Goal: Information Seeking & Learning: Learn about a topic

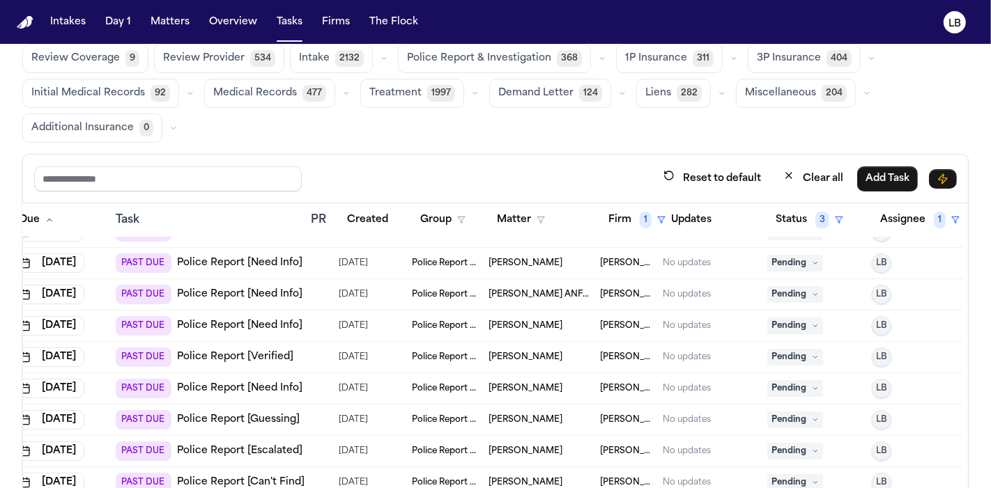
scroll to position [125, 55]
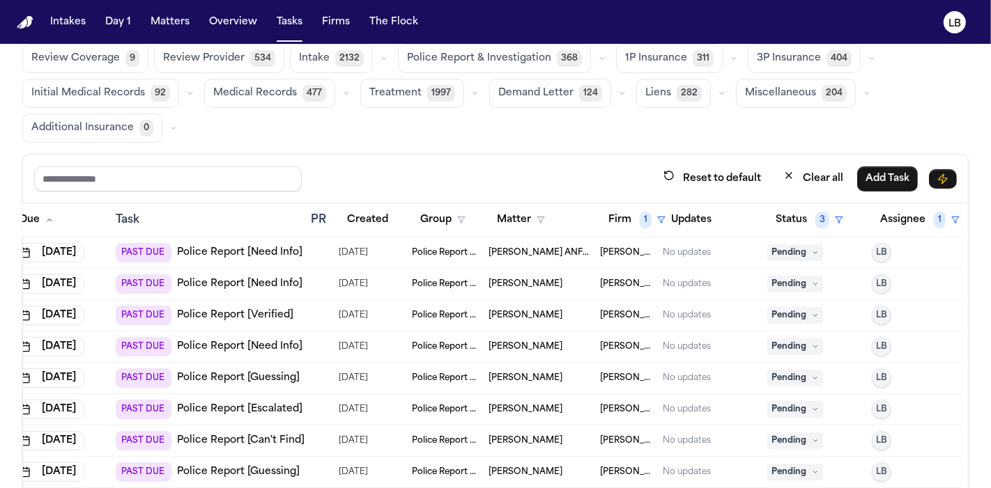
copy span "Joseph Castilleja"
drag, startPoint x: 550, startPoint y: 376, endPoint x: 495, endPoint y: 421, distance: 70.8
click at [495, 421] on tbody "Aug 22, 2025 PAST DUE Police Report [Need Info] 08/21/2025 Police Report & Inve…" at bounding box center [471, 347] width 986 height 470
click at [249, 373] on link "Police Report [Guessing]" at bounding box center [238, 378] width 123 height 14
click at [243, 407] on link "Police Report [Escalated]" at bounding box center [239, 410] width 125 height 14
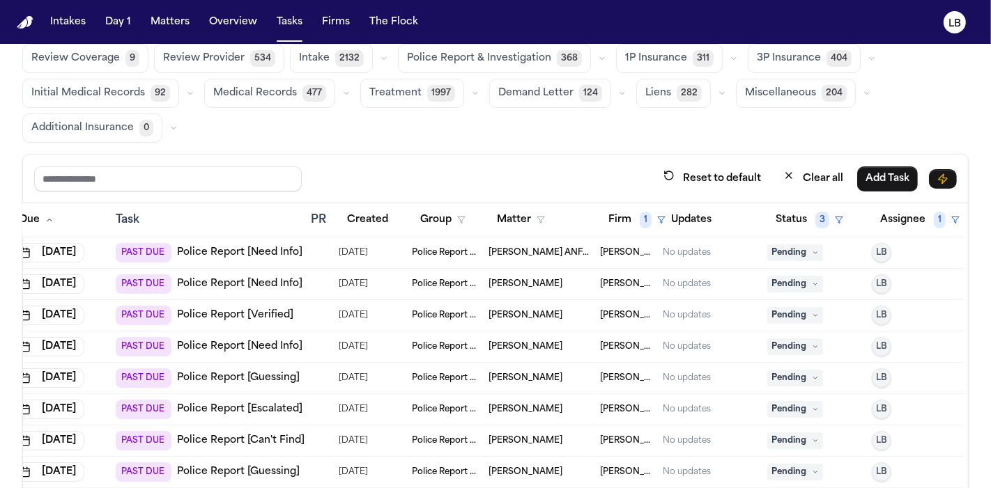
click at [531, 381] on td "Joseph Castilleja" at bounding box center [538, 378] width 111 height 31
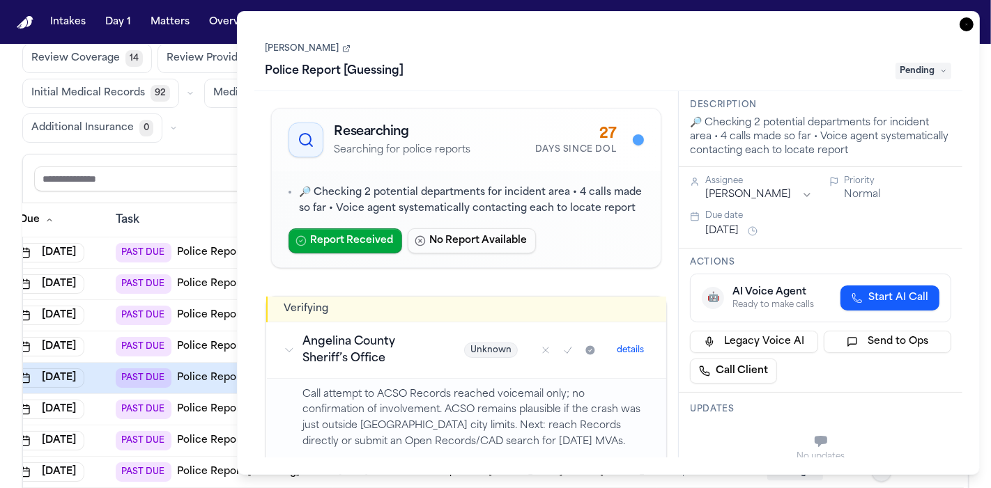
click at [961, 29] on icon "button" at bounding box center [966, 24] width 14 height 14
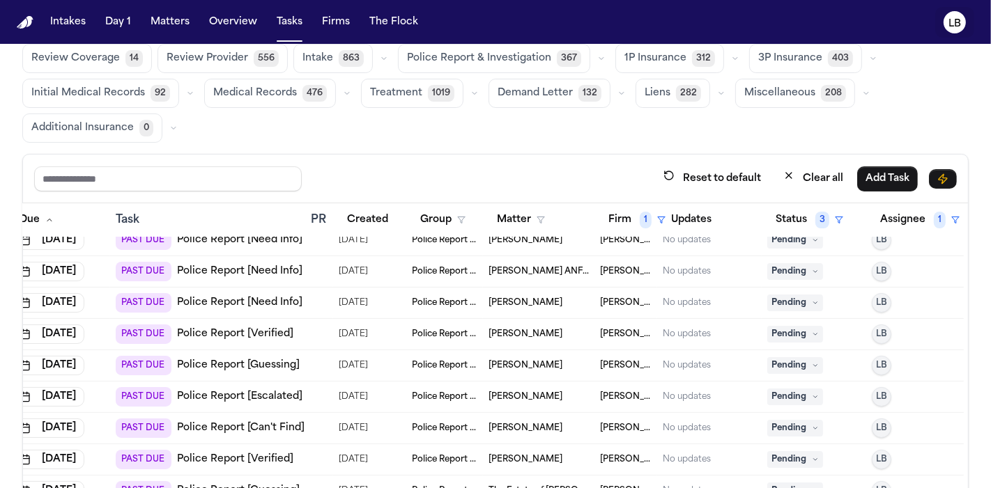
scroll to position [117, 55]
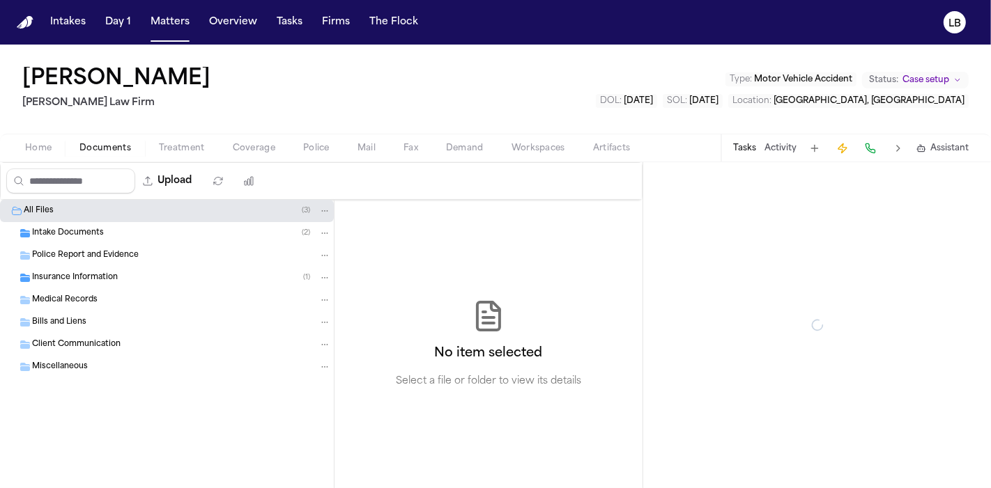
click at [108, 144] on span "Documents" at bounding box center [105, 148] width 52 height 11
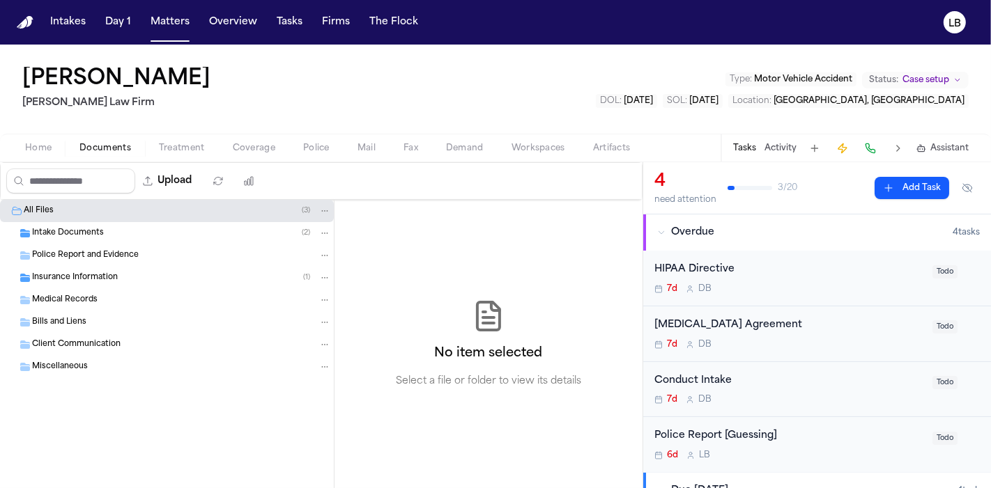
click at [94, 235] on span "Intake Documents" at bounding box center [68, 234] width 72 height 12
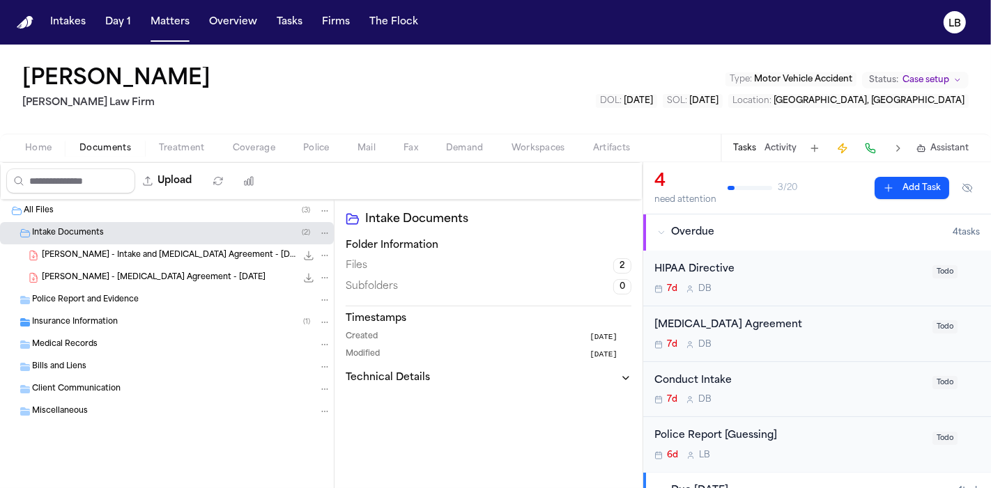
click at [109, 259] on span "J. Castilleja - Intake and Retainer Agreement - 8.8.25" at bounding box center [169, 256] width 254 height 12
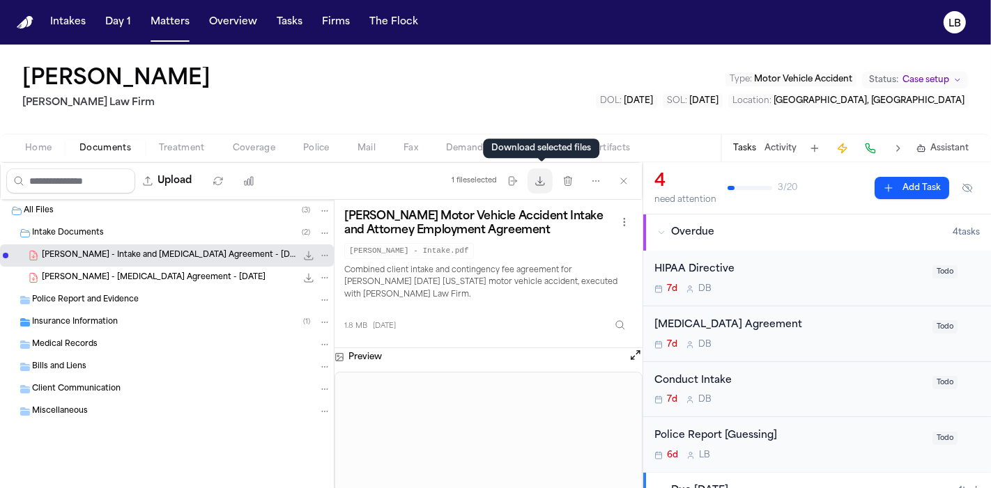
click at [544, 180] on icon "button" at bounding box center [539, 181] width 11 height 11
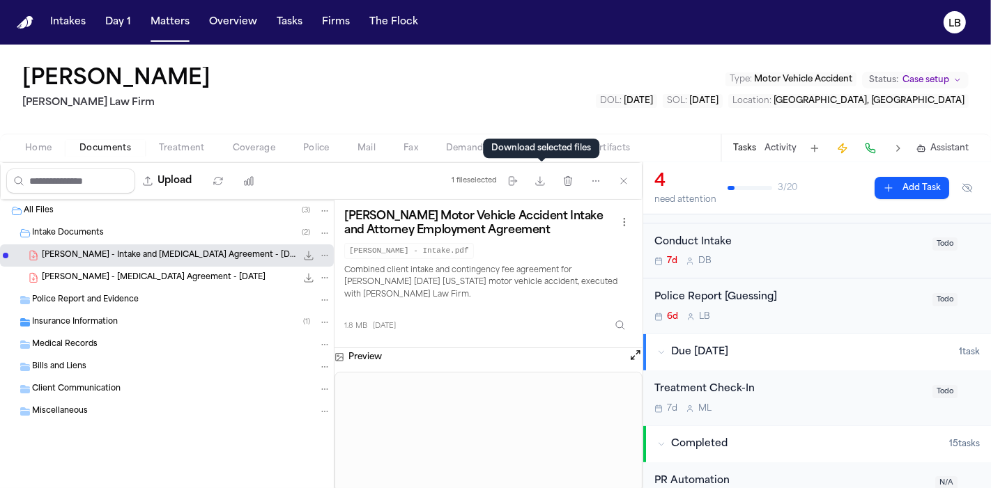
scroll to position [137, 0]
click at [779, 319] on div "6d L B" at bounding box center [789, 318] width 270 height 11
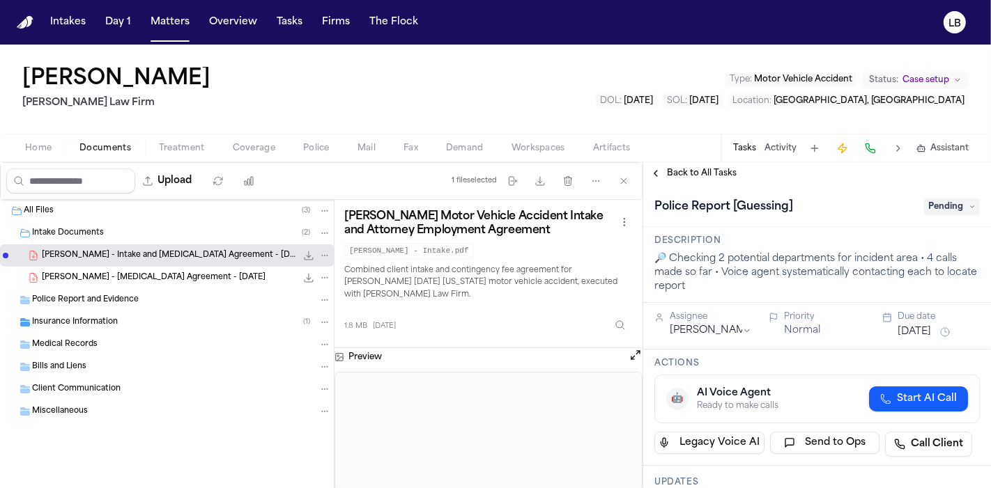
click at [955, 203] on span "Pending" at bounding box center [952, 207] width 56 height 17
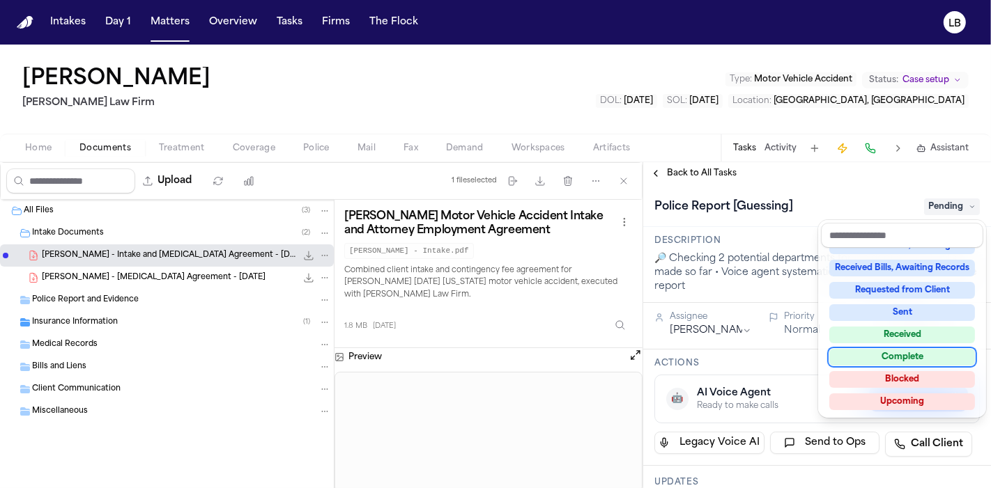
click at [915, 351] on div "Complete" at bounding box center [902, 357] width 146 height 17
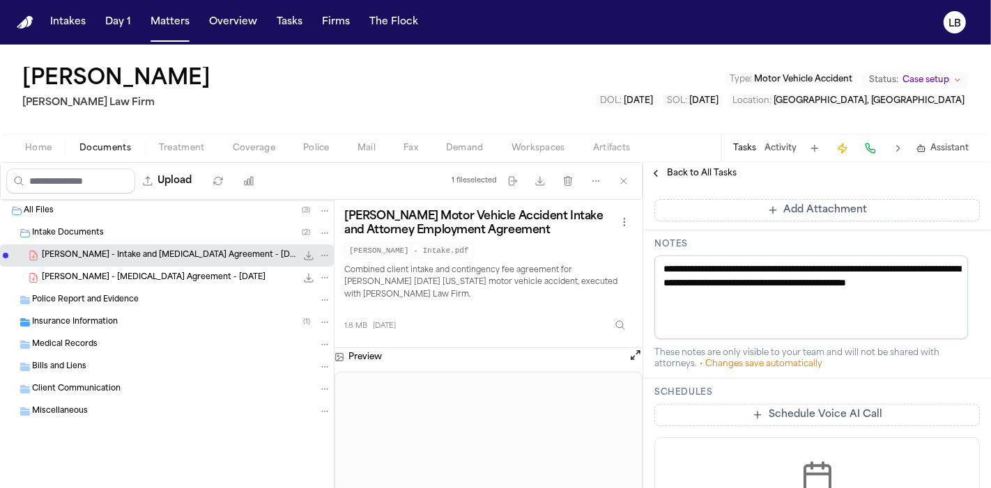
scroll to position [655, 0]
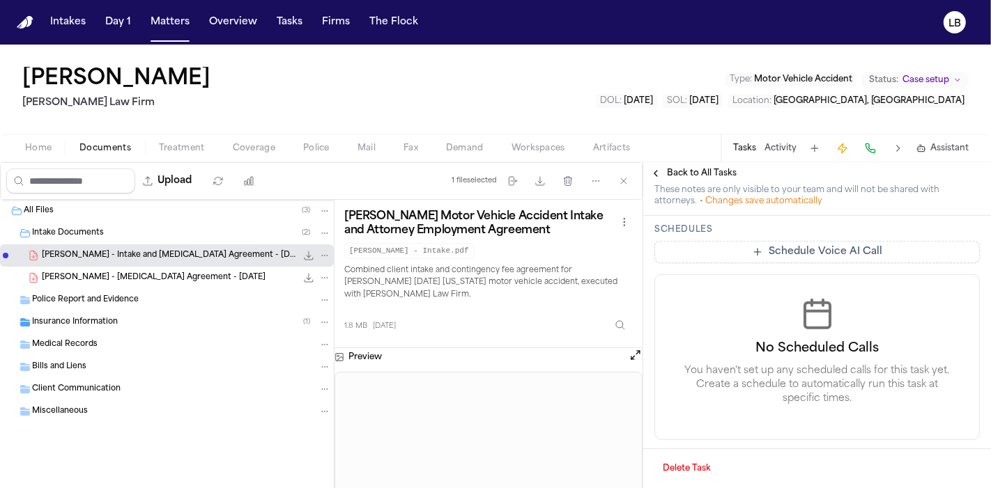
click at [773, 151] on div "Joseph Castilleja Ruy Mireles Law Firm Type : Motor Vehicle Accident Status: Ca…" at bounding box center [495, 267] width 991 height 444
click at [773, 148] on button "Activity" at bounding box center [780, 148] width 32 height 11
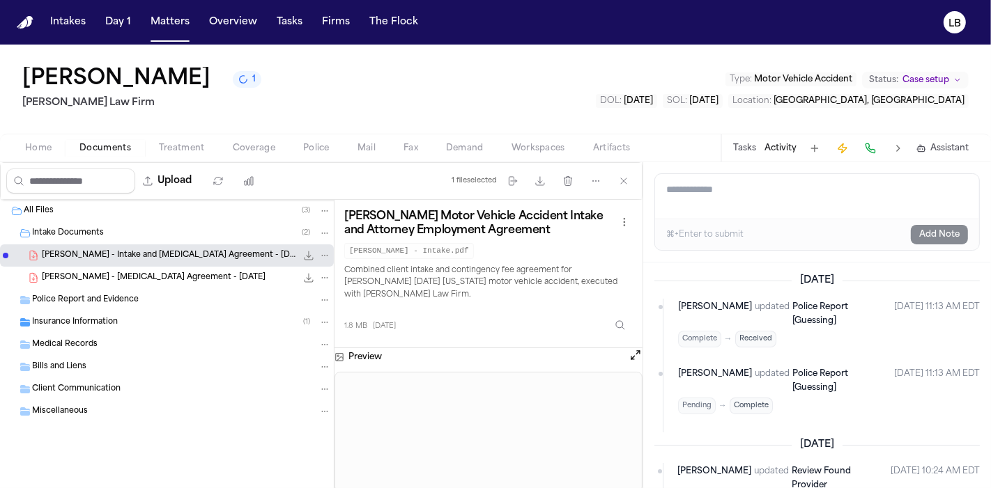
click at [790, 138] on div "Tasks Activity Assistant" at bounding box center [849, 147] width 259 height 27
click at [789, 158] on div "Tasks Activity Assistant" at bounding box center [849, 147] width 259 height 27
click at [779, 146] on button "Activity" at bounding box center [780, 148] width 32 height 11
click at [779, 148] on button "Activity" at bounding box center [780, 148] width 32 height 11
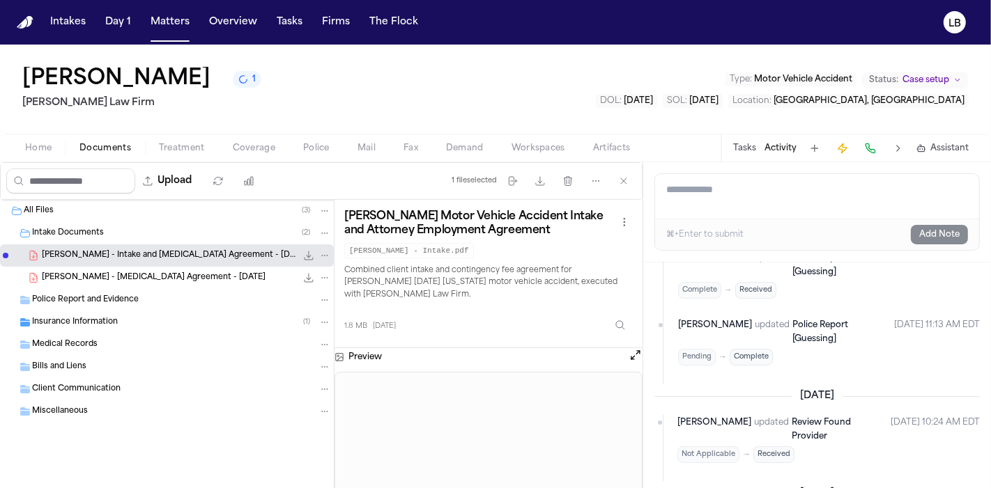
scroll to position [0, 0]
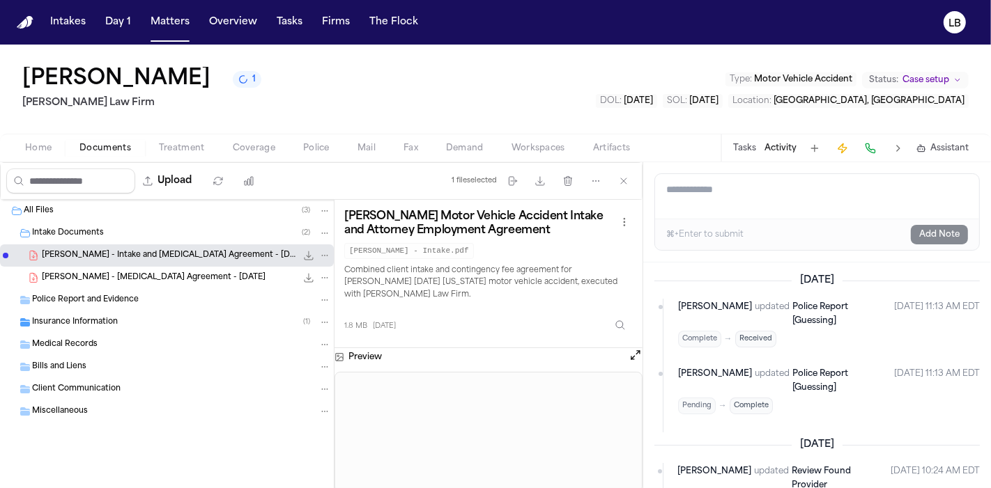
click at [718, 188] on textarea "Add a note to this matter" at bounding box center [817, 196] width 324 height 45
type textarea "**********"
click at [929, 238] on button "Add Note" at bounding box center [938, 235] width 57 height 20
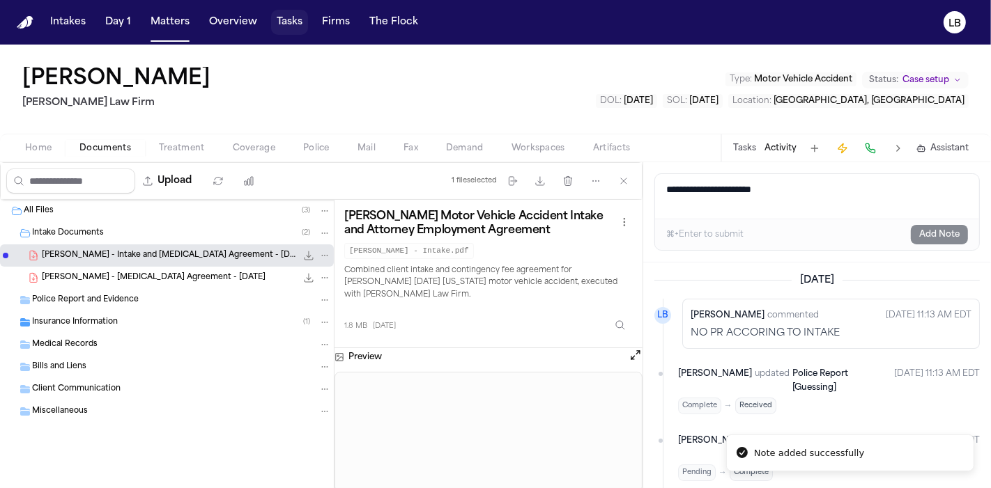
click at [297, 21] on button "Tasks" at bounding box center [289, 22] width 37 height 25
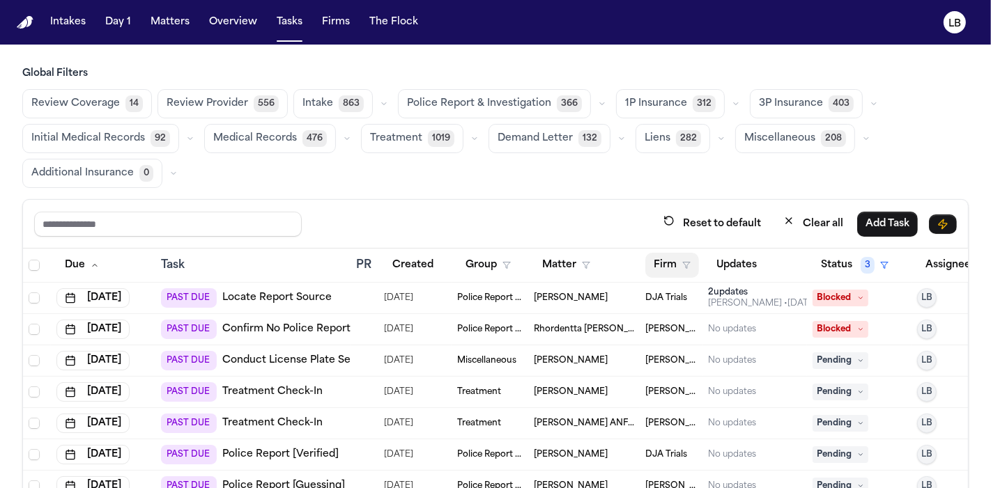
click at [665, 259] on button "Firm" at bounding box center [672, 265] width 54 height 25
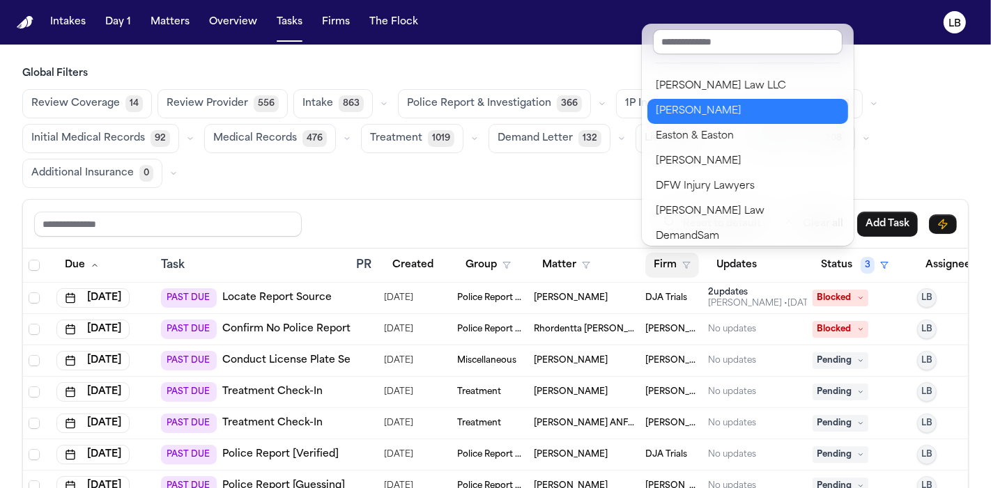
scroll to position [277, 0]
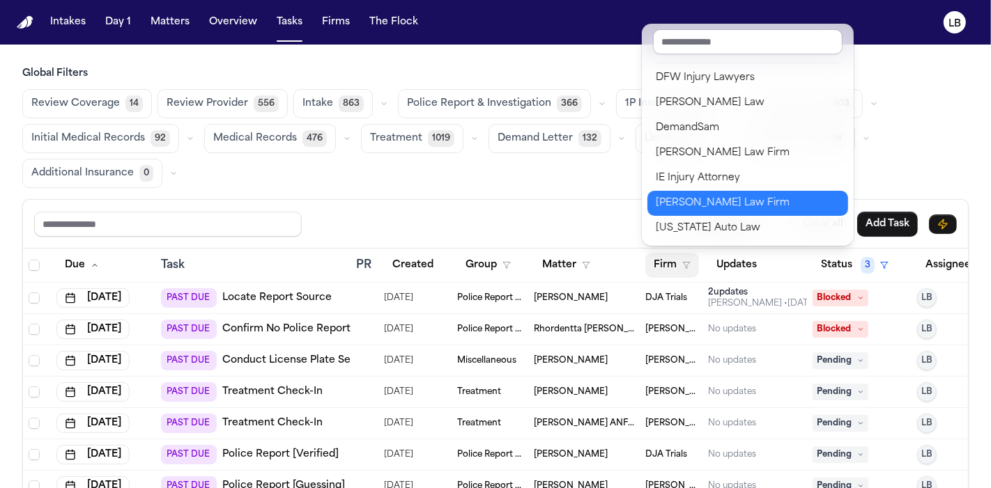
click at [733, 205] on div "[PERSON_NAME] Law Firm" at bounding box center [747, 203] width 184 height 17
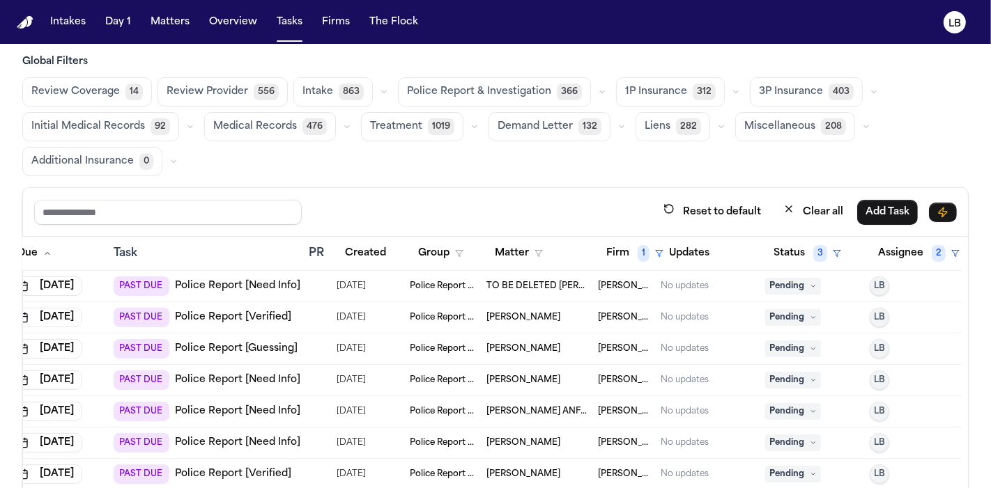
scroll to position [0, 0]
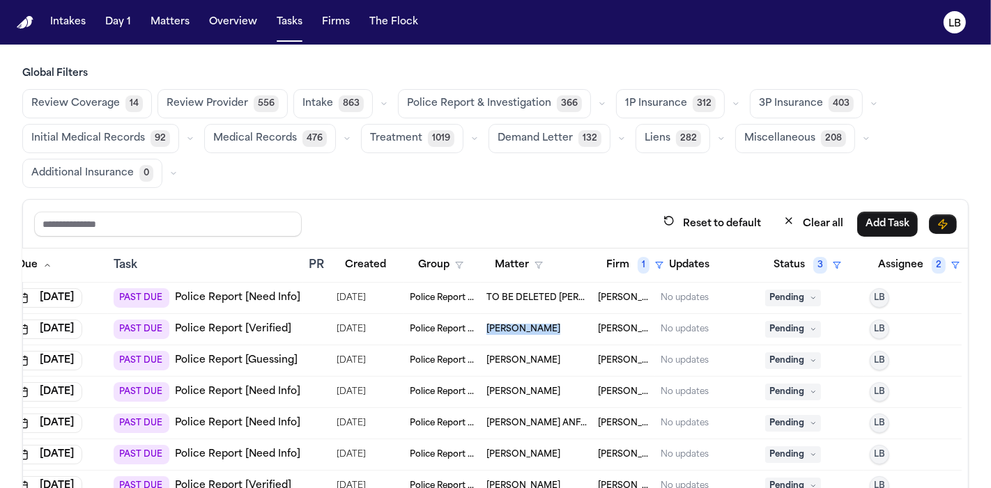
drag, startPoint x: 523, startPoint y: 331, endPoint x: 454, endPoint y: 327, distance: 69.0
click at [454, 327] on tr "Aug 22, 2025 PAST DUE Police Report [Verified] 08/21/2025 Police Report & Inves…" at bounding box center [469, 329] width 986 height 31
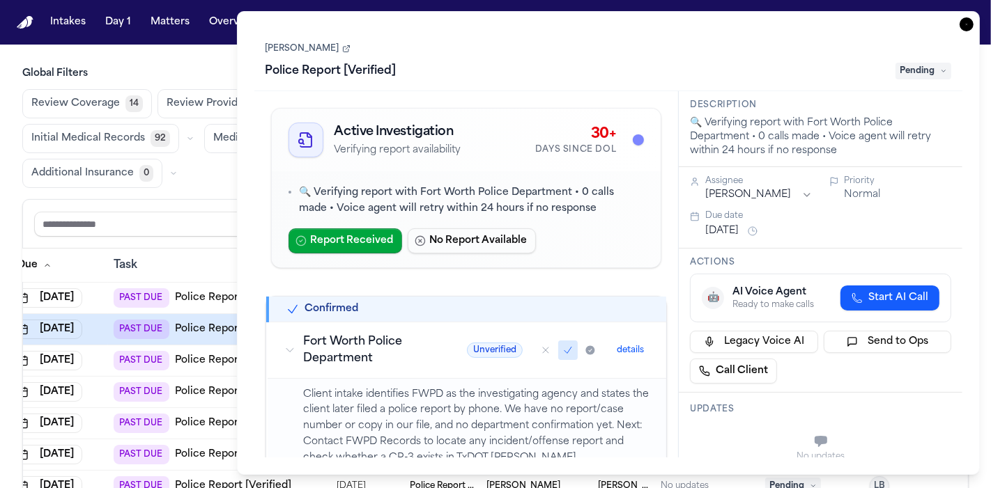
click at [279, 47] on link "[PERSON_NAME]" at bounding box center [307, 48] width 85 height 11
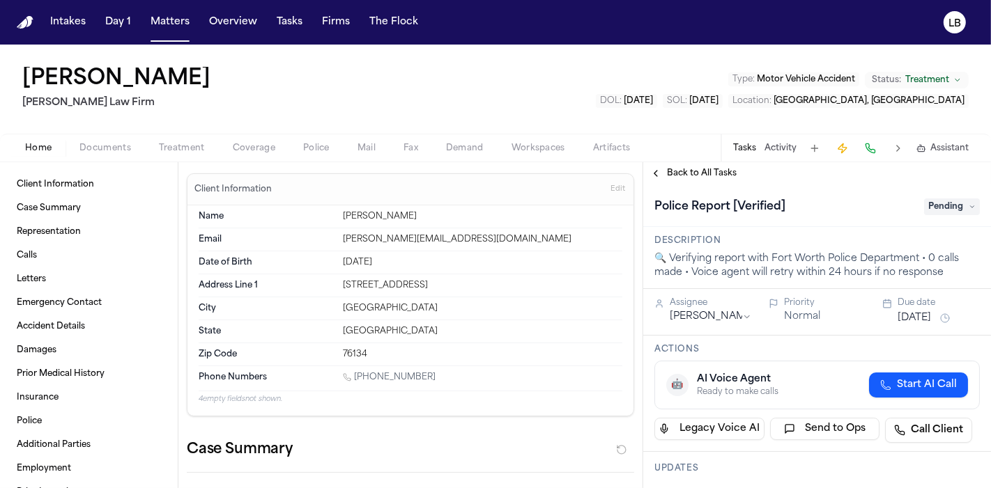
click at [91, 150] on span "Documents" at bounding box center [105, 148] width 52 height 11
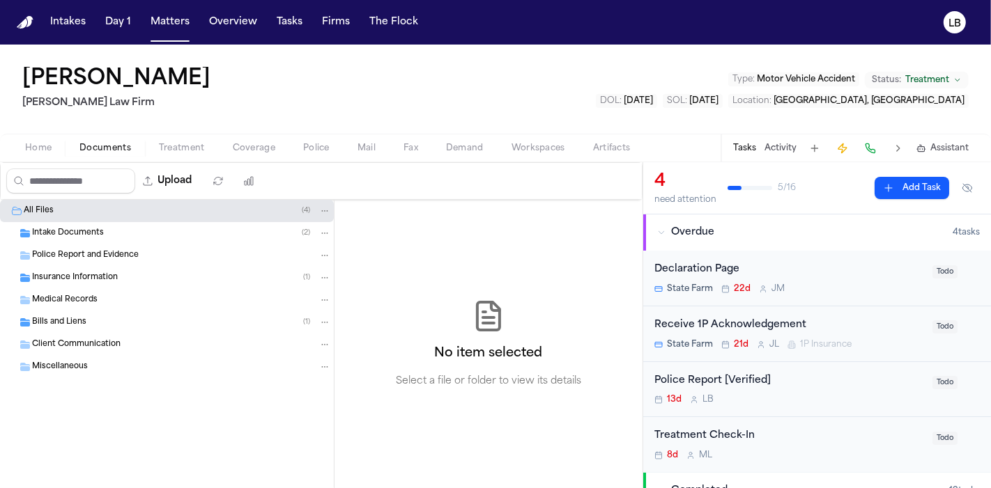
click at [100, 231] on span "Intake Documents" at bounding box center [68, 234] width 72 height 12
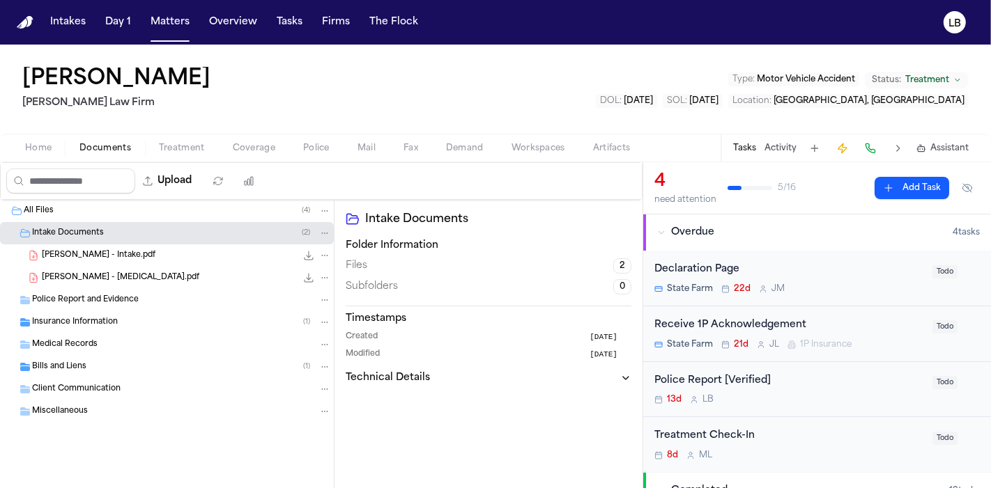
click at [110, 258] on span "K. Agee - Intake.pdf" at bounding box center [99, 256] width 114 height 12
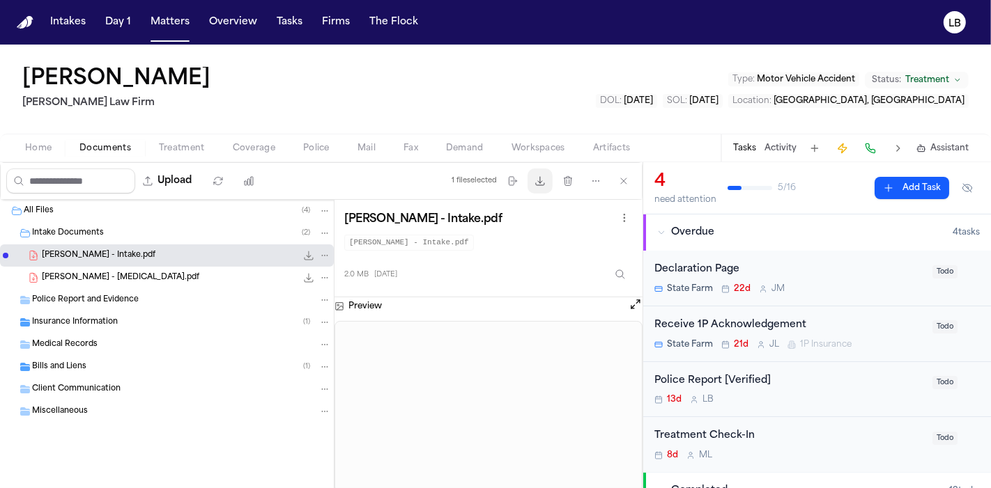
click at [538, 180] on icon "button" at bounding box center [539, 181] width 11 height 11
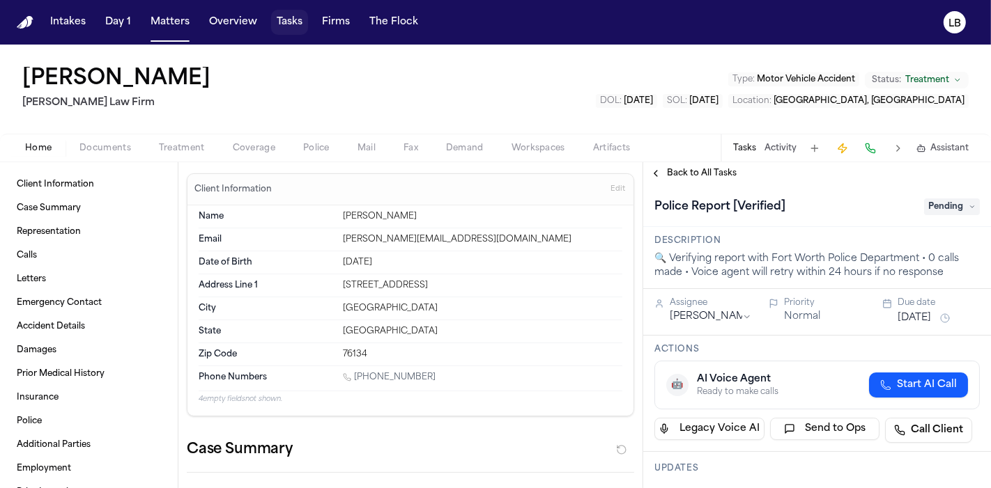
click at [279, 11] on button "Tasks" at bounding box center [289, 22] width 37 height 25
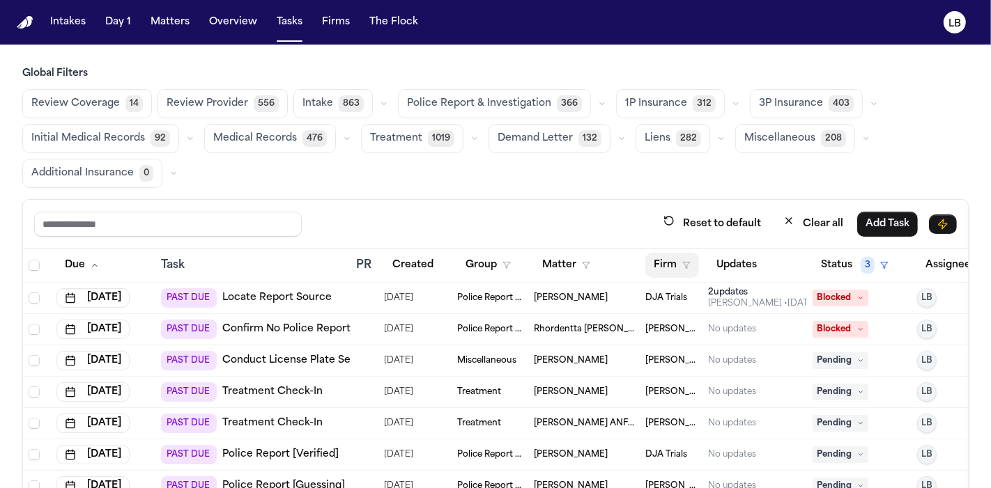
click at [667, 261] on button "Firm" at bounding box center [672, 265] width 54 height 25
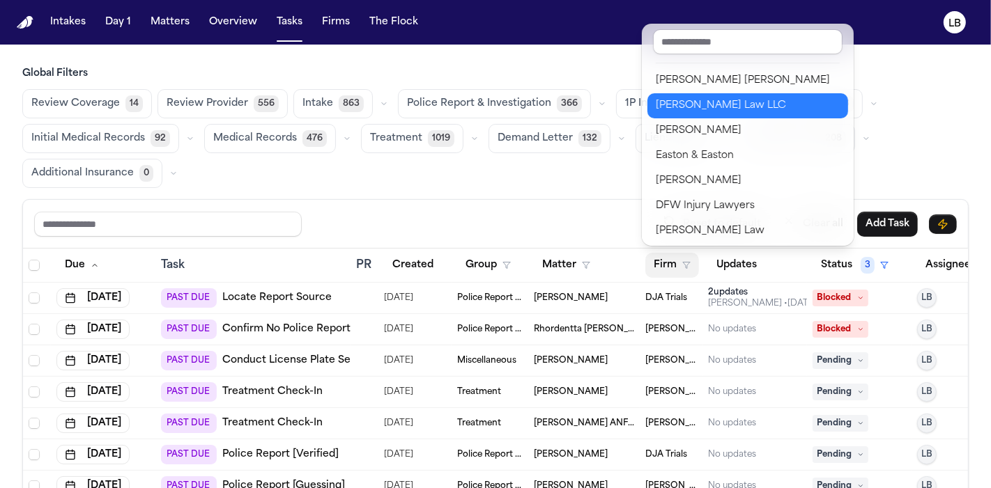
scroll to position [277, 0]
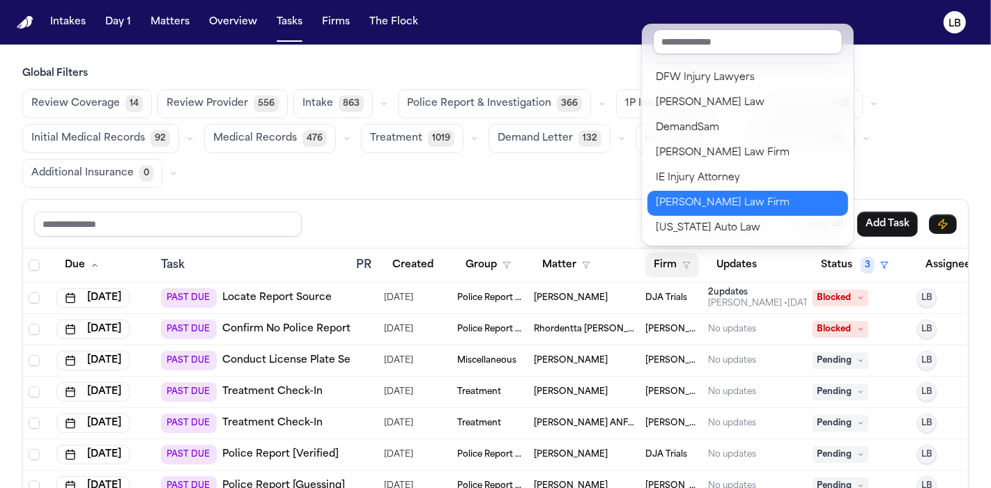
click at [718, 203] on div "[PERSON_NAME] Law Firm" at bounding box center [747, 203] width 184 height 17
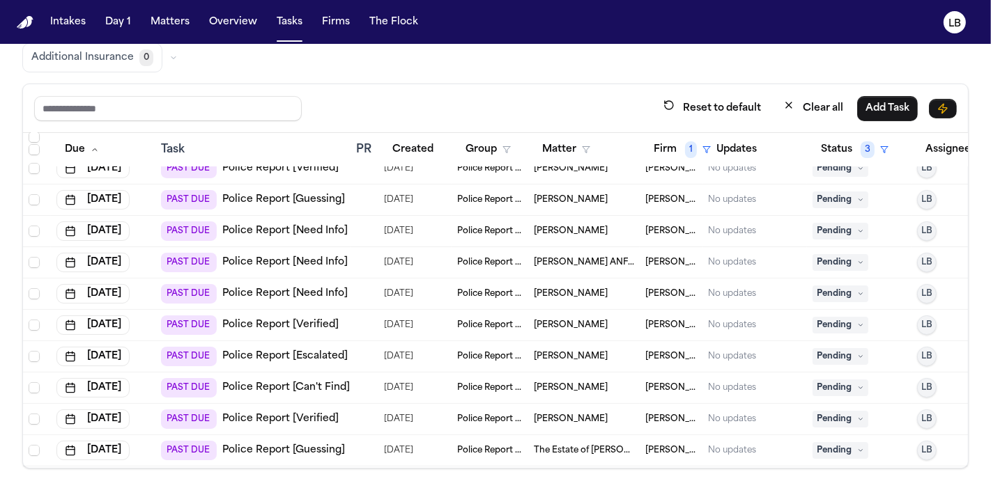
scroll to position [42, 0]
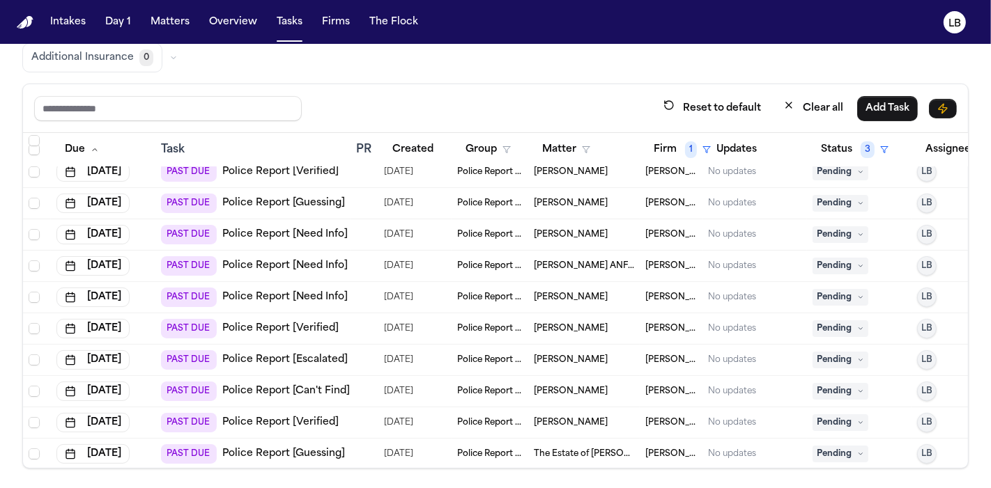
copy tr "Investigation Celine Figueroa"
drag, startPoint x: 605, startPoint y: 237, endPoint x: 523, endPoint y: 231, distance: 82.4
click at [523, 231] on tr "Aug 29, 2025 PAST DUE Police Report [Need Info] 08/28/2025 Police Report & Inve…" at bounding box center [516, 234] width 986 height 31
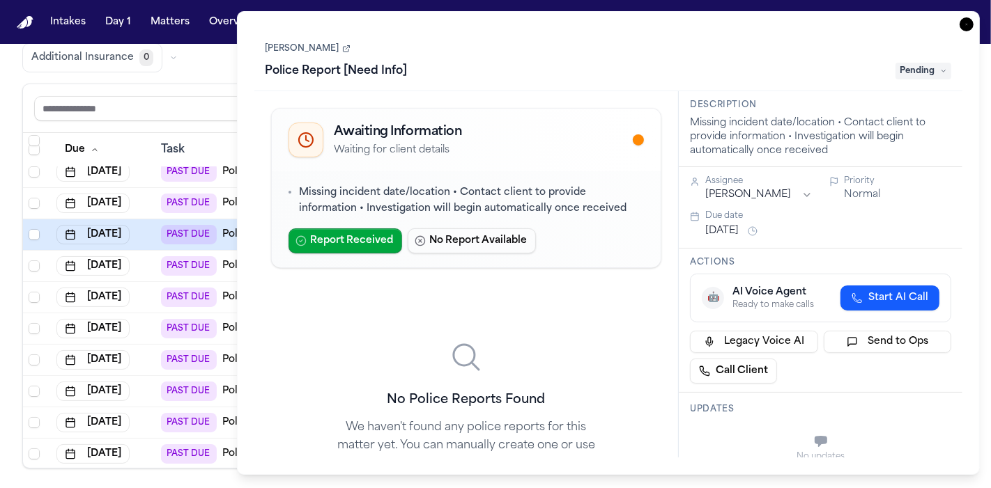
click at [329, 49] on link "Celine Figueroa" at bounding box center [307, 48] width 85 height 11
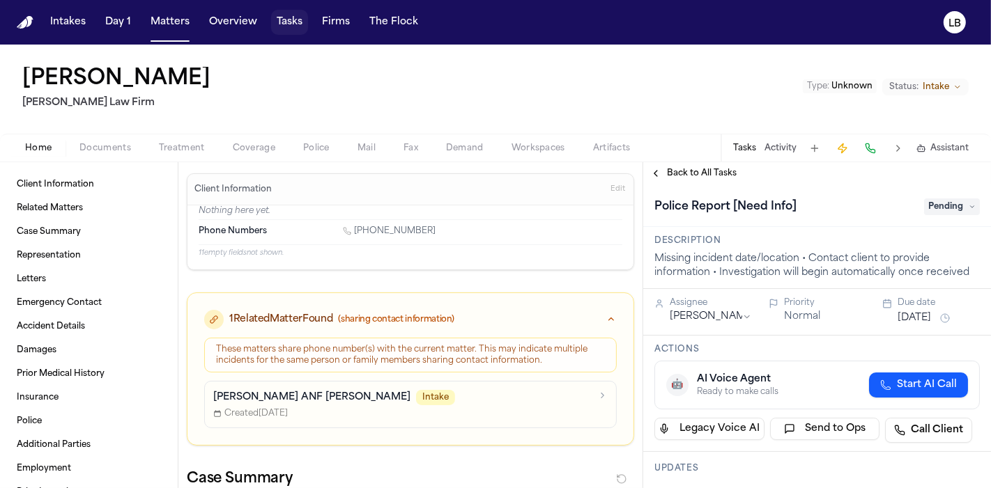
click at [298, 13] on button "Tasks" at bounding box center [289, 22] width 37 height 25
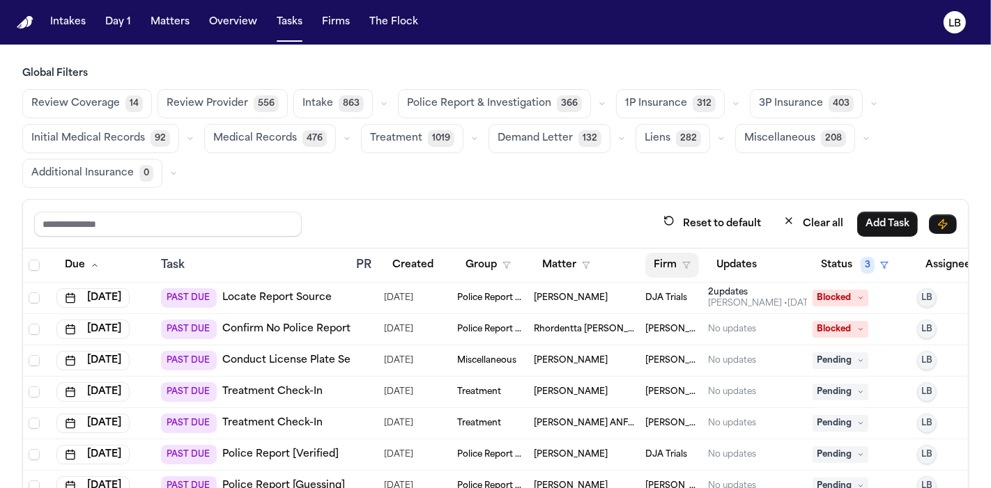
click at [657, 270] on button "Firm" at bounding box center [672, 265] width 54 height 25
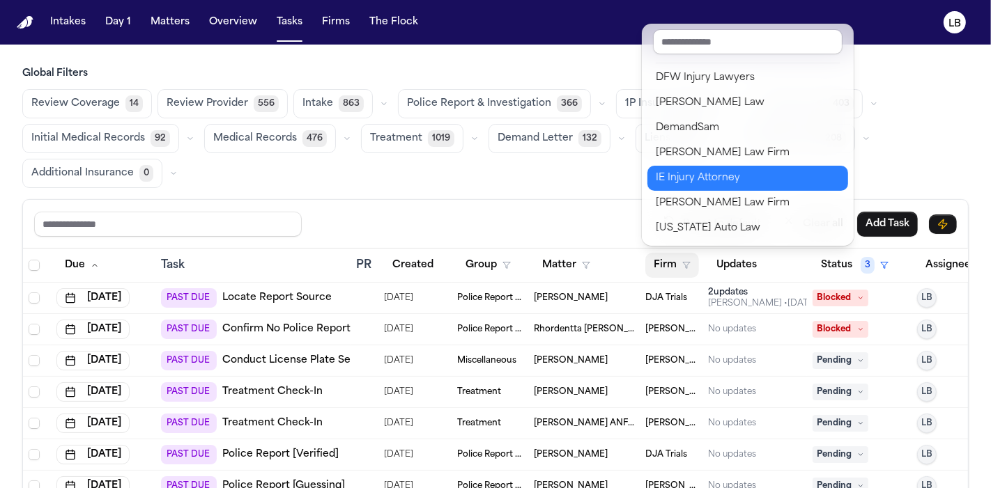
scroll to position [277, 0]
click at [745, 180] on div "IE Injury Attorney" at bounding box center [747, 178] width 184 height 17
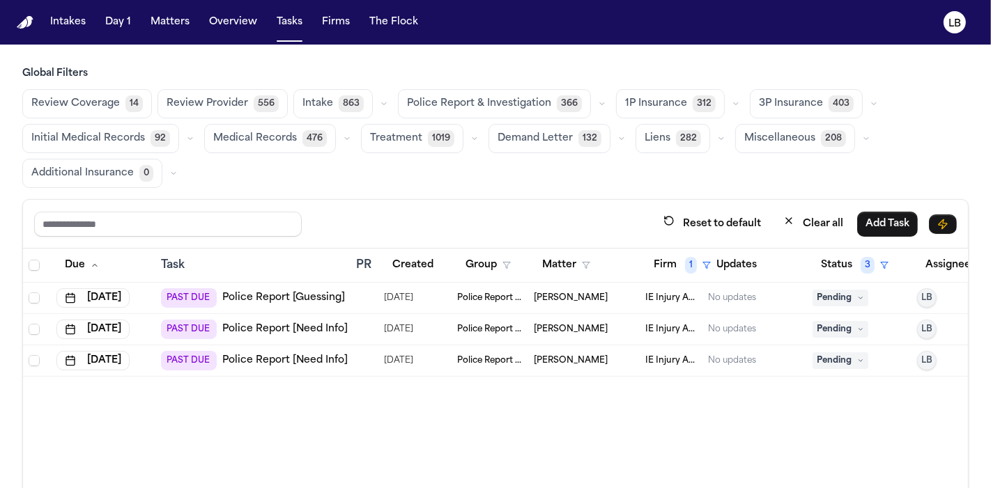
click at [543, 358] on span "[PERSON_NAME]" at bounding box center [571, 360] width 74 height 11
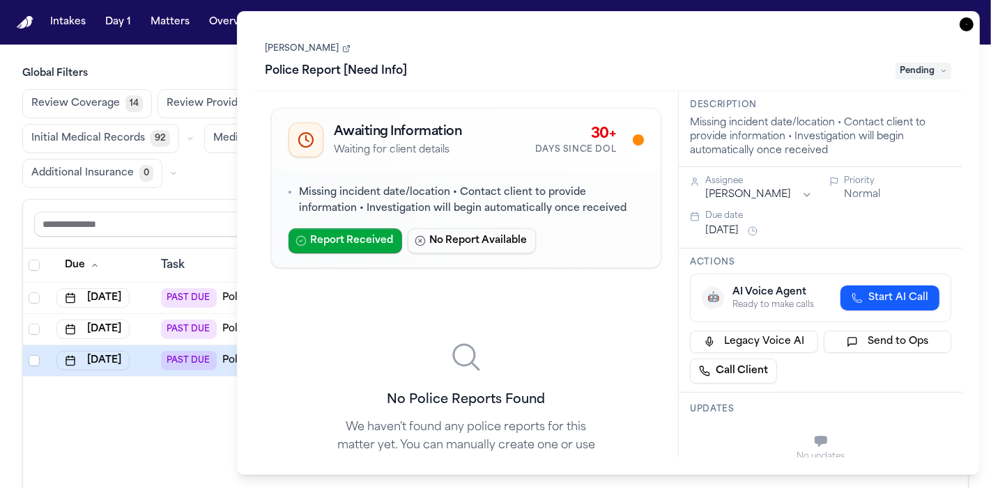
click at [324, 50] on link "[PERSON_NAME]" at bounding box center [307, 48] width 85 height 11
click at [970, 27] on icon "button" at bounding box center [966, 24] width 14 height 14
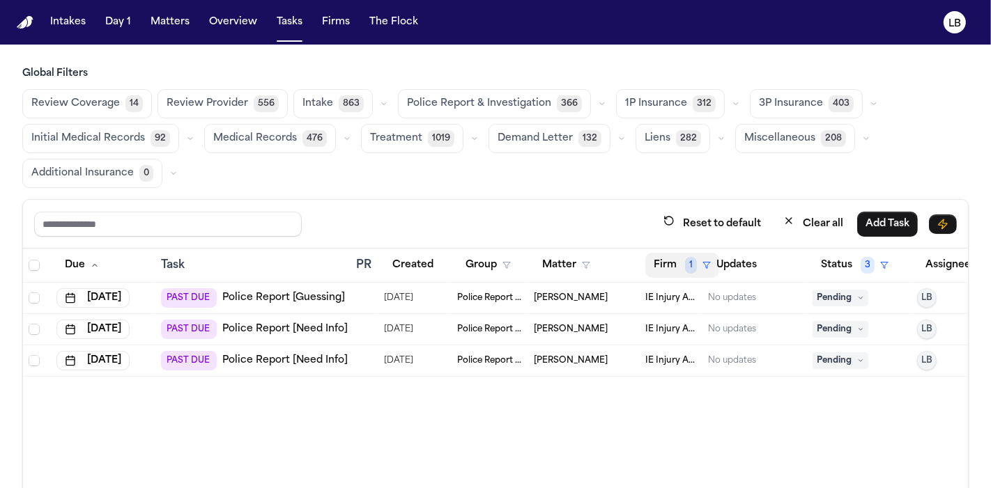
click at [667, 261] on button "Firm 1" at bounding box center [682, 265] width 74 height 25
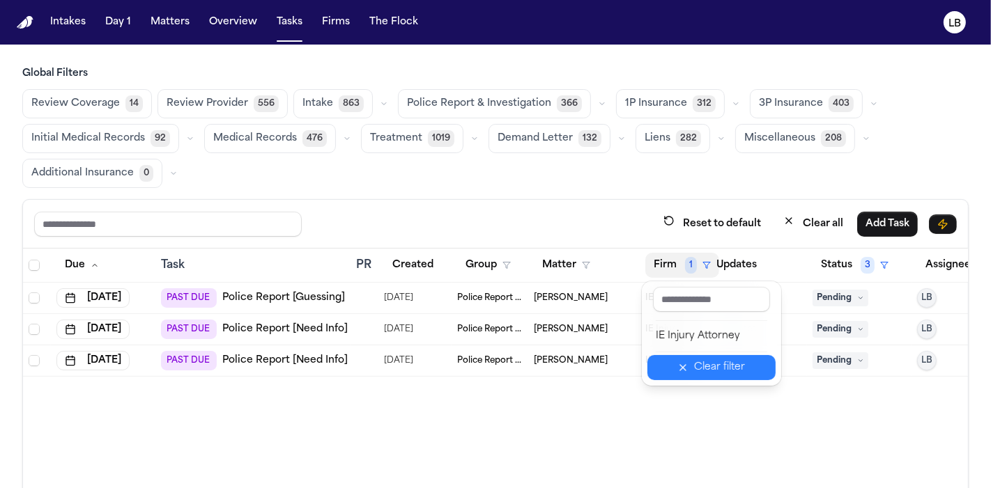
click at [701, 357] on button "Clear filter" at bounding box center [711, 367] width 128 height 25
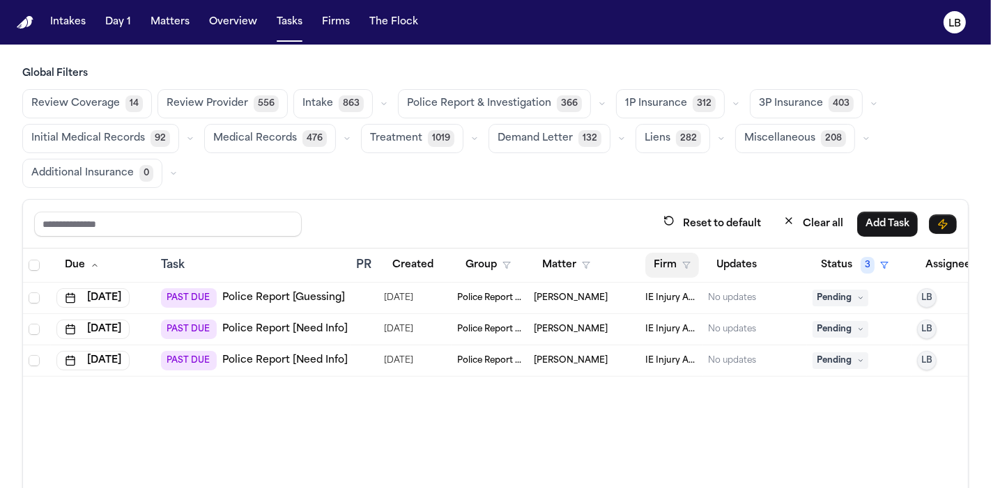
click at [668, 254] on button "Firm" at bounding box center [672, 265] width 54 height 25
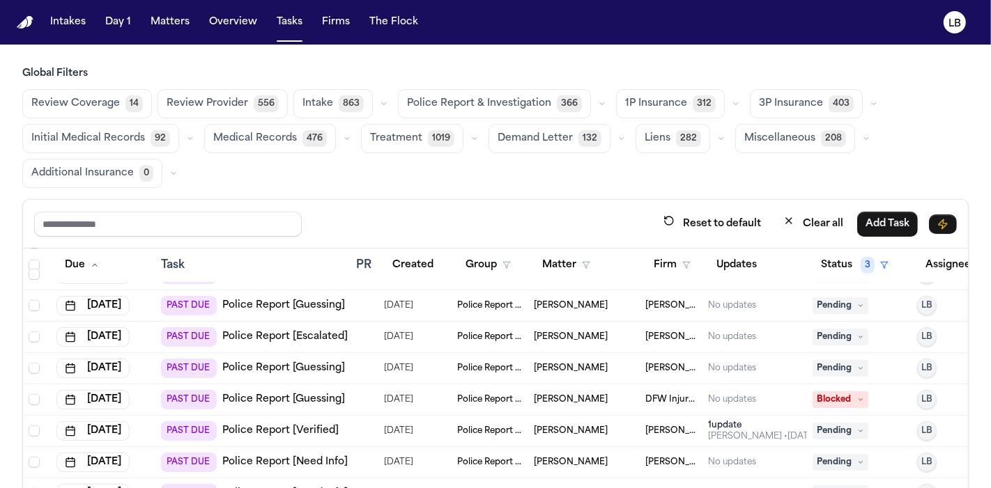
scroll to position [1166, 0]
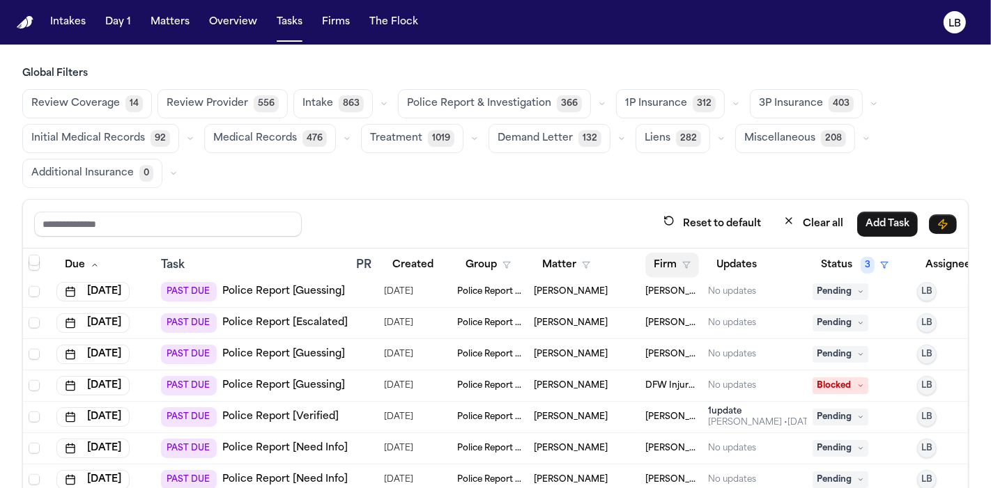
click at [664, 259] on button "Firm" at bounding box center [672, 265] width 54 height 25
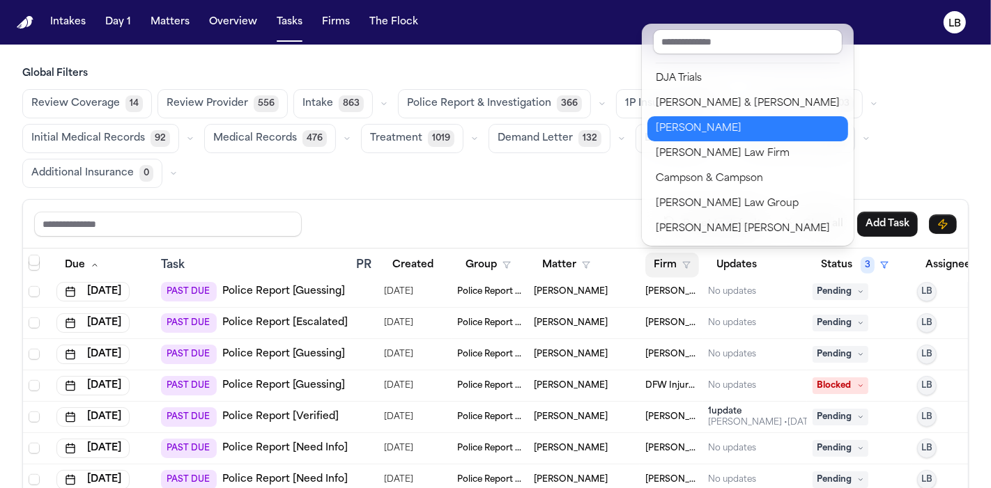
scroll to position [277, 0]
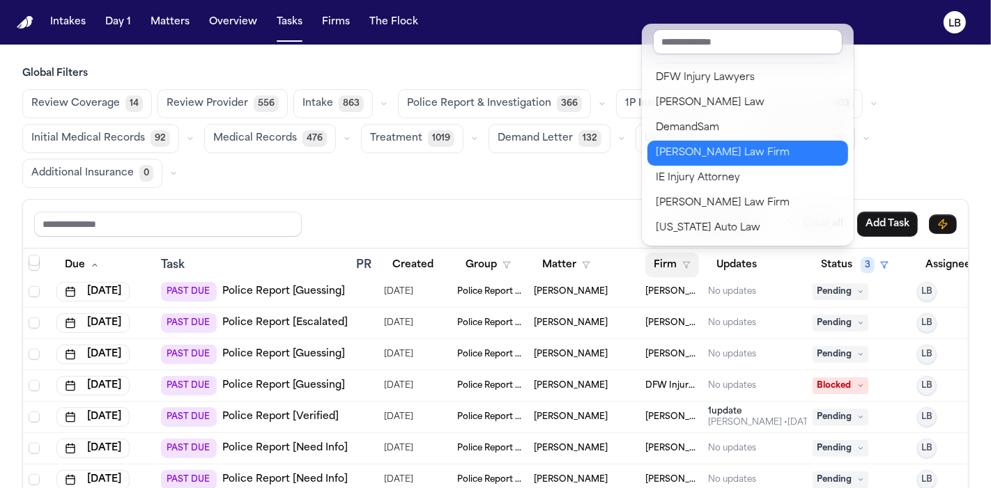
click at [724, 153] on div "Martello Law Firm" at bounding box center [747, 153] width 184 height 17
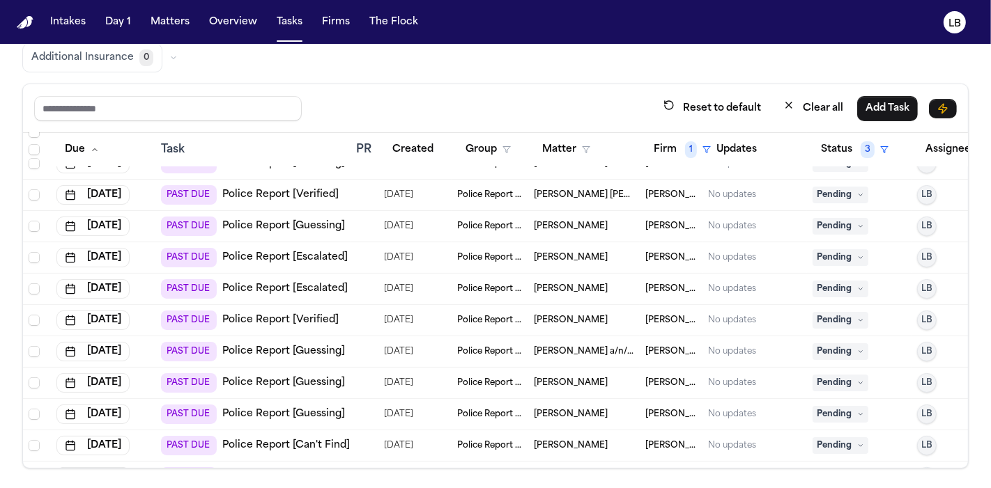
scroll to position [117, 0]
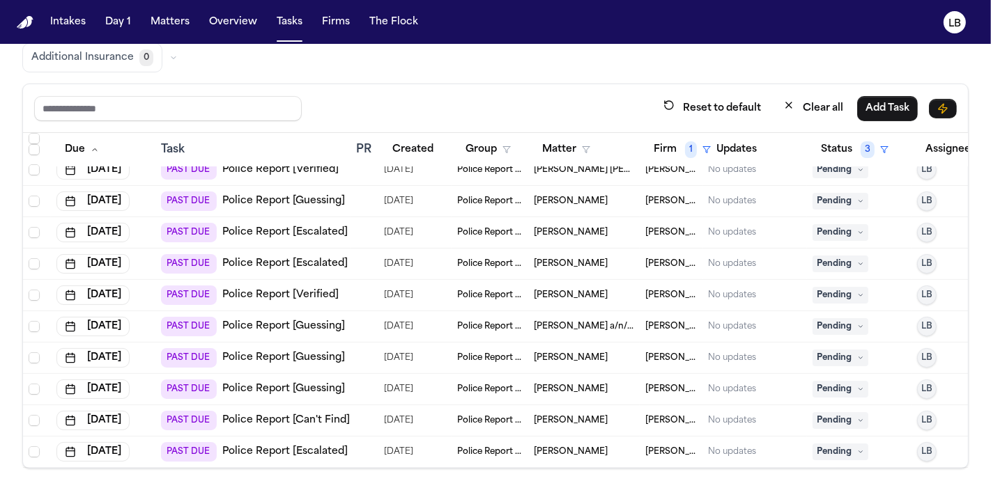
click at [573, 290] on span "Patrick Robinson" at bounding box center [571, 295] width 74 height 11
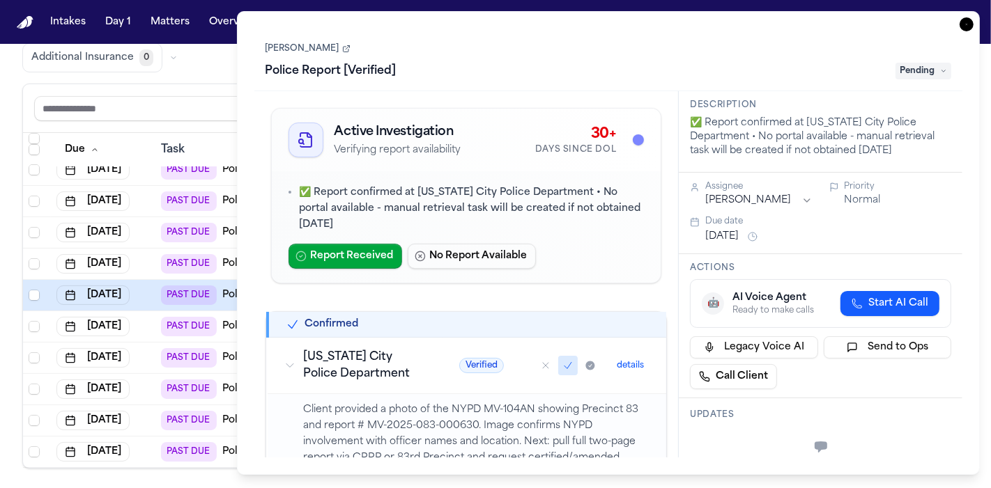
click at [962, 24] on icon "button" at bounding box center [966, 24] width 14 height 14
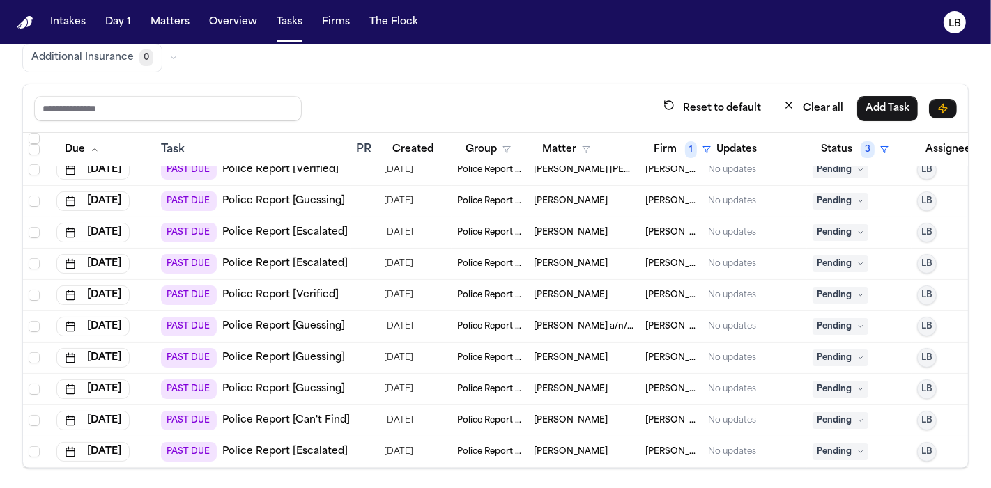
click at [665, 163] on th "Firm 1" at bounding box center [670, 150] width 63 height 34
click at [686, 143] on span "1" at bounding box center [691, 149] width 12 height 17
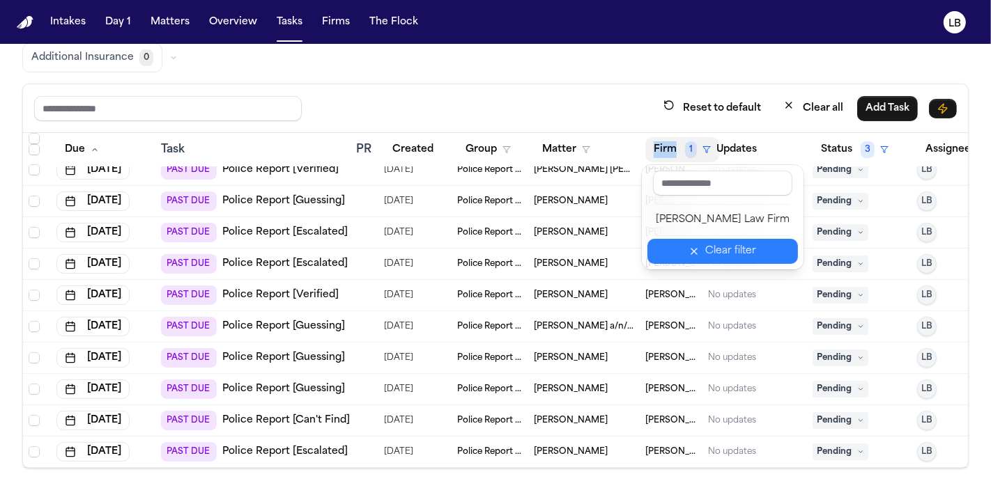
click at [708, 243] on div "Clear filter" at bounding box center [730, 251] width 51 height 17
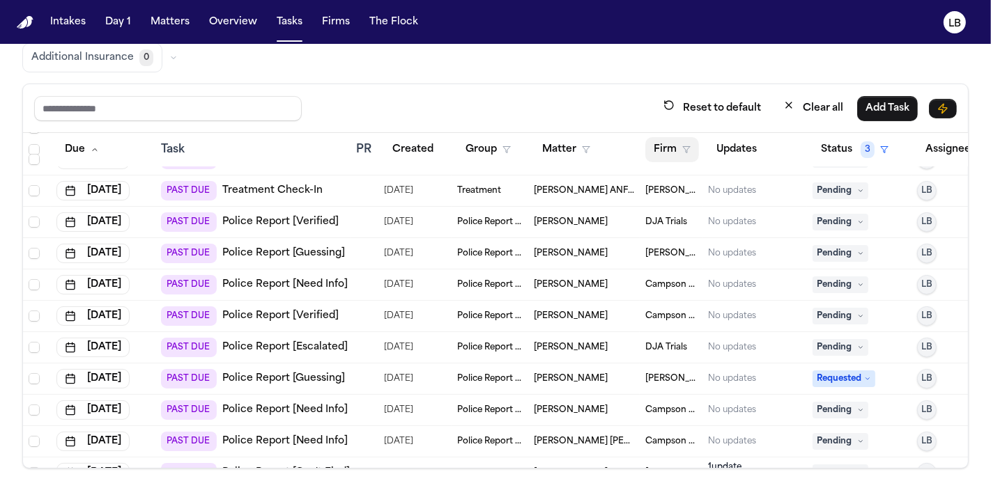
click at [682, 146] on icon "button" at bounding box center [686, 150] width 8 height 8
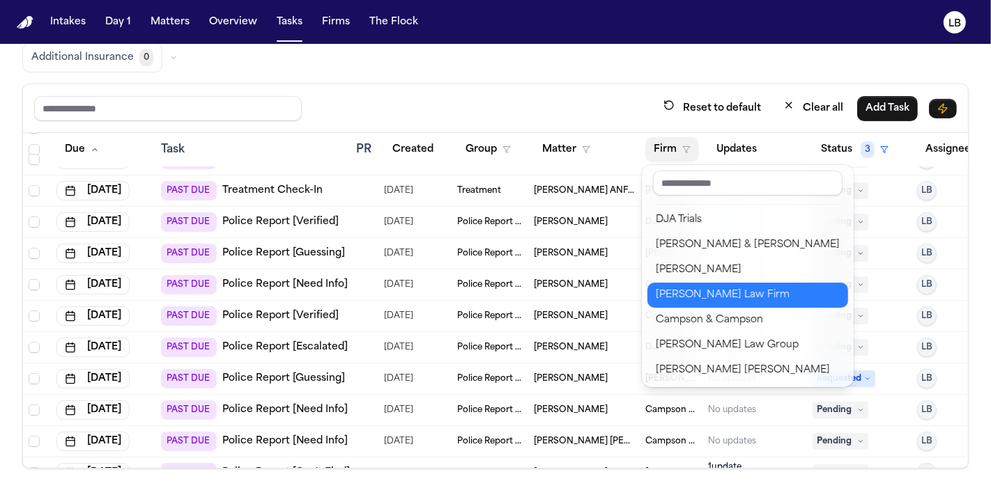
scroll to position [277, 0]
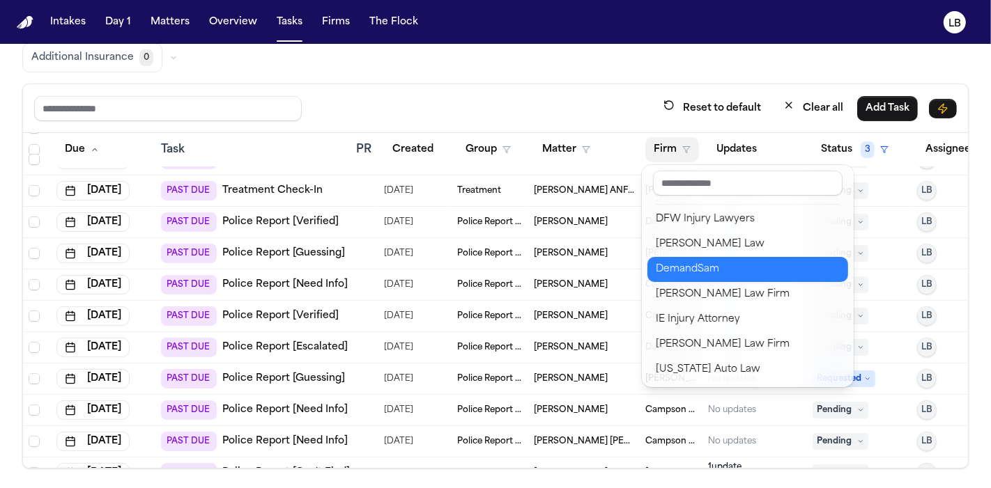
click at [714, 278] on button "DemandSam" at bounding box center [747, 269] width 201 height 25
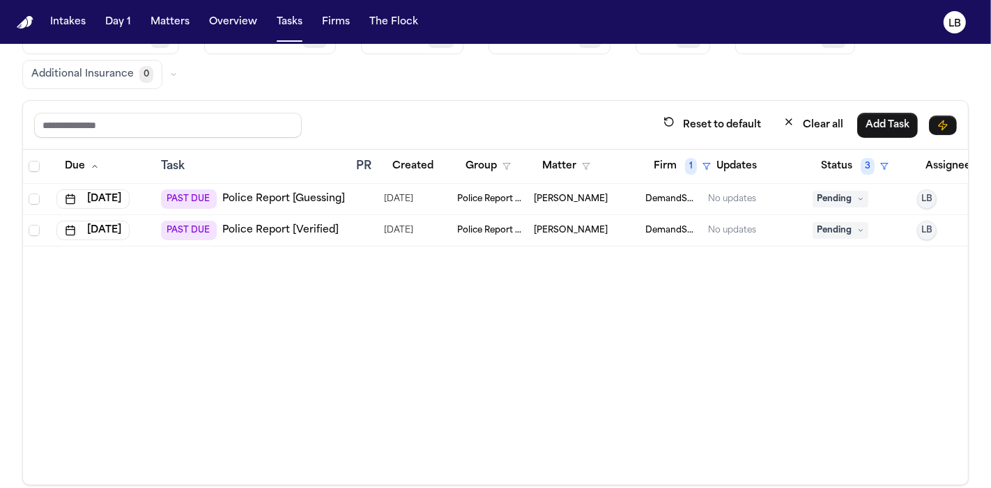
scroll to position [98, 0]
click at [543, 226] on span "Brandon Chun" at bounding box center [571, 231] width 74 height 11
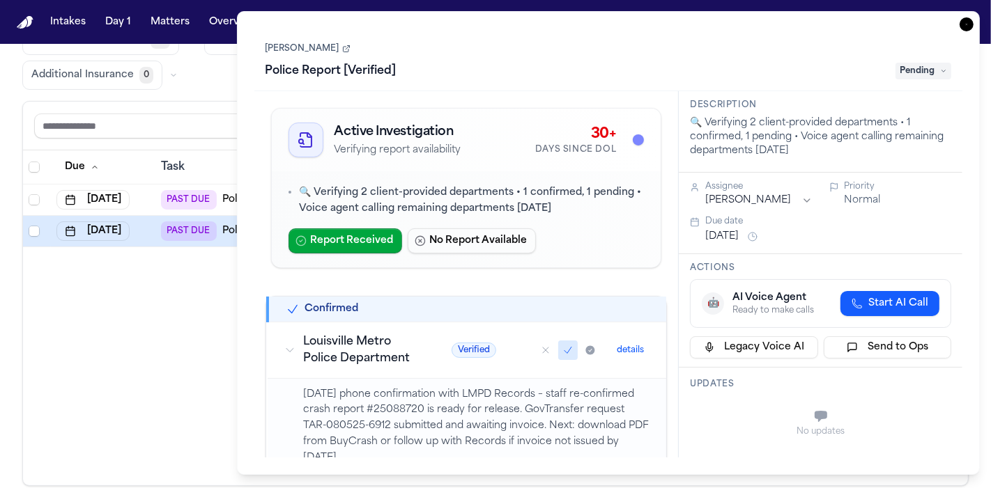
click at [322, 52] on link "Brandon Chun" at bounding box center [307, 48] width 85 height 11
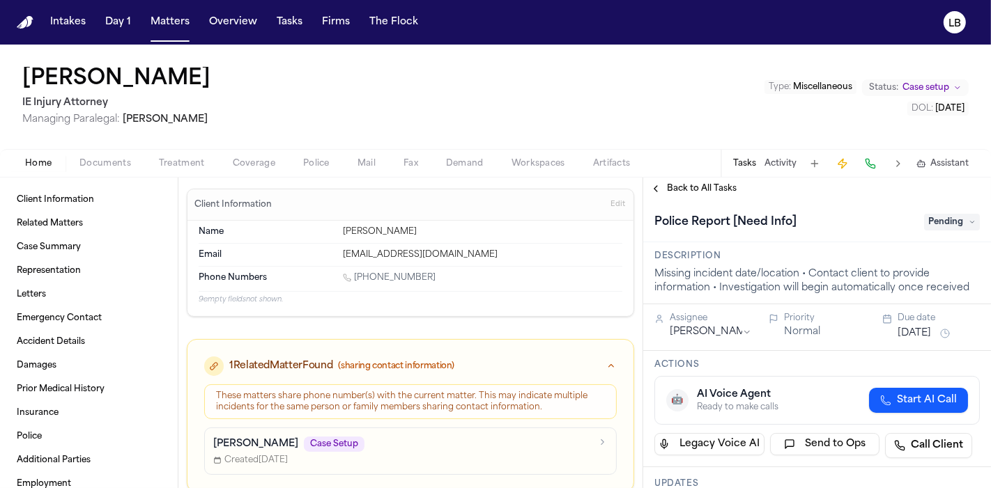
click at [87, 169] on button "Documents" at bounding box center [104, 163] width 79 height 17
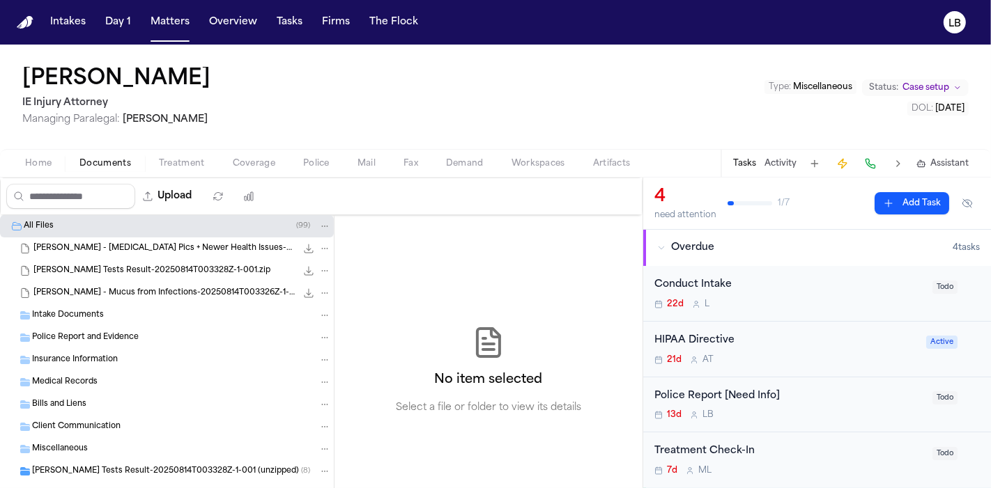
click at [139, 317] on div "Intake Documents" at bounding box center [181, 315] width 299 height 13
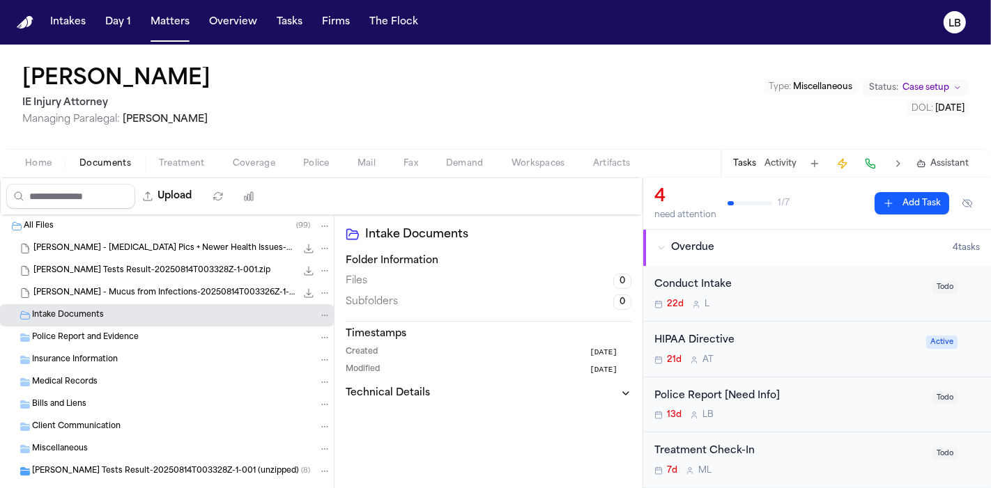
click at [138, 284] on div "[PERSON_NAME] - Mucus from Infections-20250814T003326Z-1-001.zip 94.3 MB • ZIP" at bounding box center [167, 293] width 334 height 22
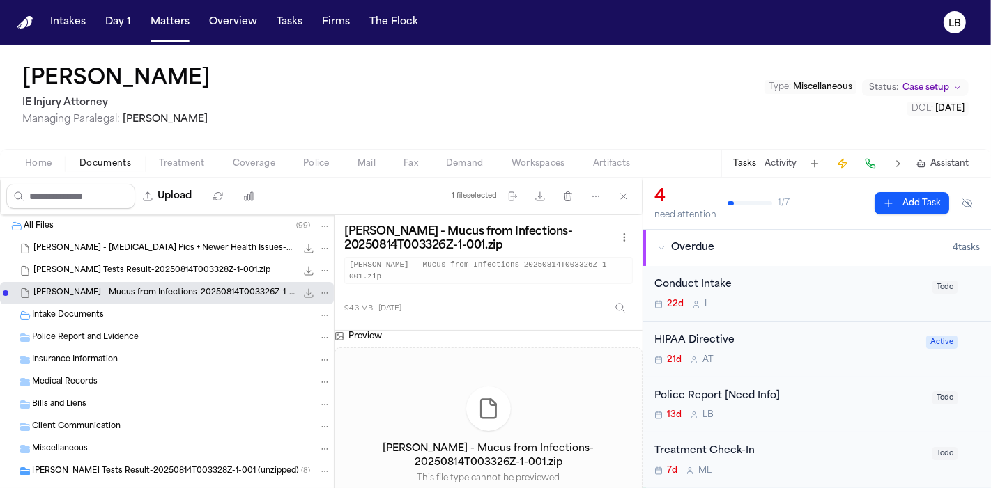
click at [132, 267] on span "[PERSON_NAME] Tests Result-20250814T003328Z-1-001.zip" at bounding box center [151, 271] width 237 height 12
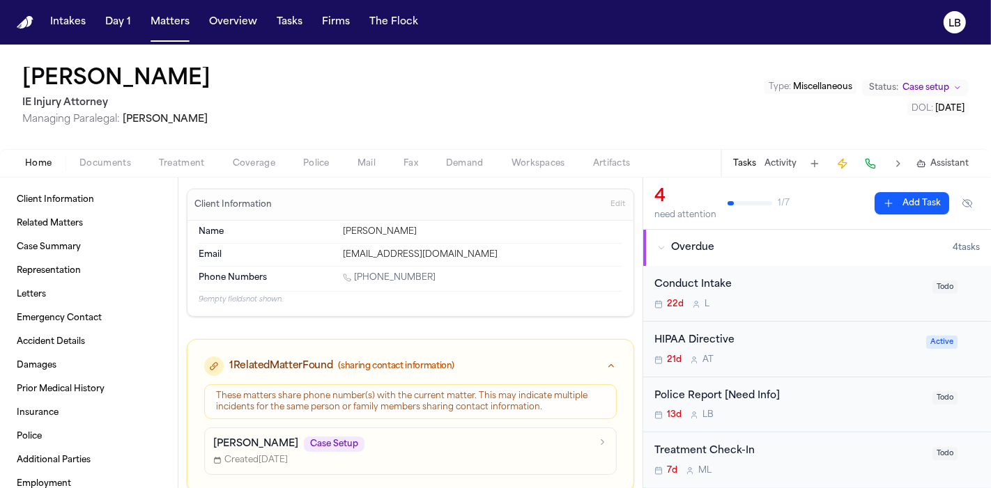
click at [45, 160] on span "Home" at bounding box center [38, 163] width 26 height 11
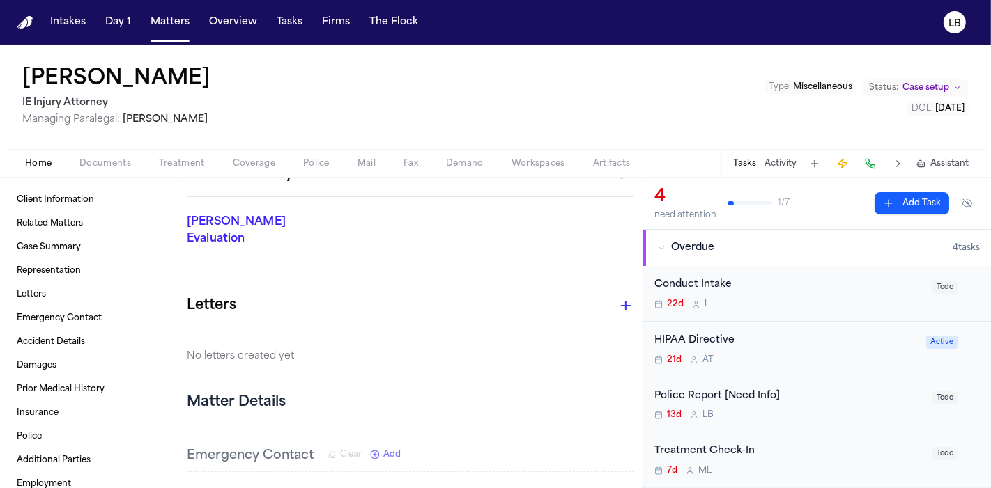
scroll to position [357, 0]
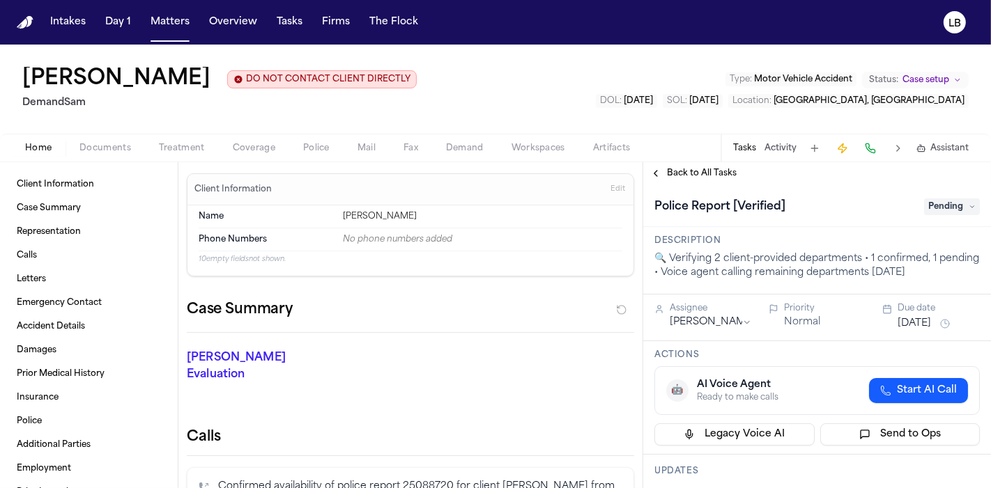
click at [105, 146] on span "Documents" at bounding box center [105, 148] width 52 height 11
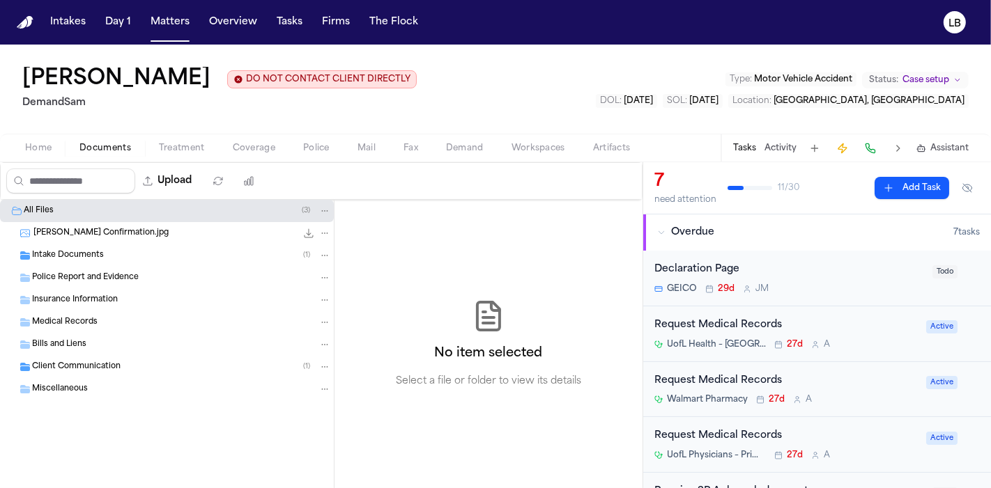
click at [116, 249] on div "Intake Documents ( 1 )" at bounding box center [181, 255] width 299 height 13
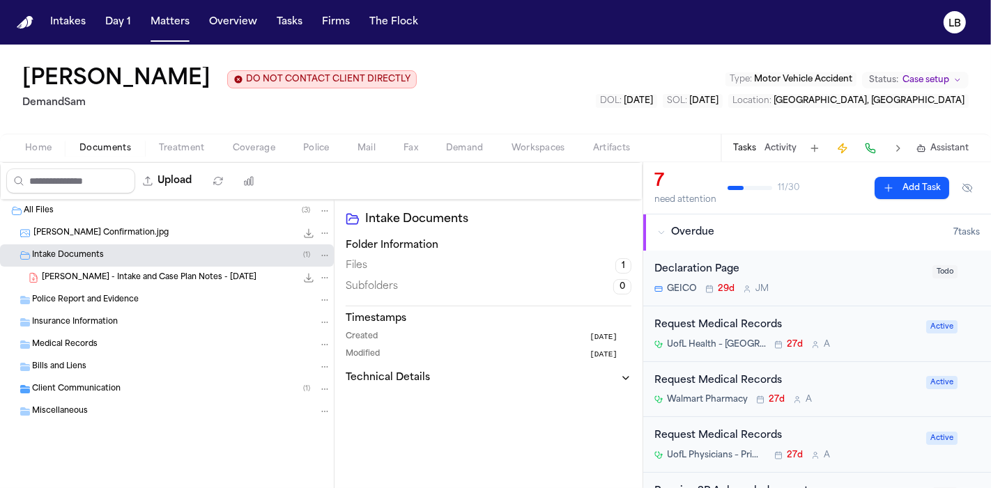
click at [121, 295] on span "Police Report and Evidence" at bounding box center [85, 301] width 107 height 12
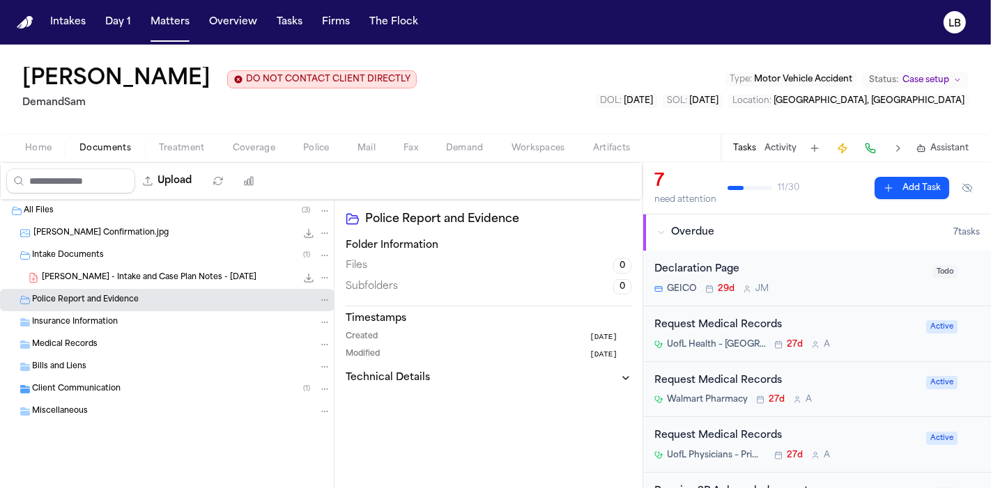
click at [131, 281] on span "[PERSON_NAME] - Intake and Case Plan Notes - [DATE]" at bounding box center [149, 278] width 215 height 12
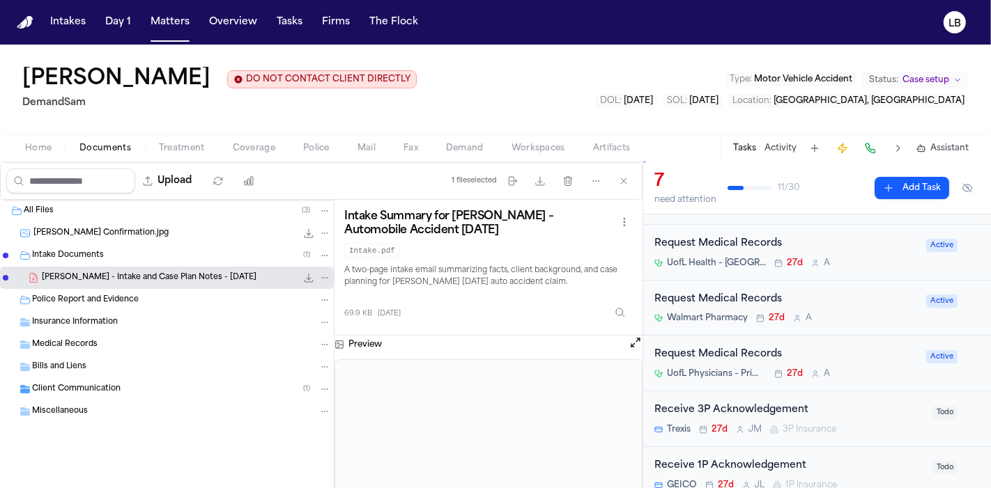
scroll to position [85, 0]
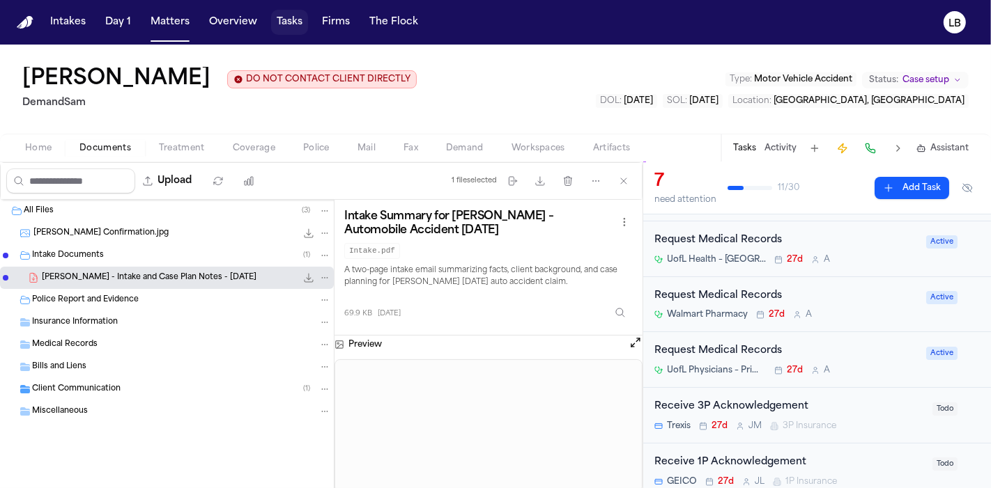
click at [282, 22] on button "Tasks" at bounding box center [289, 22] width 37 height 25
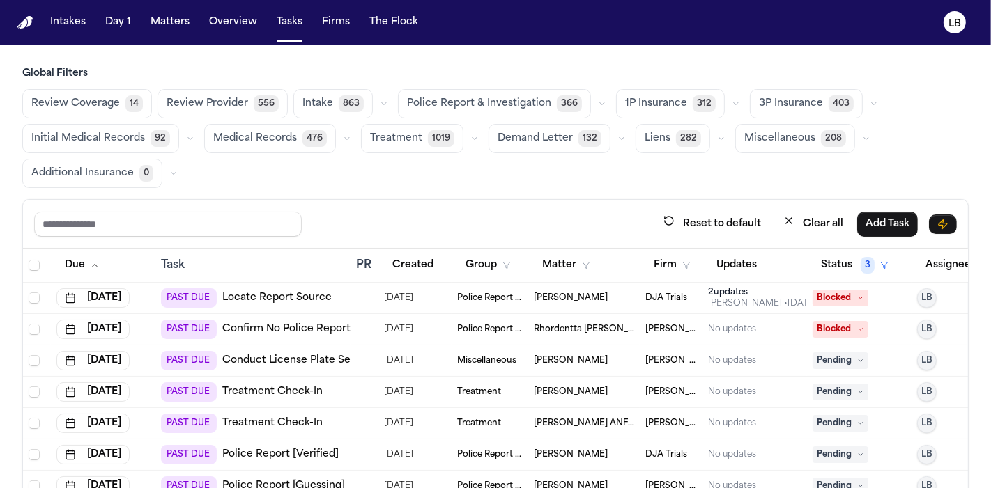
scroll to position [0, 69]
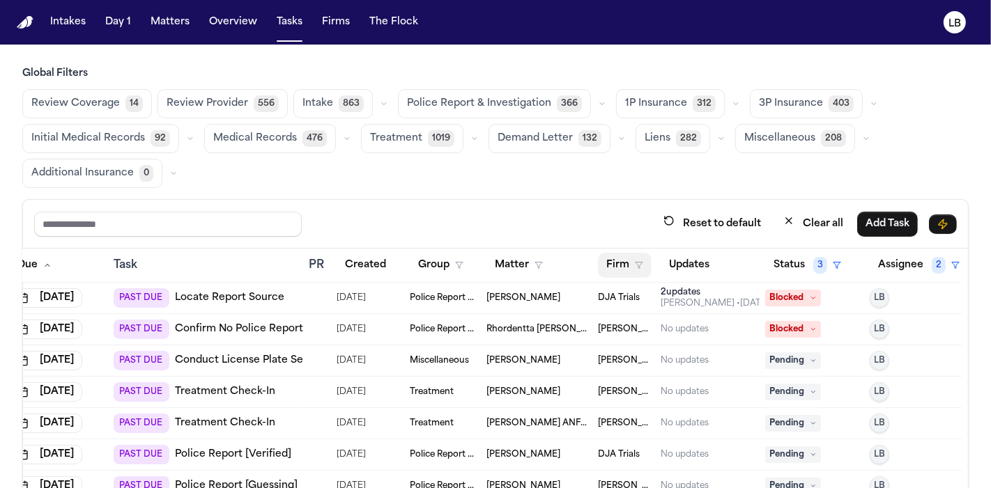
click at [613, 256] on button "Firm" at bounding box center [625, 265] width 54 height 25
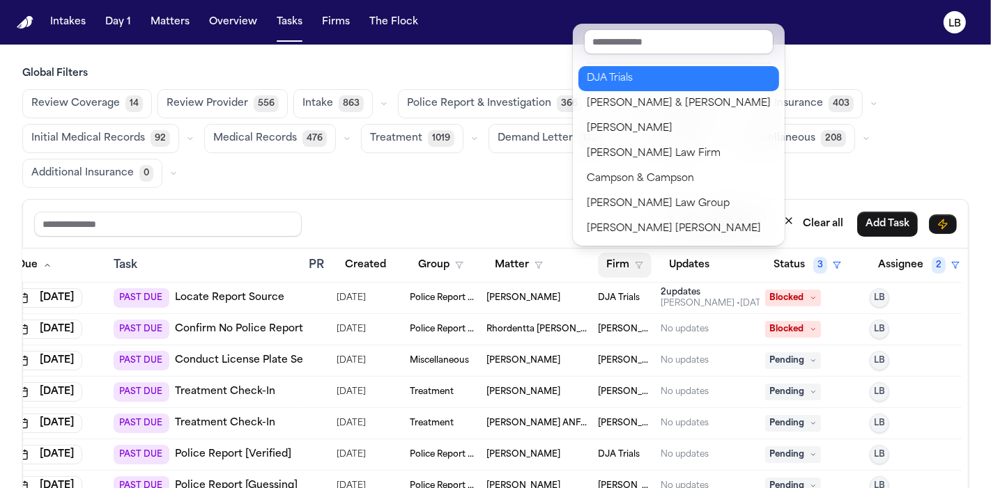
click at [638, 70] on div "DJA Trials" at bounding box center [679, 78] width 184 height 17
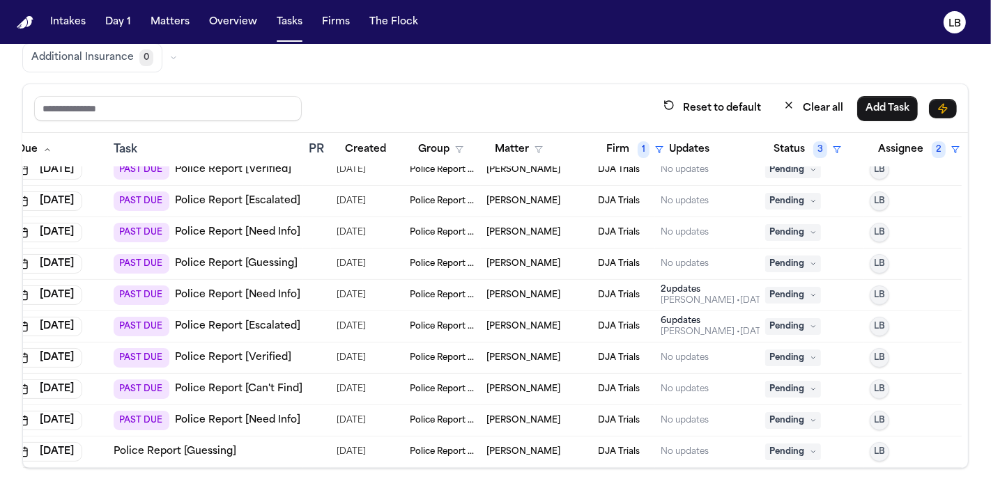
scroll to position [31, 69]
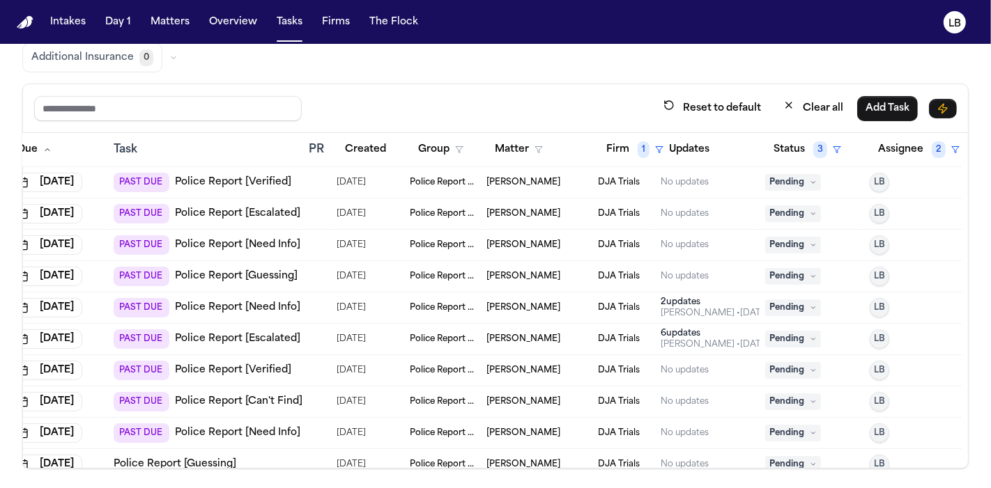
click at [486, 366] on span "[PERSON_NAME]" at bounding box center [523, 370] width 74 height 11
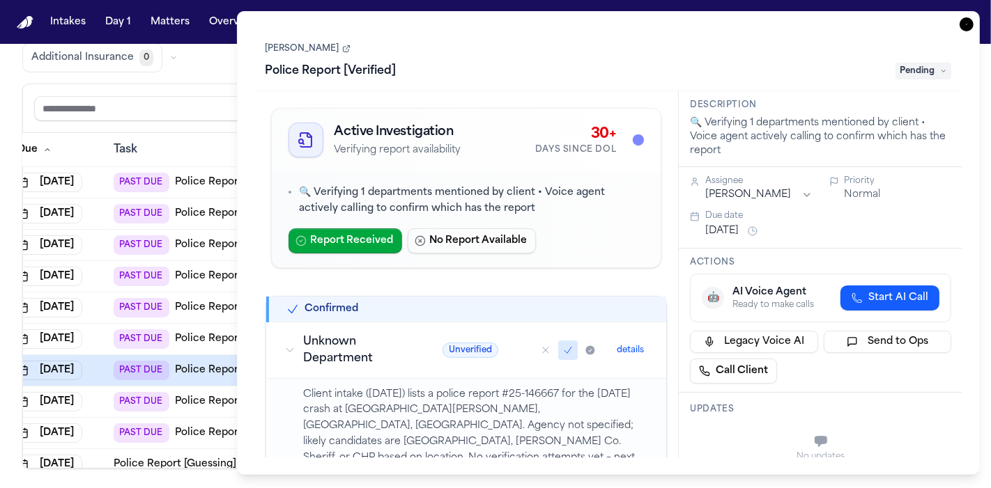
click at [304, 47] on link "[PERSON_NAME]" at bounding box center [307, 48] width 85 height 11
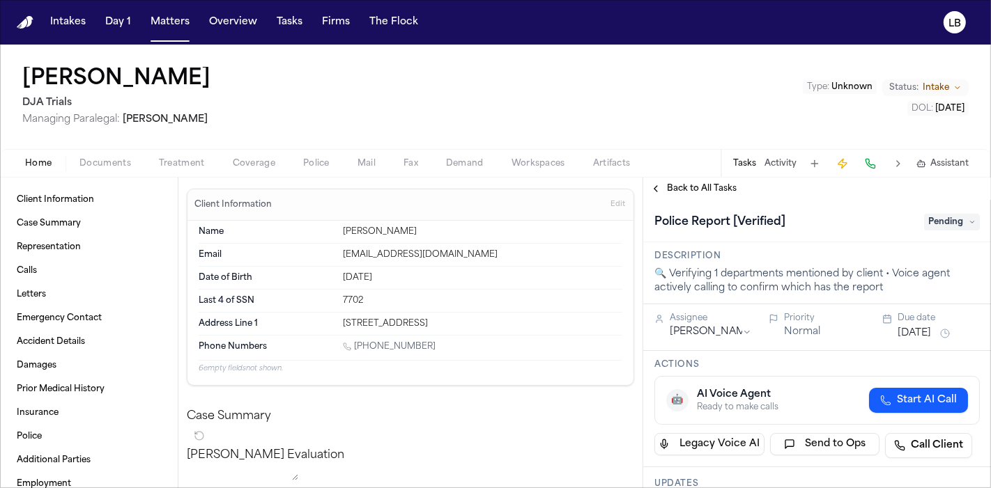
click at [107, 161] on span "Documents" at bounding box center [105, 163] width 52 height 11
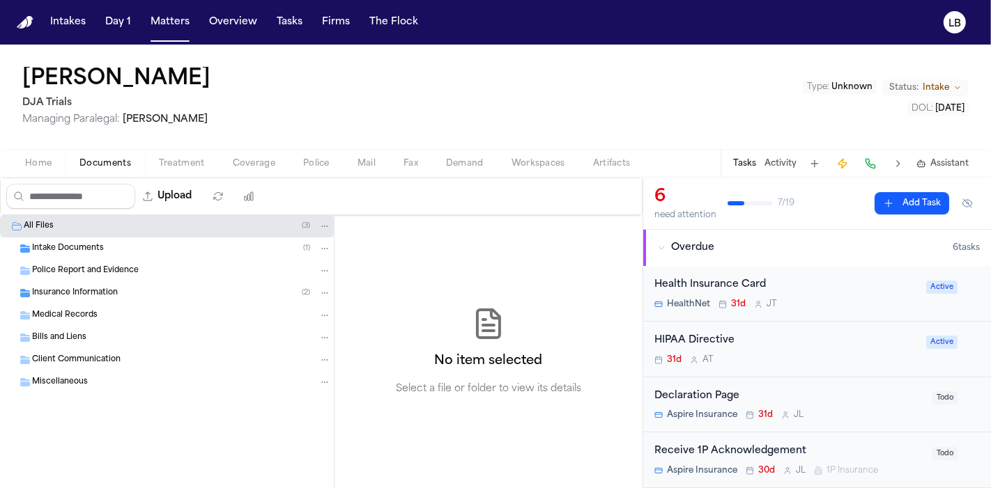
click at [86, 240] on div "Intake Documents ( 1 )" at bounding box center [167, 249] width 334 height 22
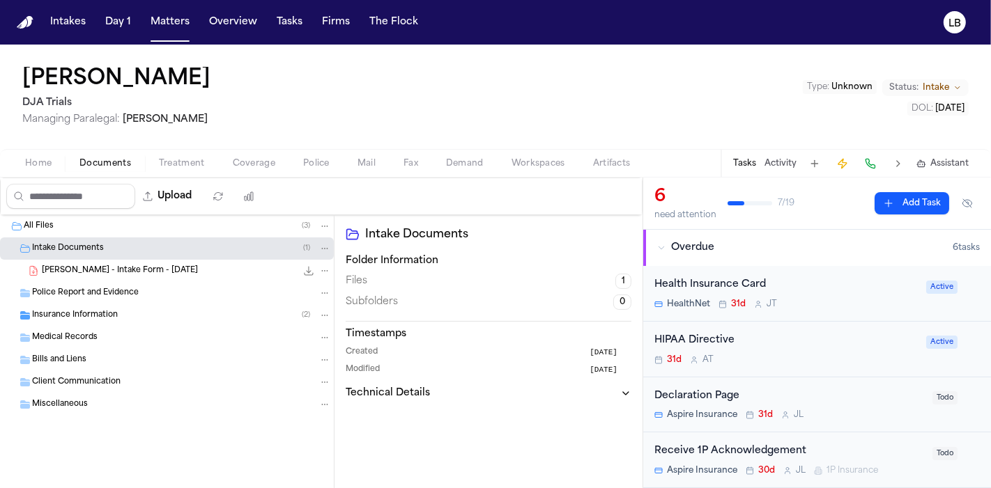
click at [155, 275] on span "[PERSON_NAME] - Intake Form - [DATE]" at bounding box center [120, 271] width 156 height 12
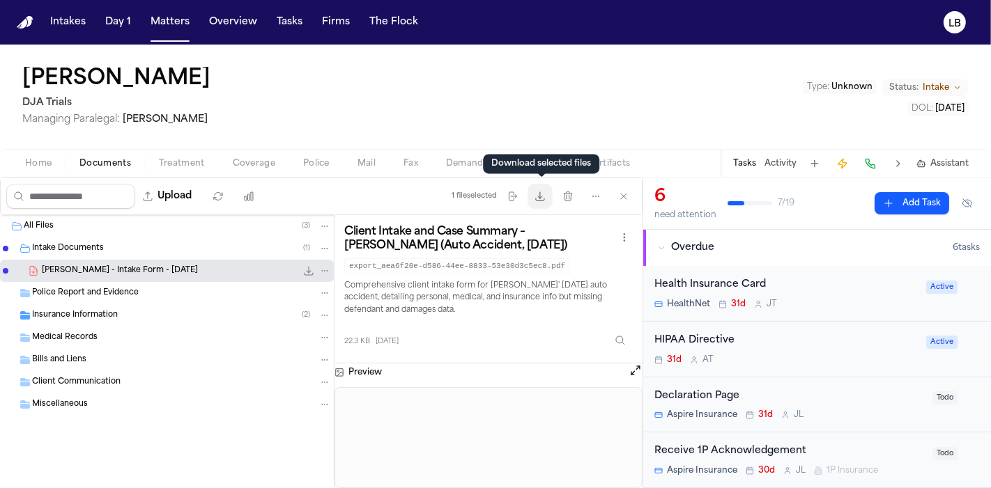
click at [545, 199] on icon "button" at bounding box center [539, 196] width 11 height 11
click at [111, 297] on span "Police Report and Evidence" at bounding box center [85, 294] width 107 height 12
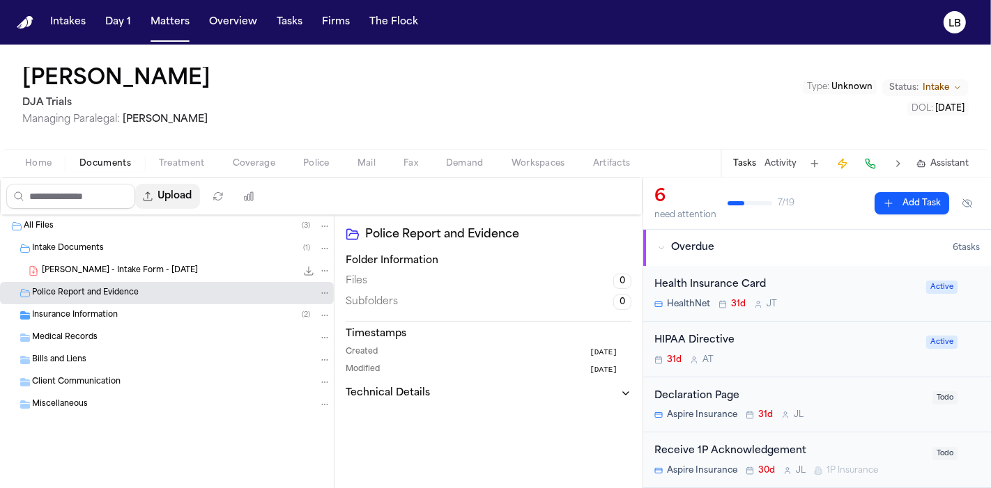
click at [187, 195] on button "Upload" at bounding box center [167, 196] width 65 height 25
select select "**********"
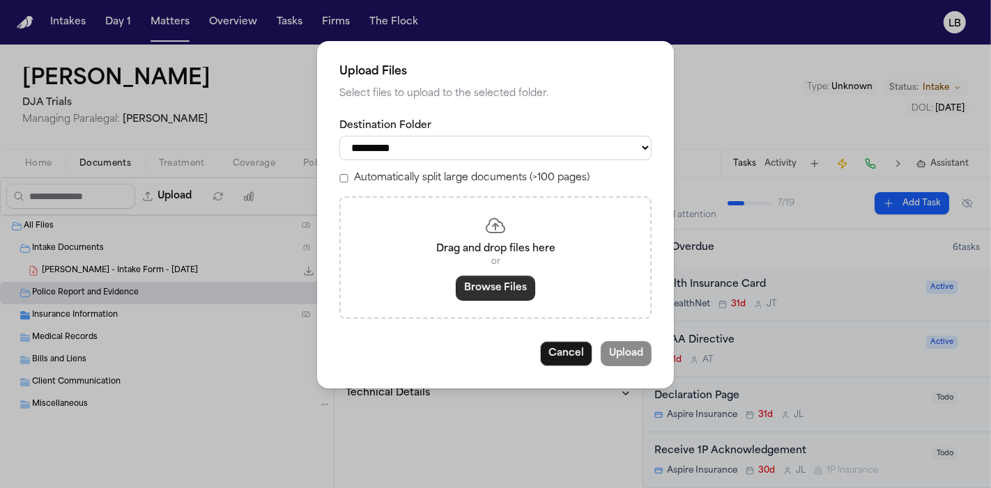
click at [509, 290] on button "Browse Files" at bounding box center [495, 288] width 79 height 25
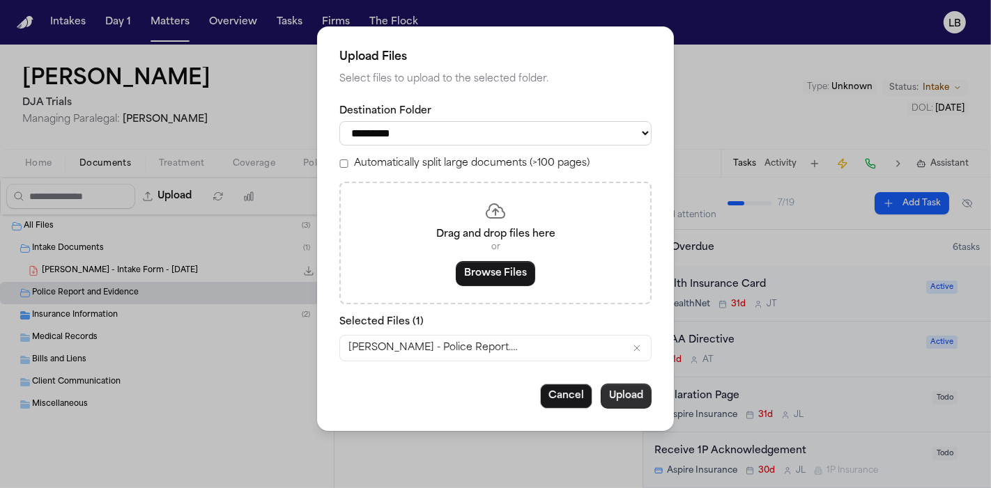
click at [619, 389] on button "Upload" at bounding box center [625, 396] width 51 height 25
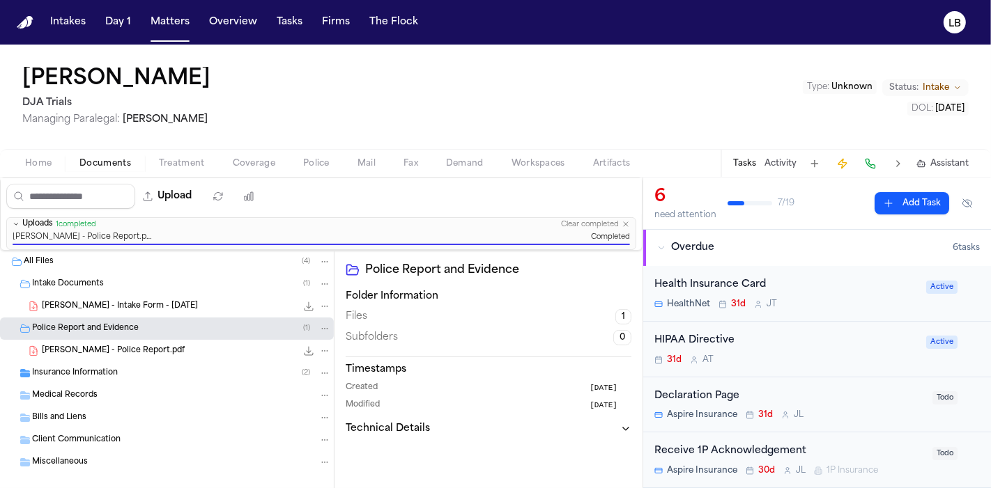
click at [747, 164] on button "Tasks" at bounding box center [744, 163] width 23 height 11
click at [746, 161] on button "Tasks" at bounding box center [744, 163] width 23 height 11
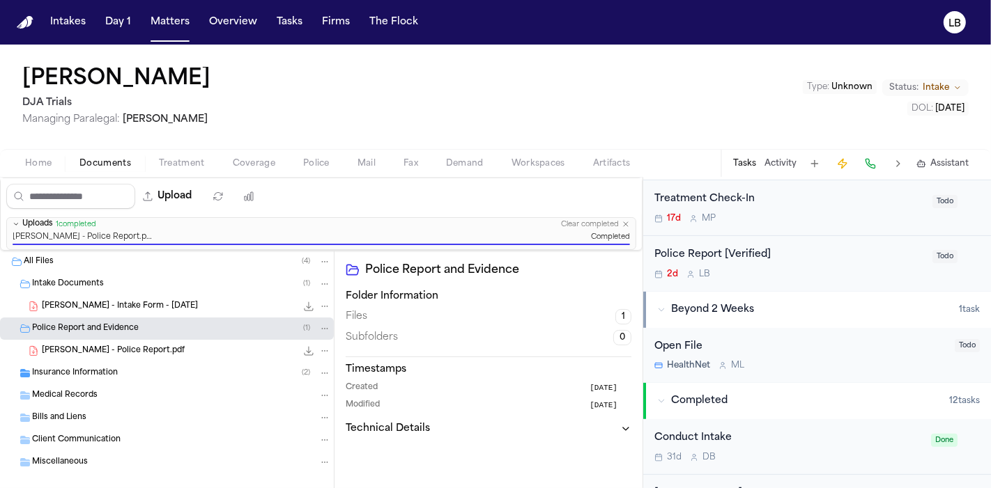
scroll to position [306, 0]
click at [808, 253] on div "Police Report [Verified]" at bounding box center [789, 257] width 270 height 16
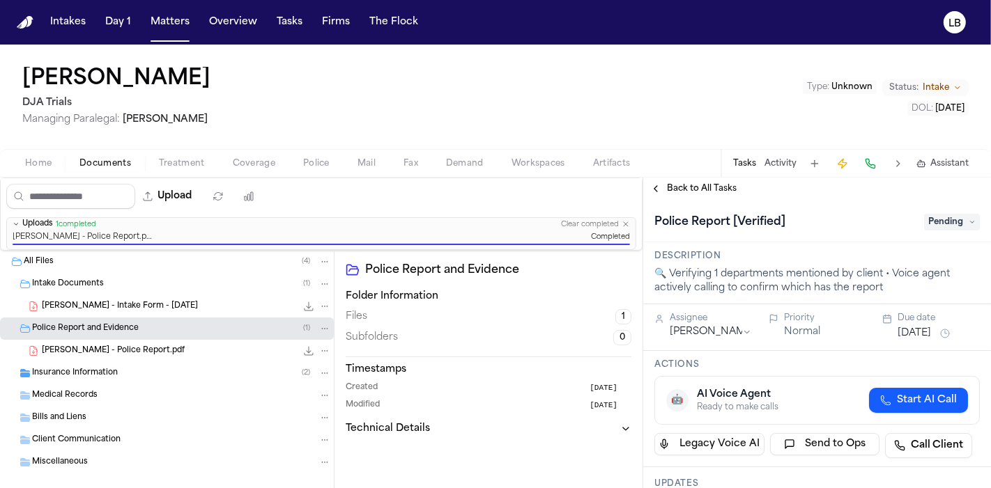
click at [938, 219] on span "Pending" at bounding box center [952, 222] width 56 height 17
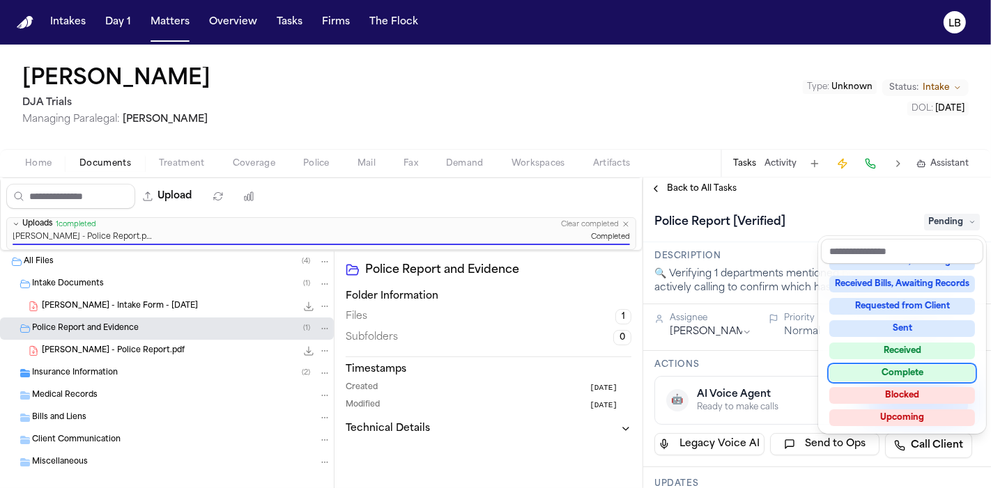
click at [903, 378] on div "Complete" at bounding box center [902, 373] width 146 height 17
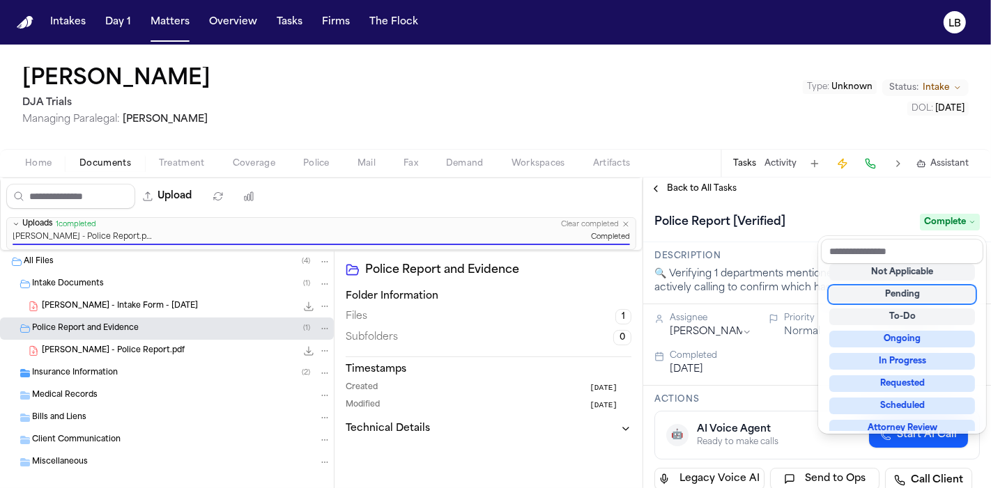
scroll to position [6, 0]
click at [743, 159] on div "Lisa Osmers DJA Trials Managing Paralegal: Michelle Landazabal Type : Unknown S…" at bounding box center [495, 267] width 991 height 444
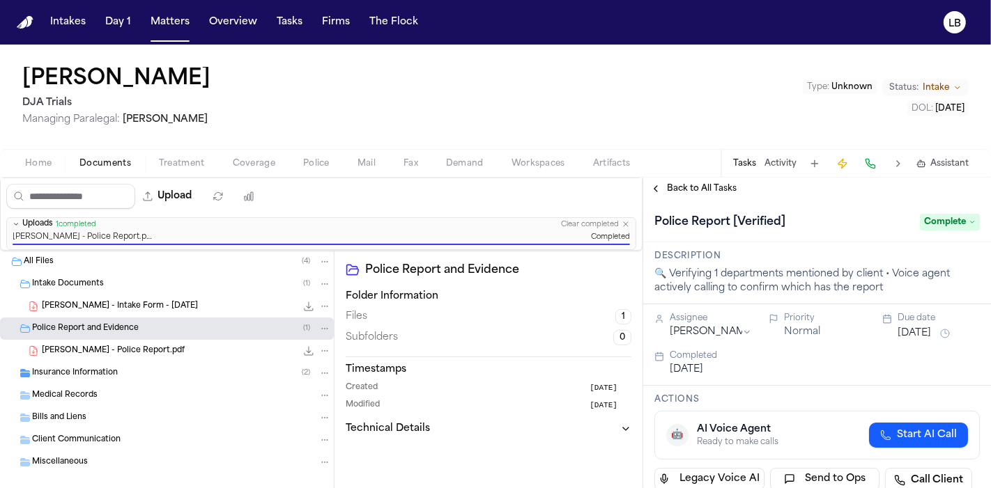
click at [743, 159] on button "Tasks" at bounding box center [744, 163] width 23 height 11
click at [766, 162] on button "Activity" at bounding box center [780, 163] width 32 height 11
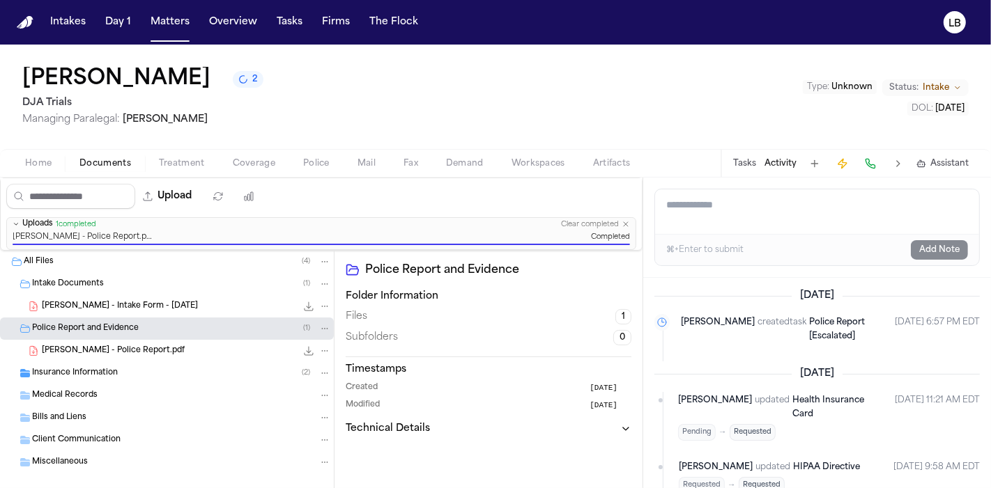
click at [736, 219] on textarea "Add a note to this matter" at bounding box center [817, 211] width 324 height 45
type textarea "**********"
click at [926, 247] on button "Add Note" at bounding box center [938, 250] width 57 height 20
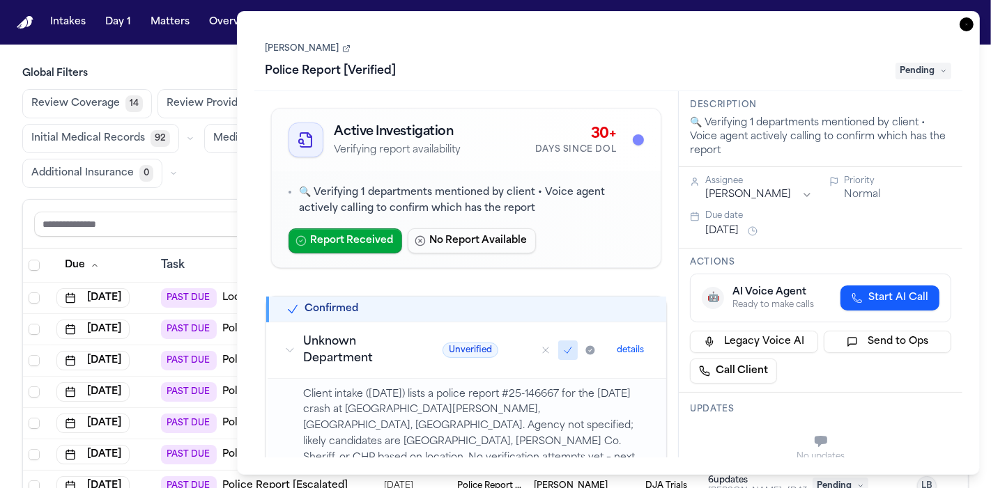
scroll to position [31, 69]
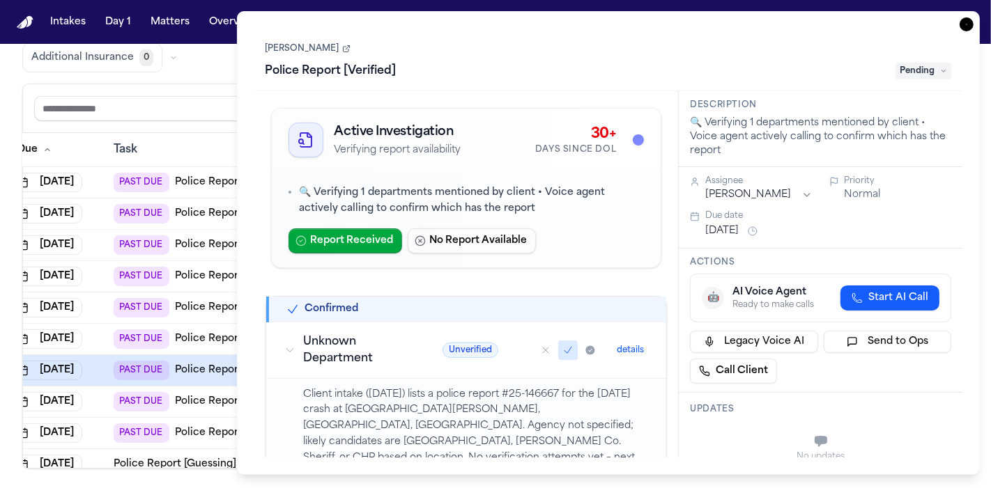
click at [965, 31] on div "Task Details [PERSON_NAME] Police Report [Verified] Pending Active Investigatio…" at bounding box center [608, 243] width 743 height 464
click at [965, 27] on icon "button" at bounding box center [966, 24] width 14 height 14
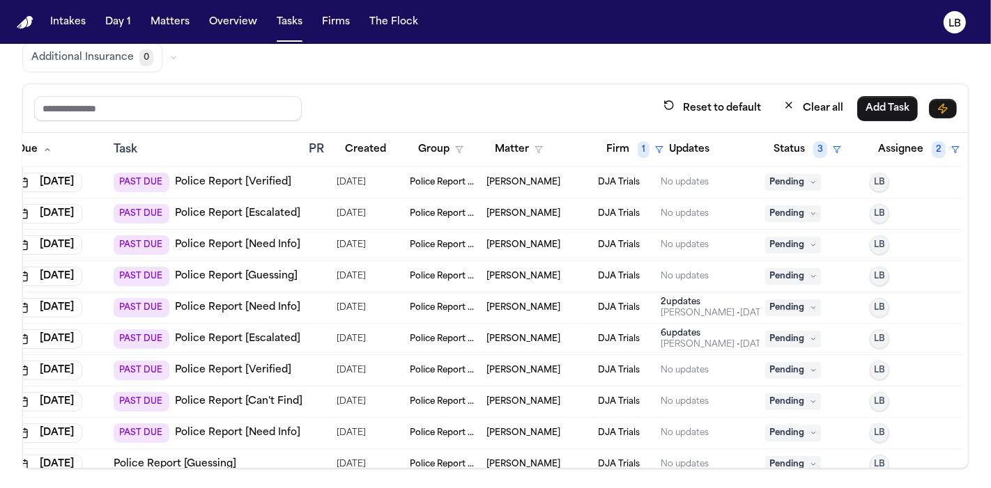
scroll to position [0, 69]
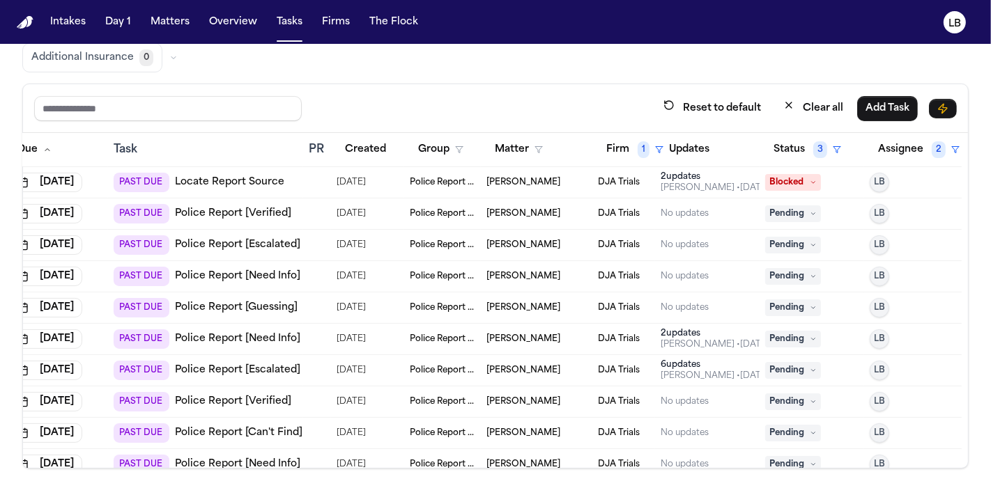
click at [247, 215] on link "Police Report [Verified]" at bounding box center [233, 214] width 116 height 14
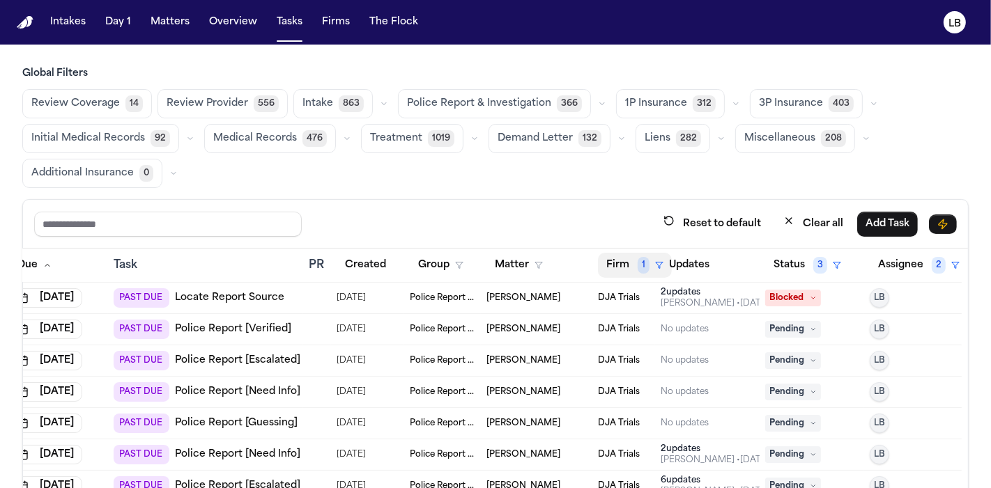
click at [637, 265] on span "1" at bounding box center [643, 265] width 12 height 17
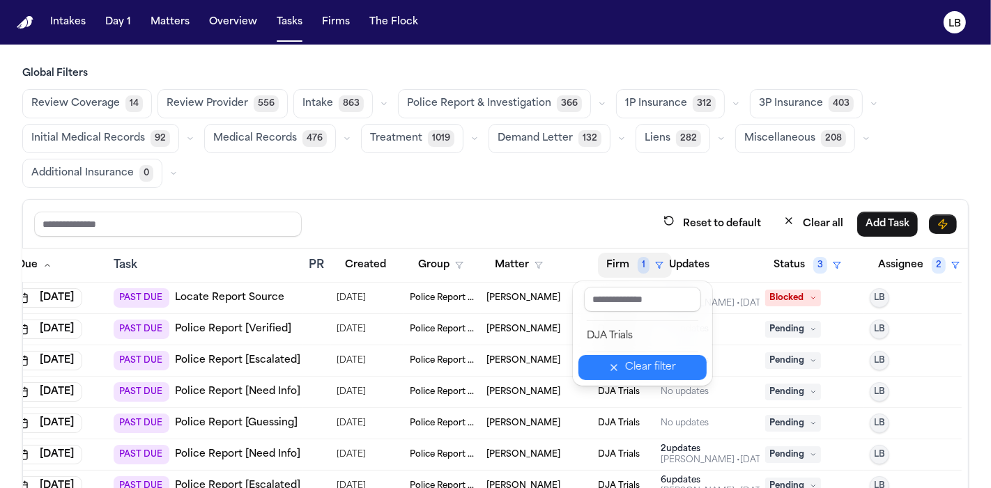
click at [638, 369] on div "Clear filter" at bounding box center [650, 367] width 51 height 17
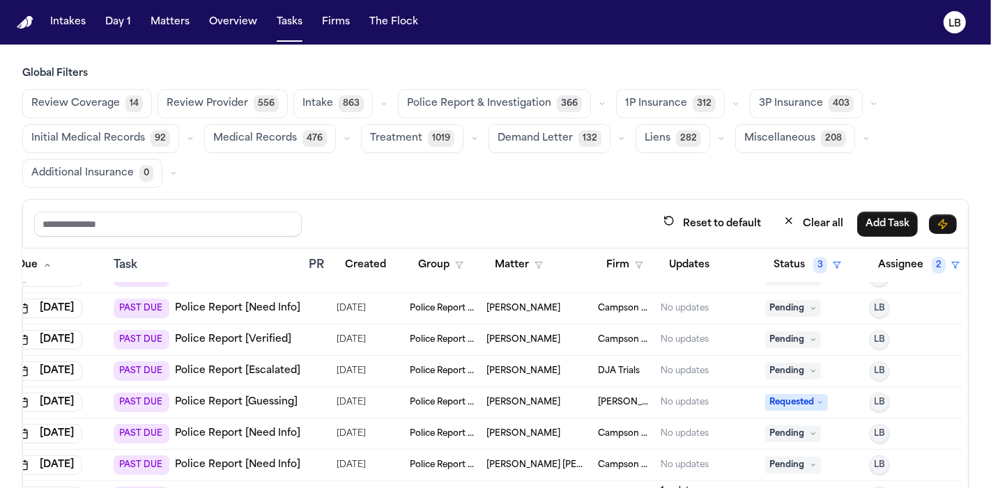
scroll to position [176, 69]
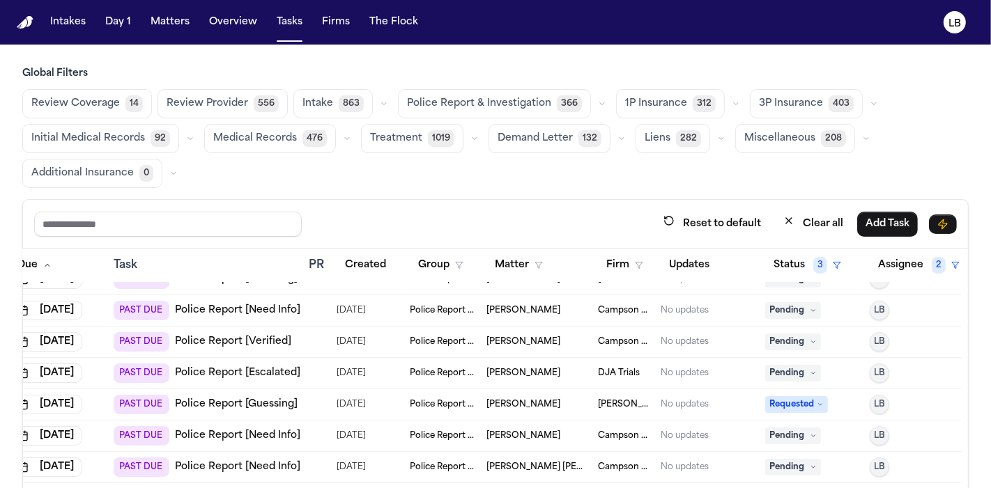
click at [514, 339] on span "Sharell Miller" at bounding box center [523, 341] width 74 height 11
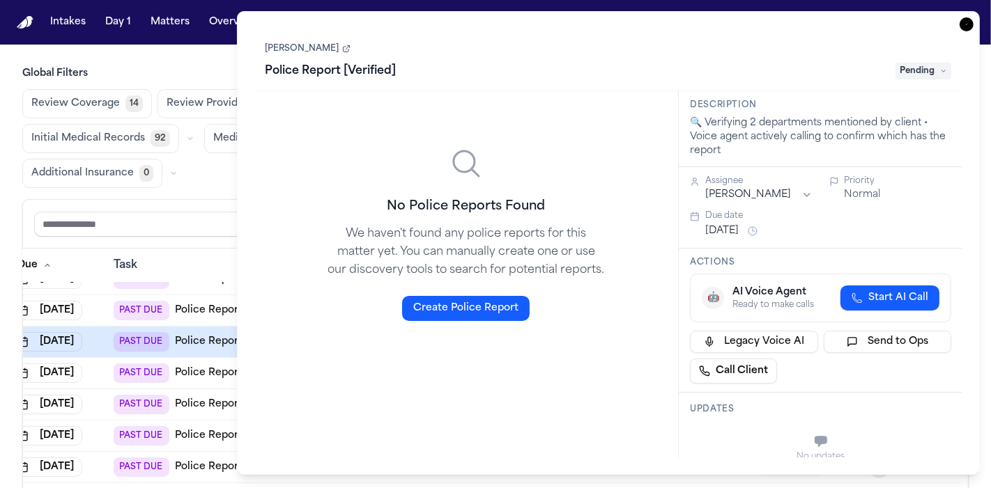
click at [303, 52] on link "Sharell Miller" at bounding box center [307, 48] width 85 height 11
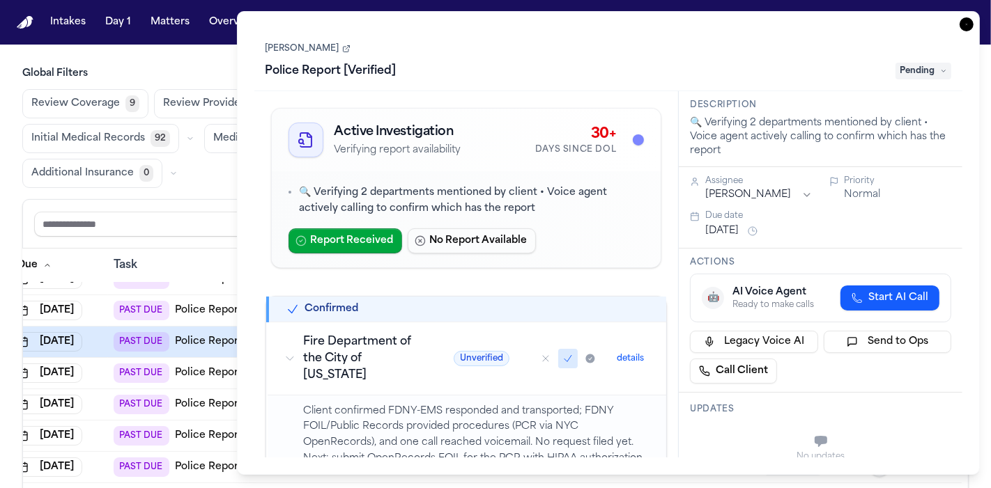
click at [969, 26] on icon "button" at bounding box center [966, 24] width 14 height 14
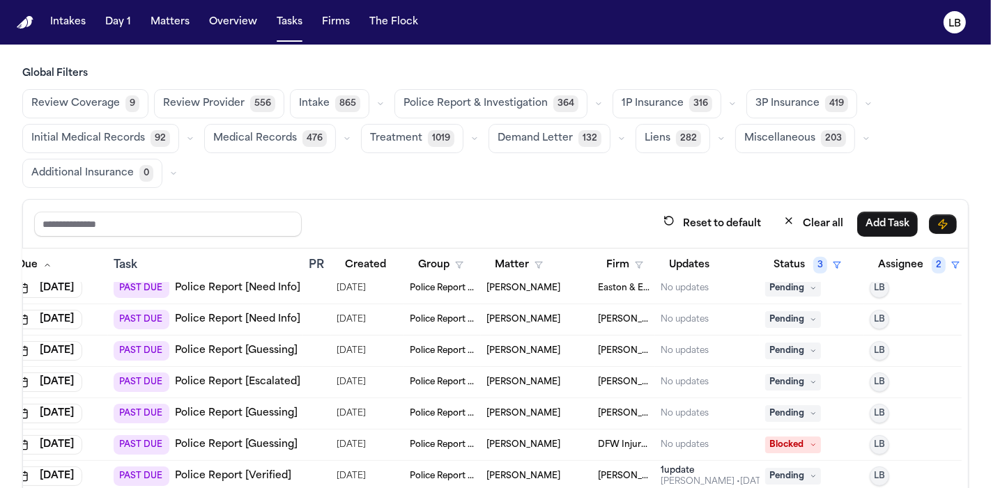
scroll to position [1120, 69]
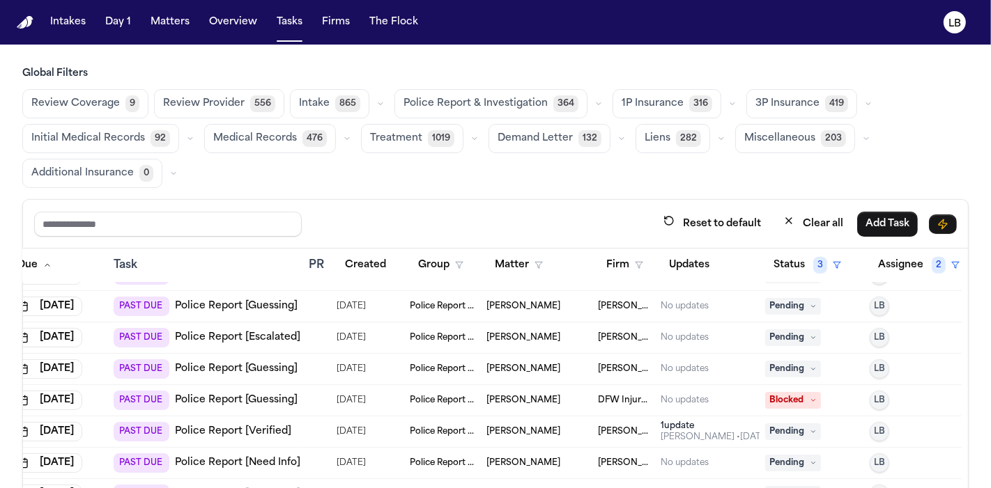
click at [247, 425] on link "Police Report [Verified]" at bounding box center [233, 432] width 116 height 14
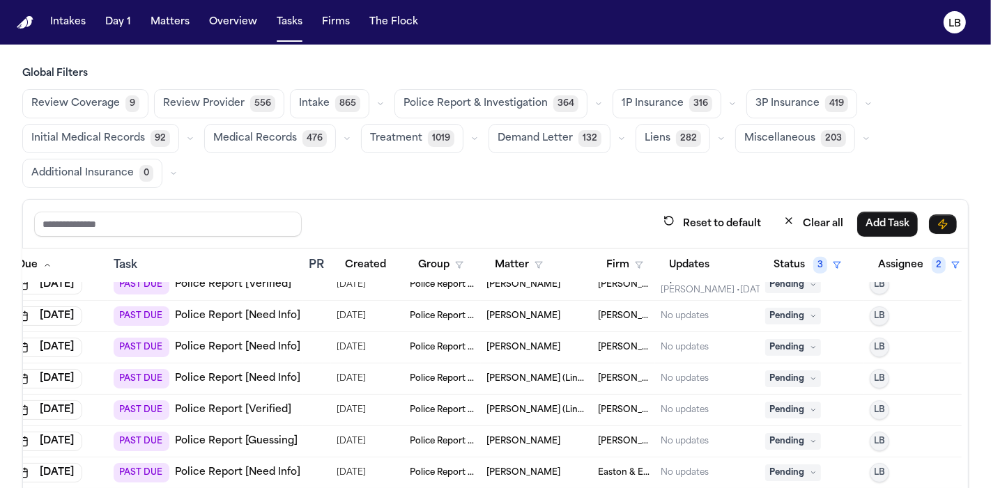
scroll to position [1268, 69]
click at [254, 410] on link "Police Report [Verified]" at bounding box center [233, 410] width 116 height 14
click at [207, 230] on input "text" at bounding box center [167, 224] width 267 height 25
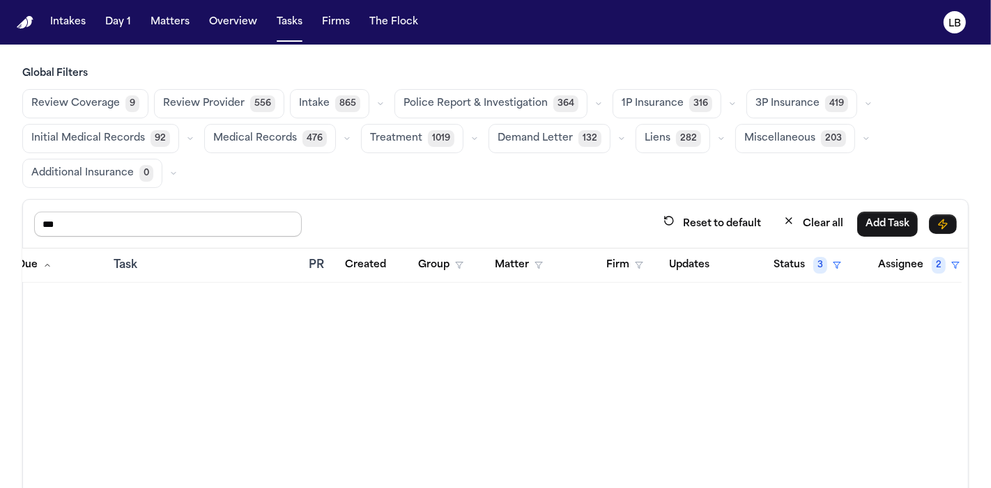
scroll to position [0, 57]
type input "***"
click at [130, 17] on button "Day 1" at bounding box center [118, 22] width 37 height 25
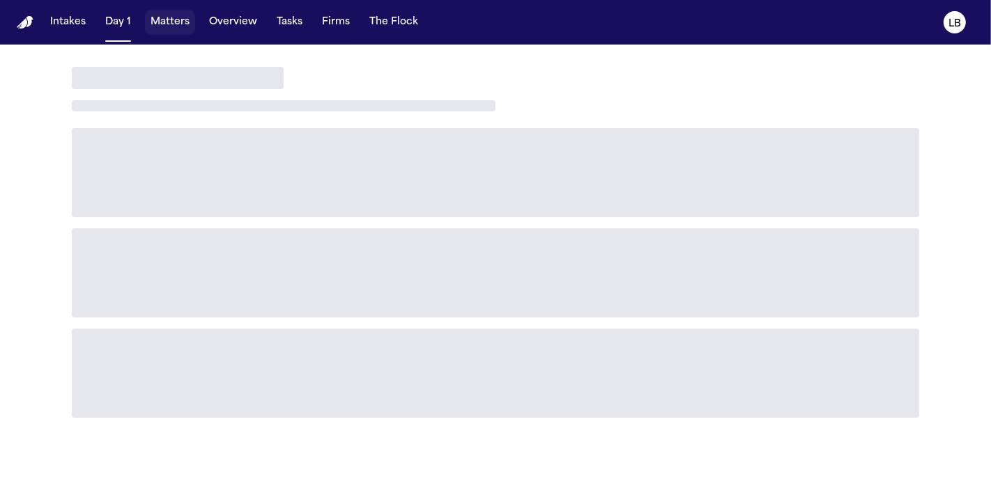
click at [183, 25] on button "Matters" at bounding box center [170, 22] width 50 height 25
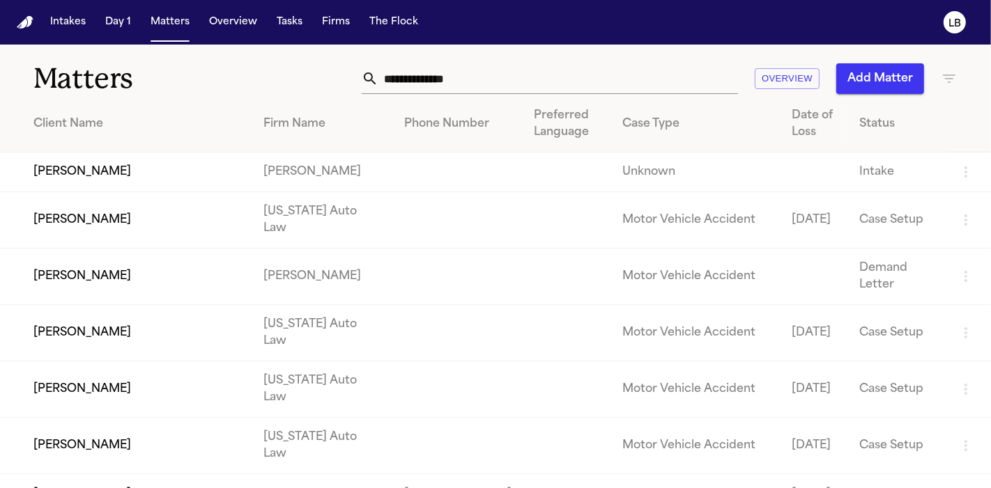
click at [484, 88] on input "text" at bounding box center [557, 78] width 359 height 31
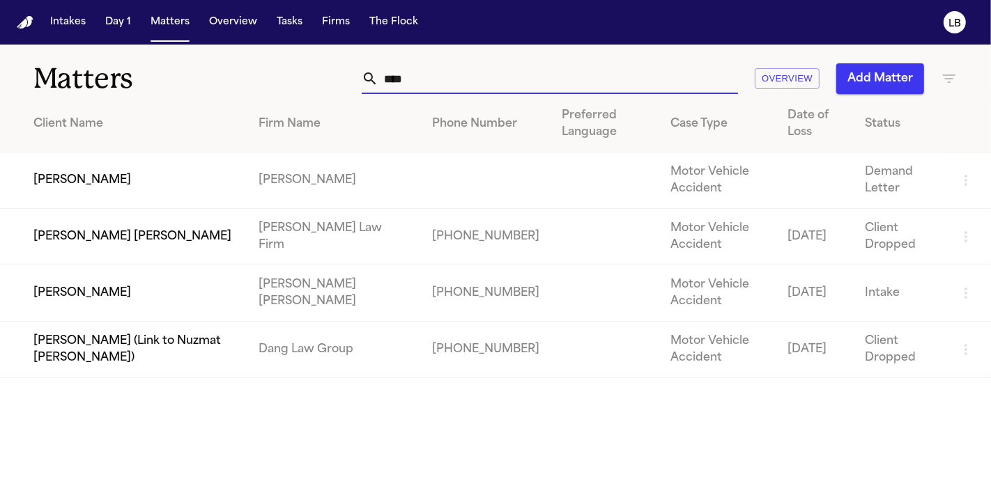
type input "****"
click at [302, 298] on td "Steele Adams Hosman" at bounding box center [333, 293] width 173 height 56
click at [121, 283] on td "Luzmaria Hurtado" at bounding box center [123, 293] width 247 height 56
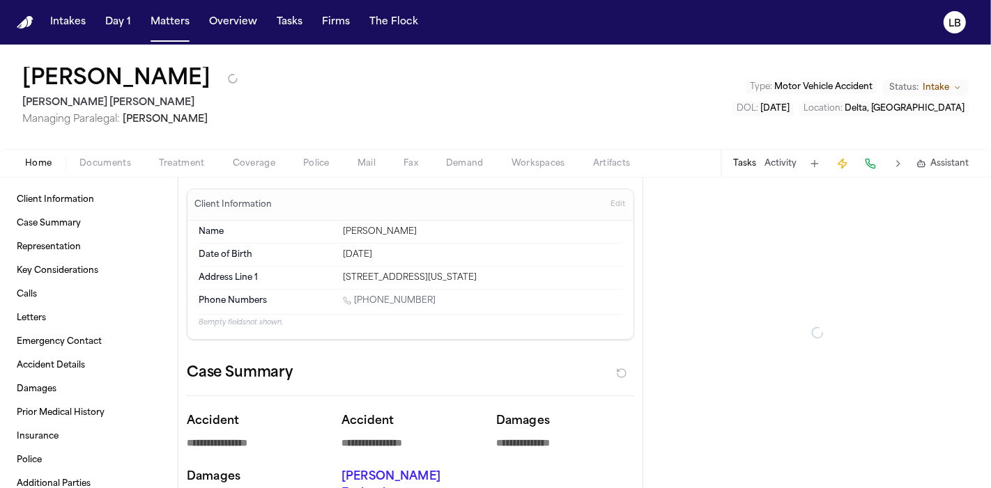
type textarea "*"
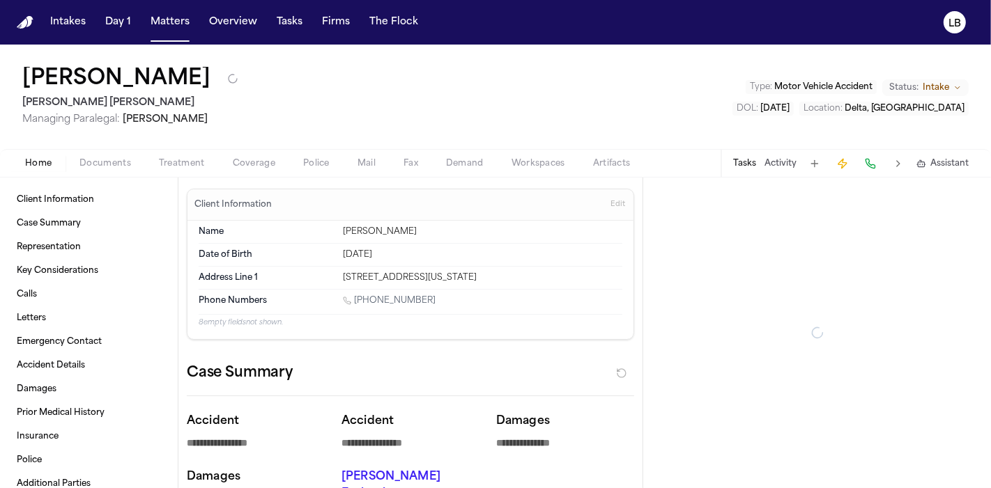
type textarea "*"
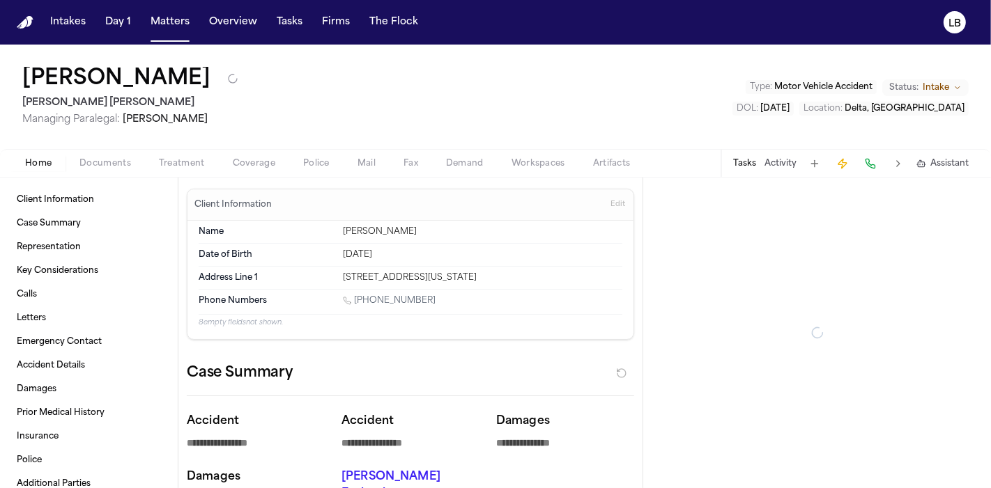
type textarea "*"
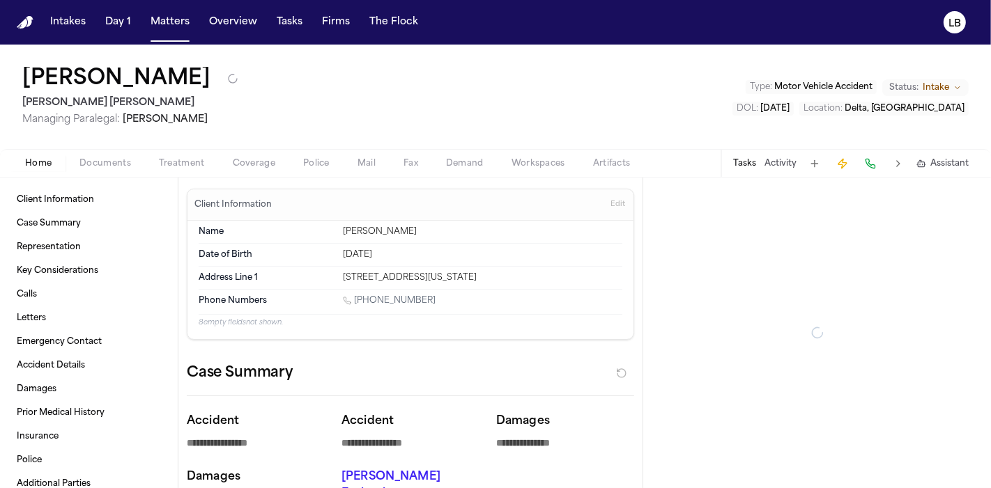
type textarea "*"
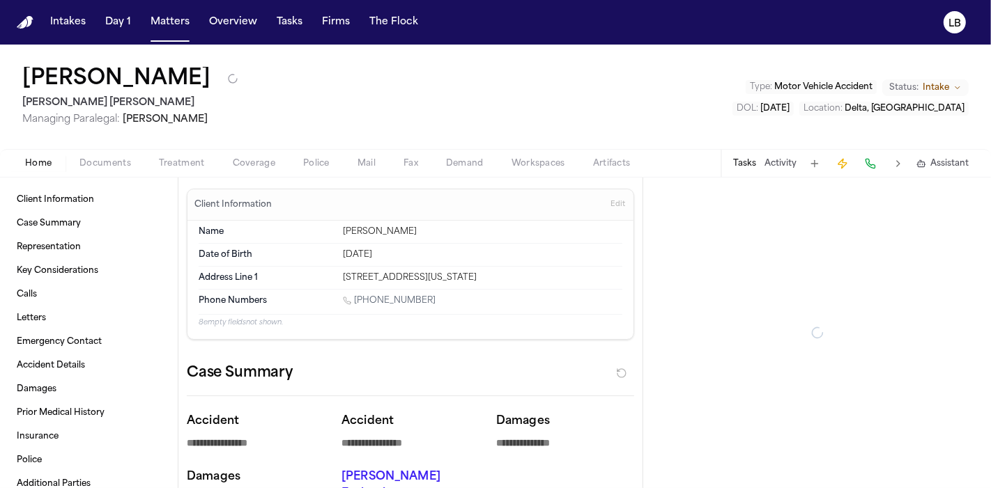
type textarea "*"
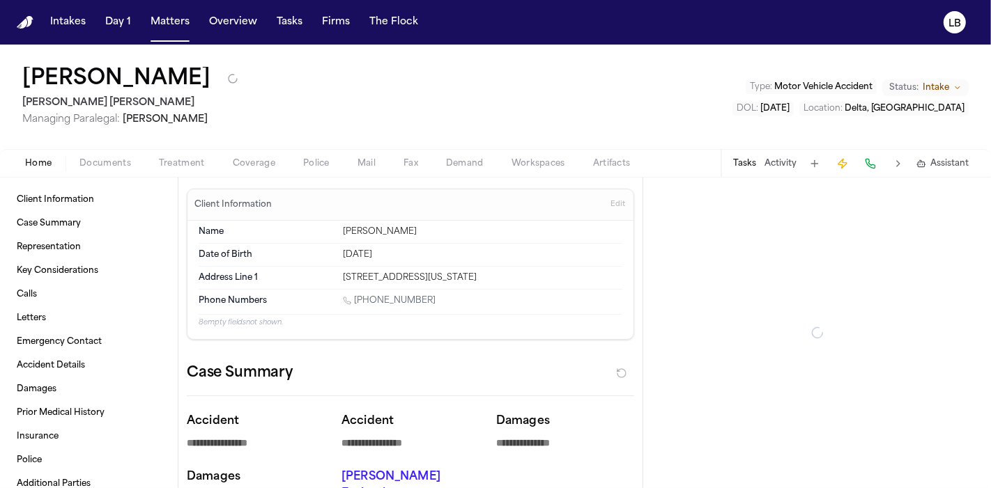
type textarea "*"
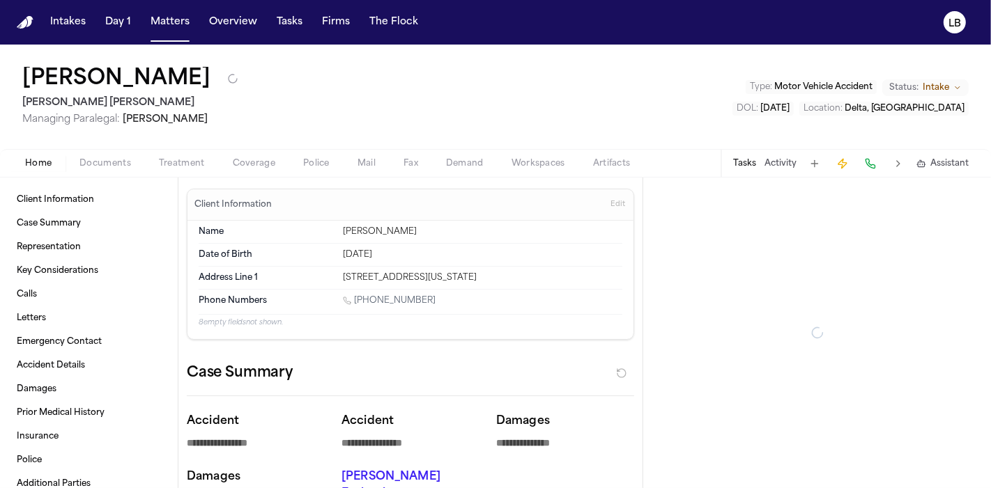
type textarea "*"
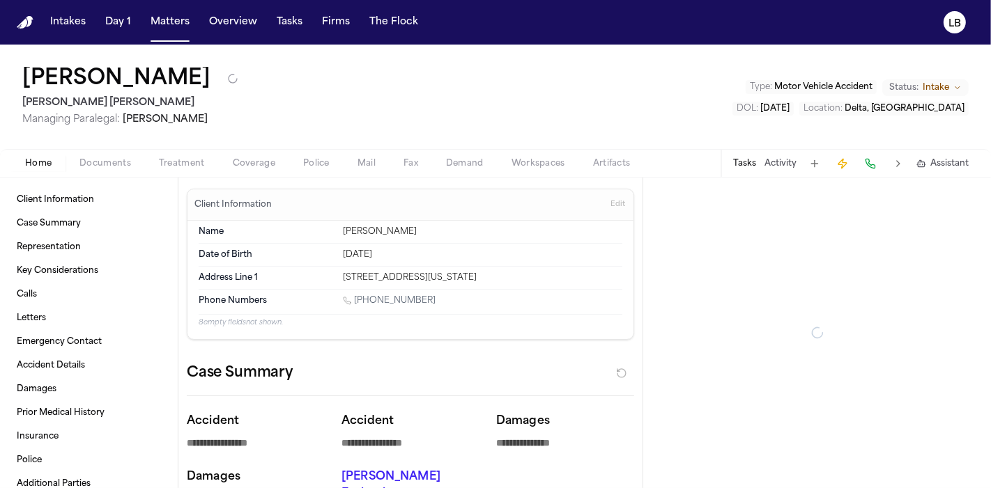
type textarea "*"
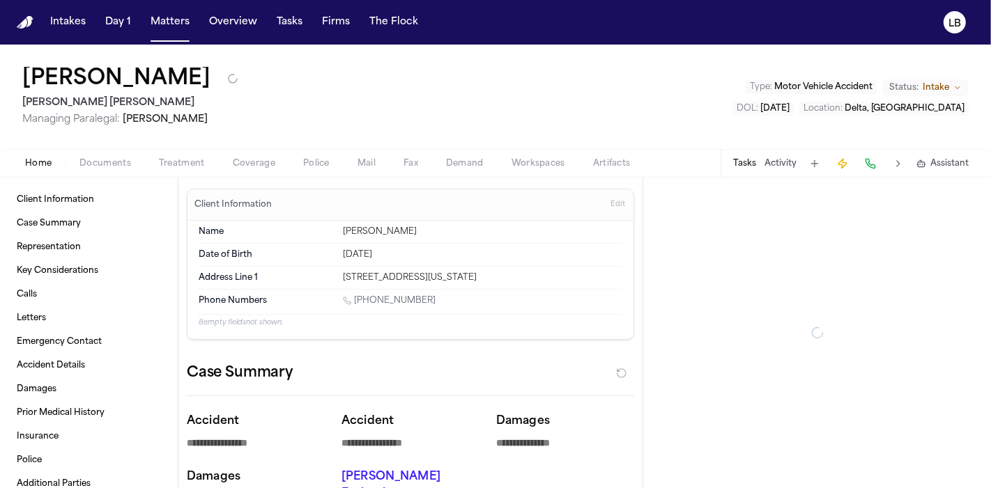
type textarea "*"
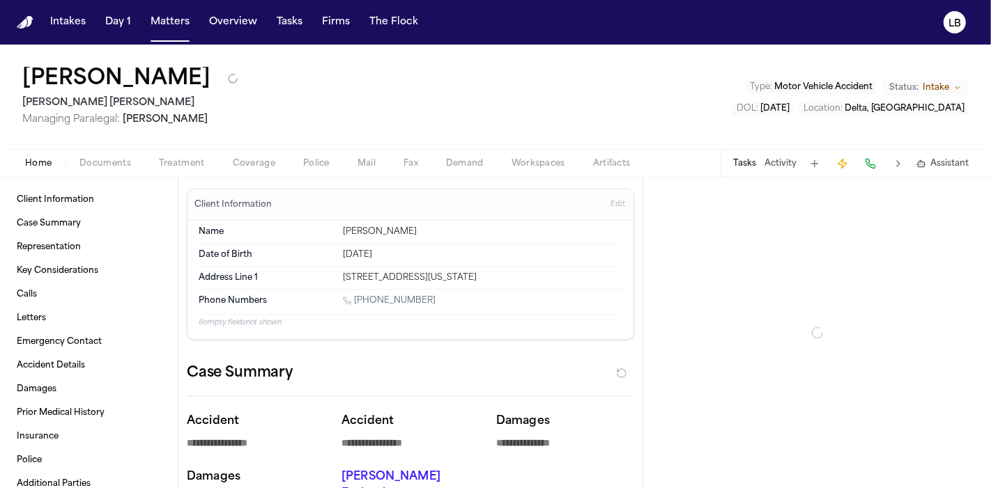
type textarea "*"
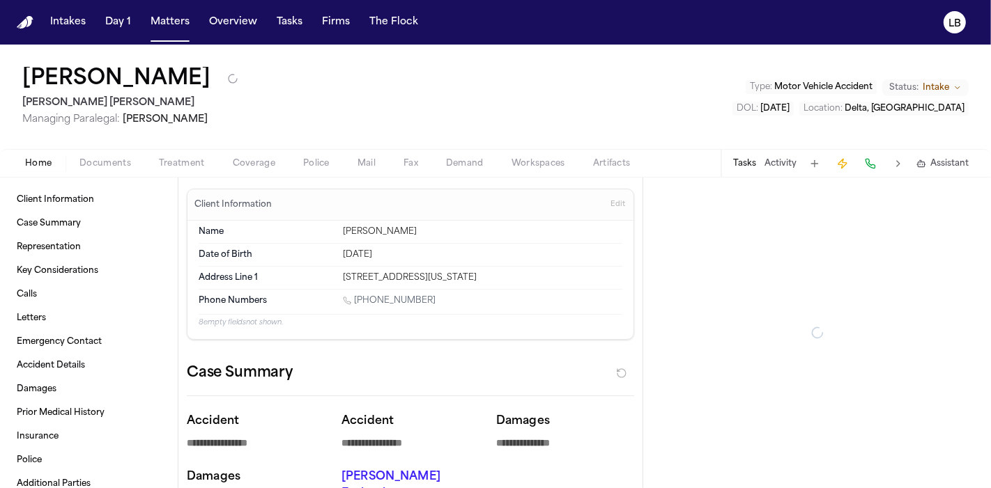
type textarea "*"
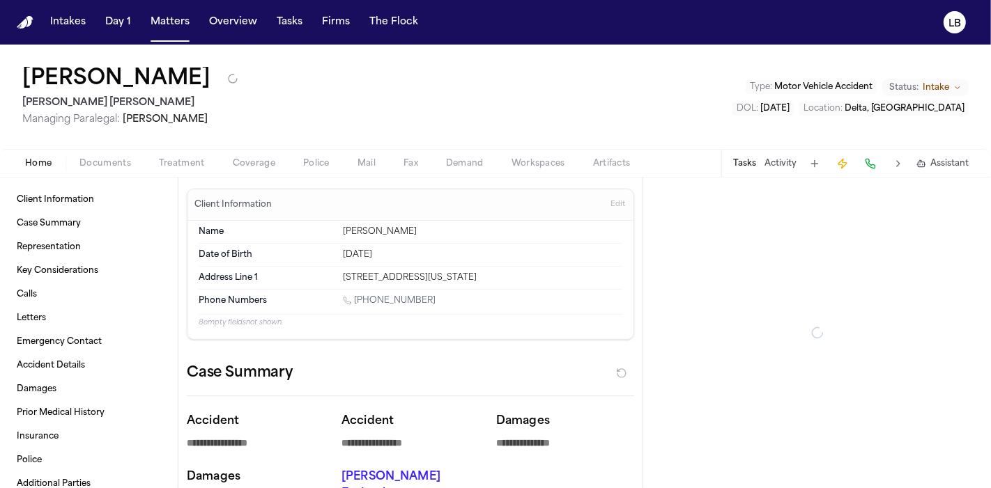
type textarea "*"
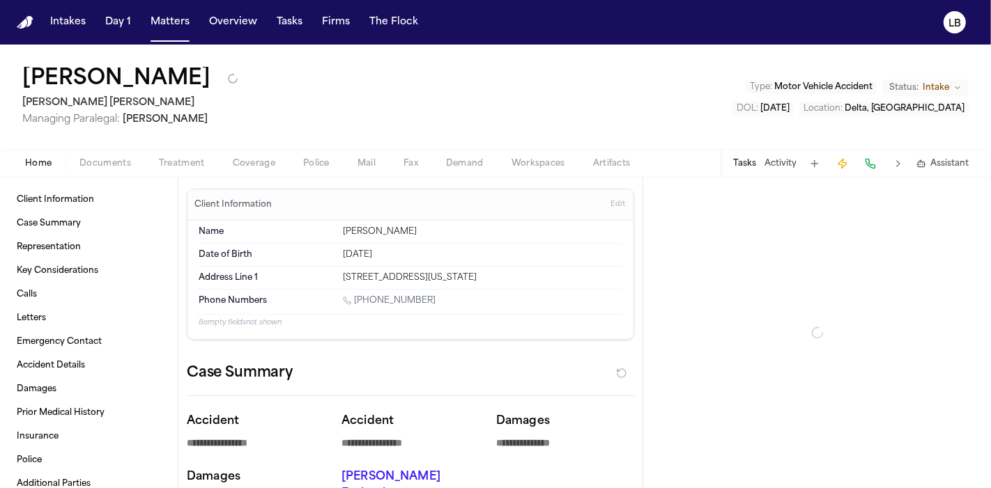
type textarea "*"
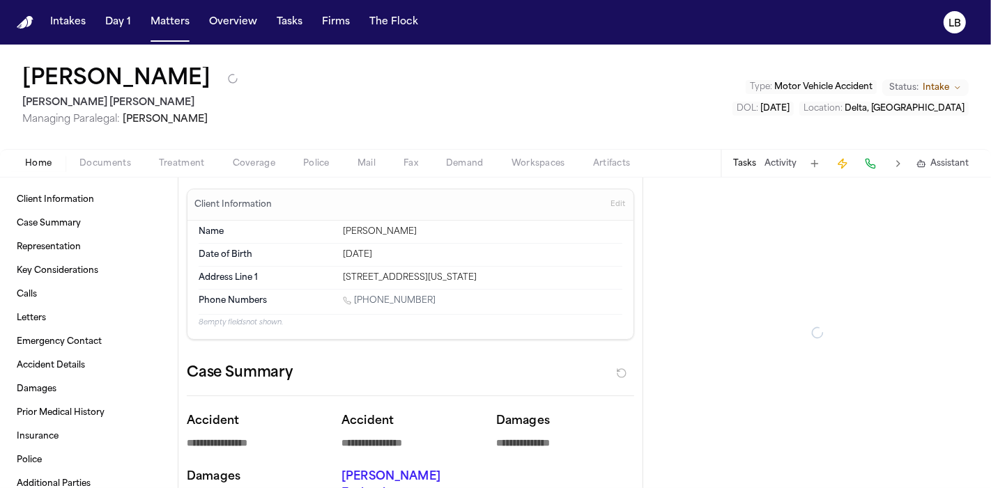
type textarea "*"
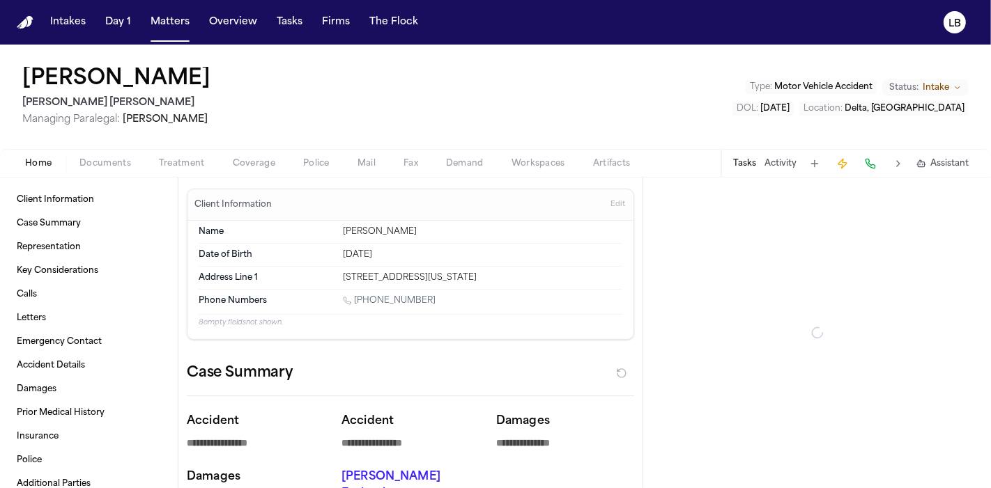
type textarea "*"
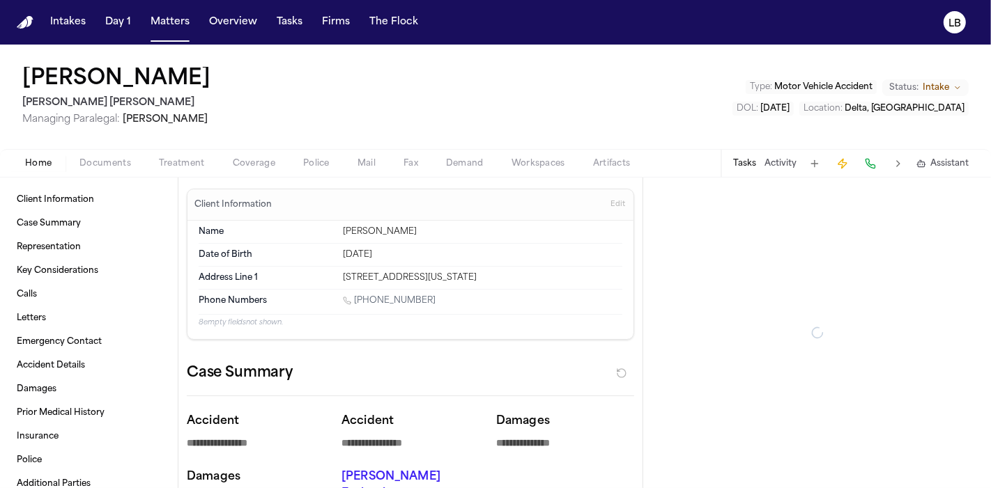
type textarea "*"
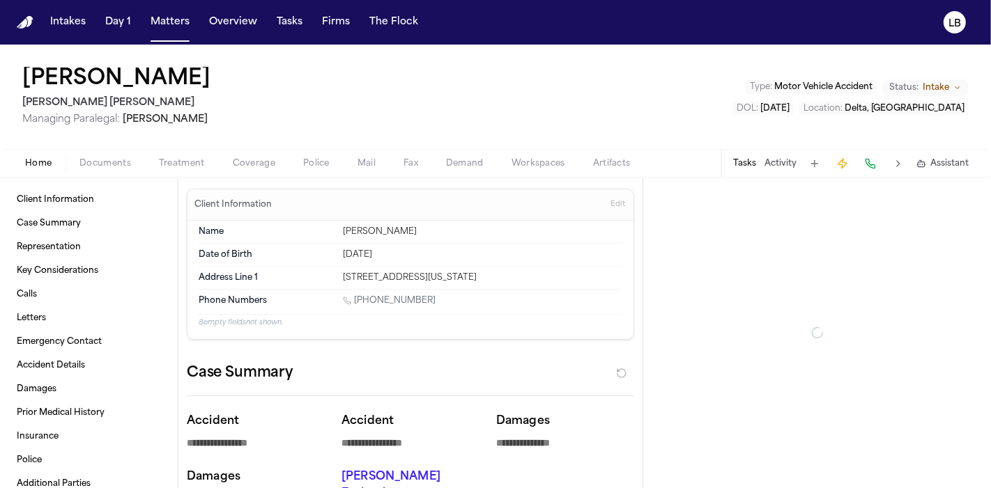
type textarea "*"
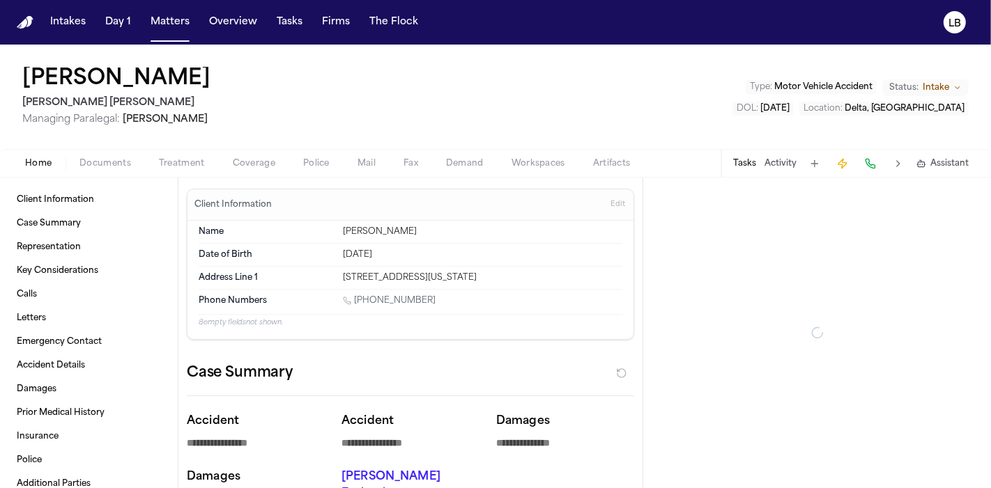
type textarea "*"
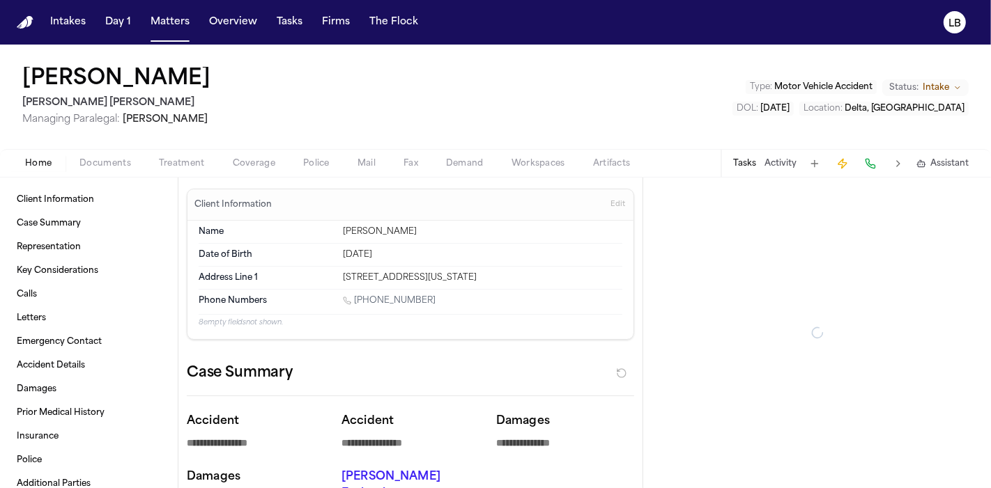
type textarea "*"
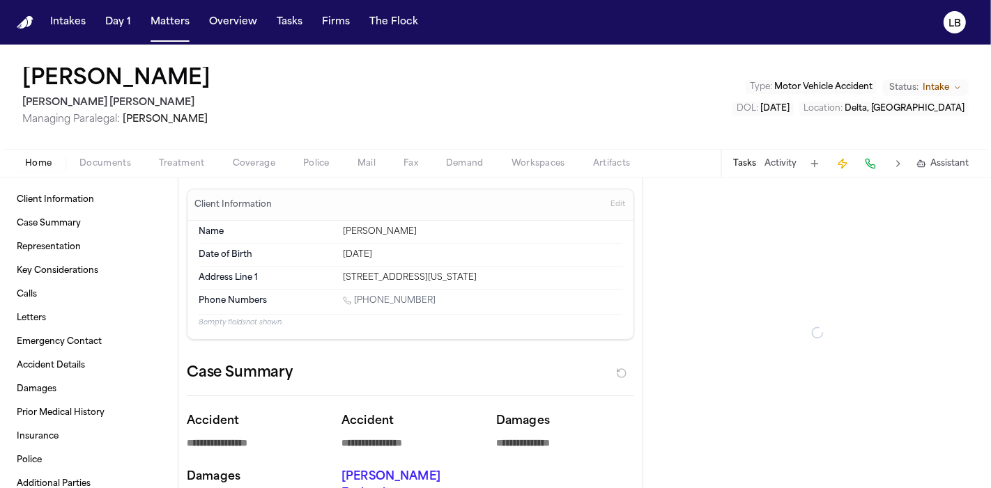
type textarea "*"
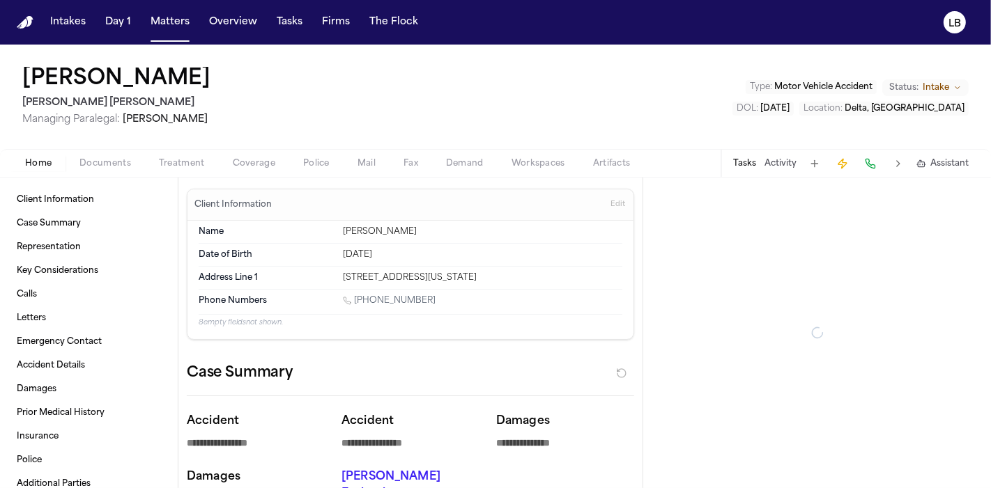
type textarea "*"
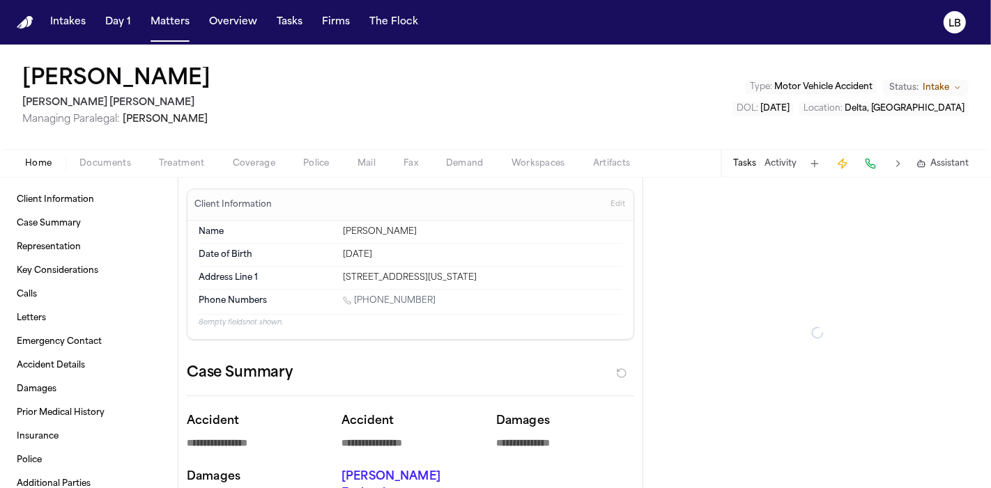
type textarea "*"
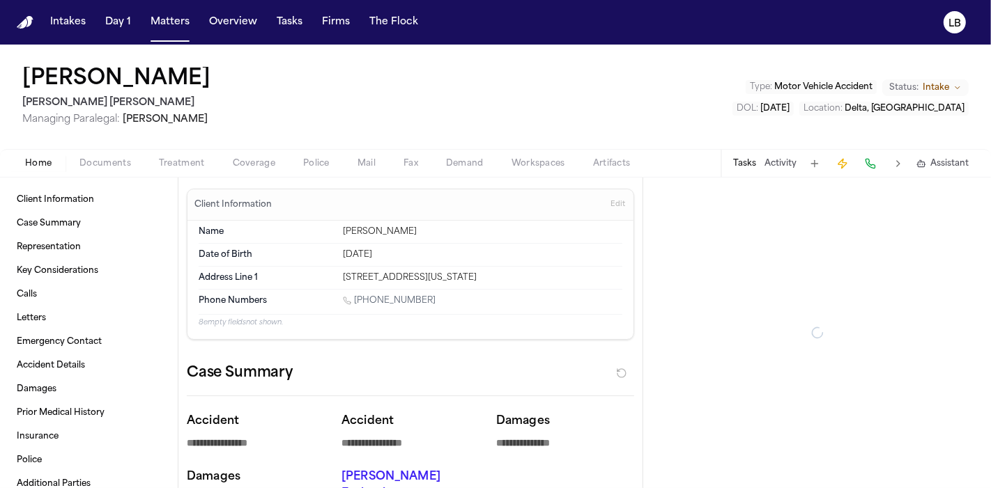
type textarea "*"
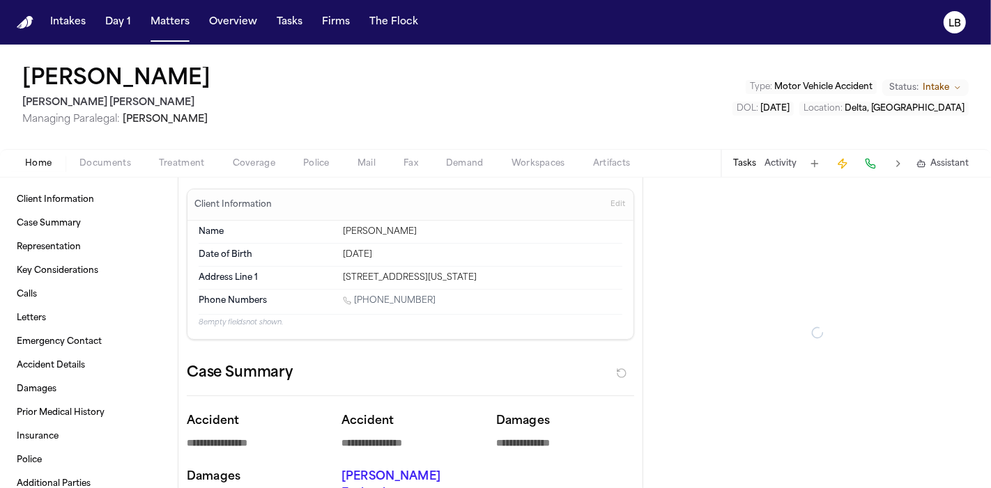
type textarea "*"
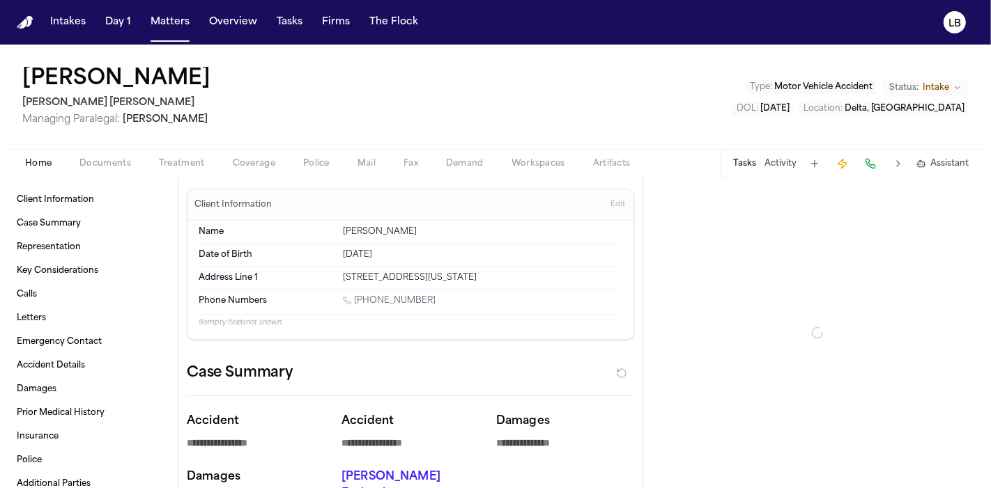
type textarea "*"
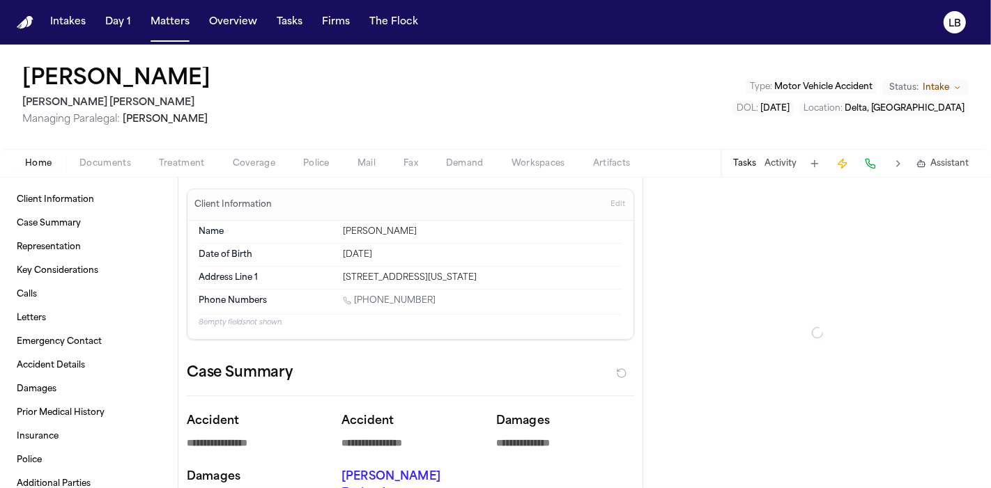
type textarea "*"
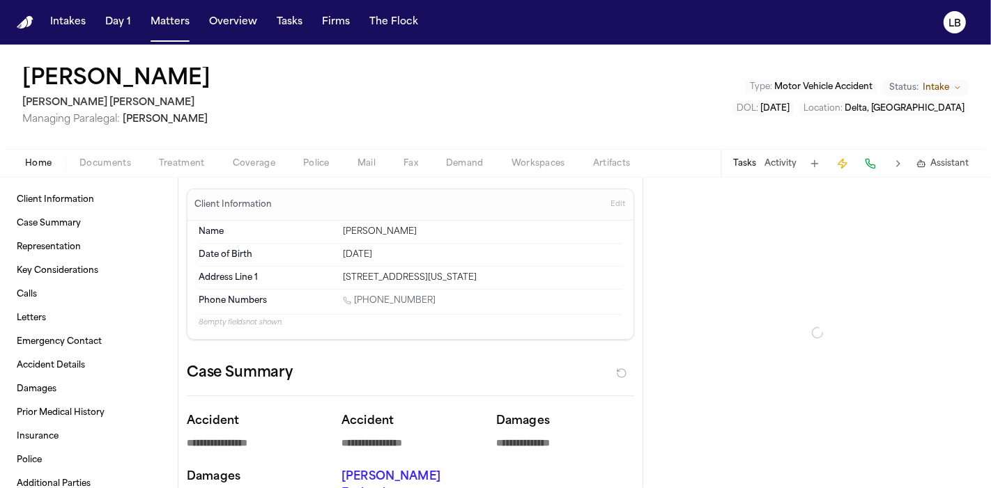
type textarea "*"
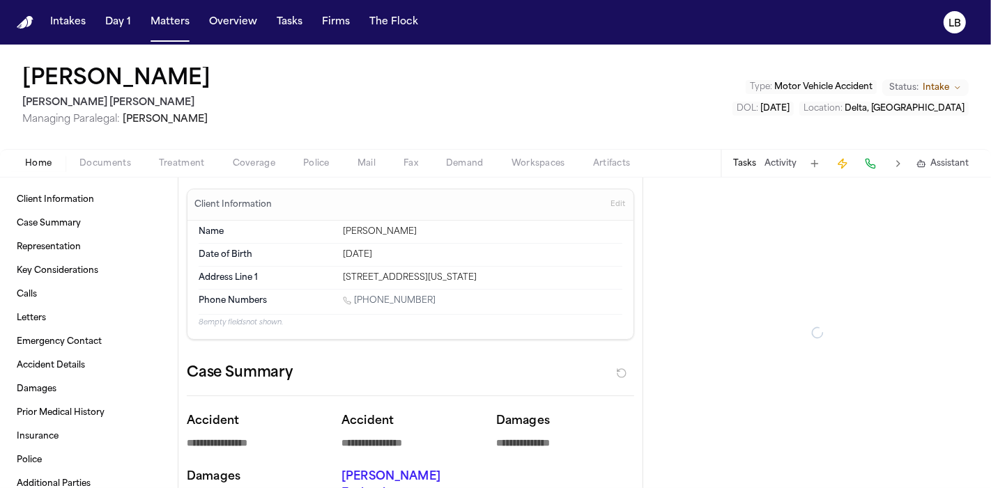
type textarea "*"
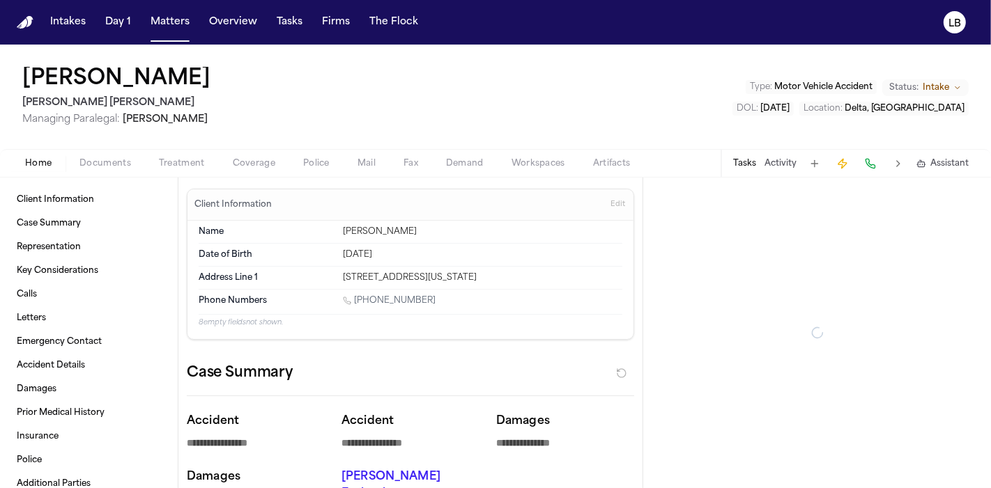
type textarea "*"
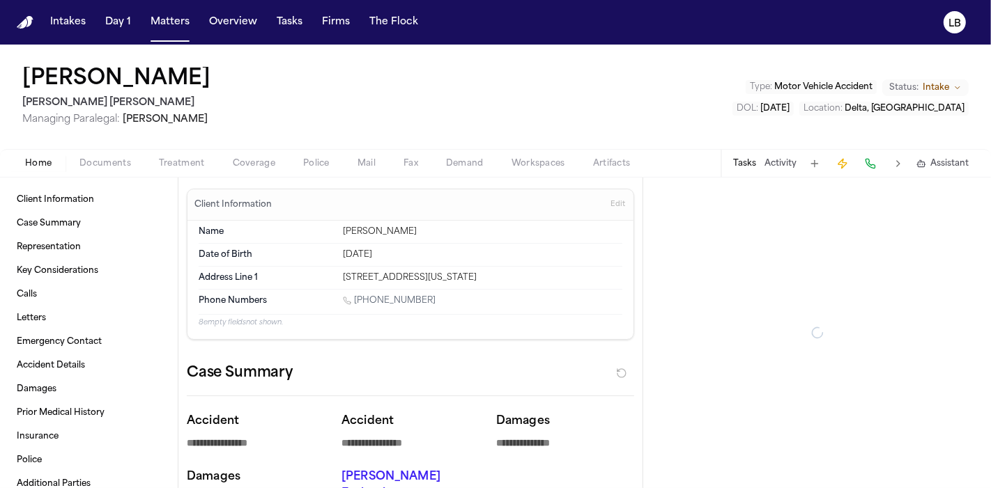
type textarea "*"
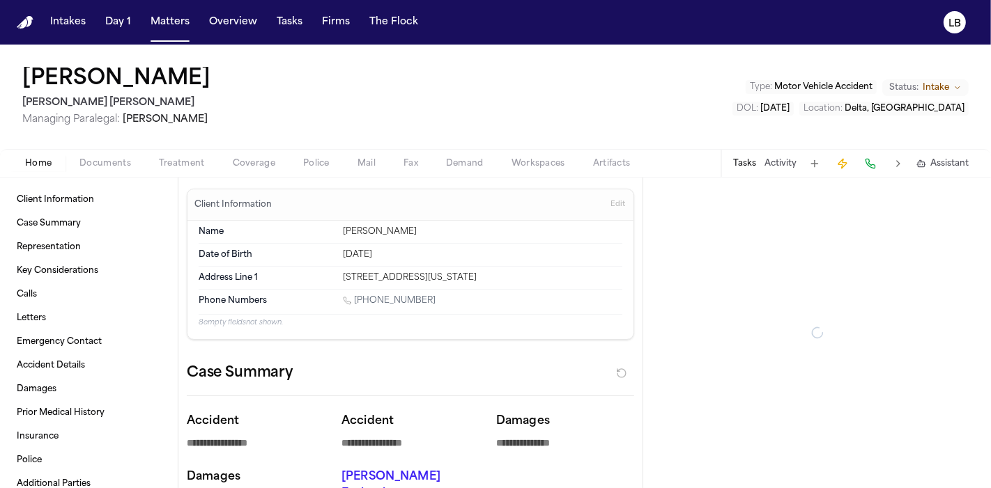
type textarea "*"
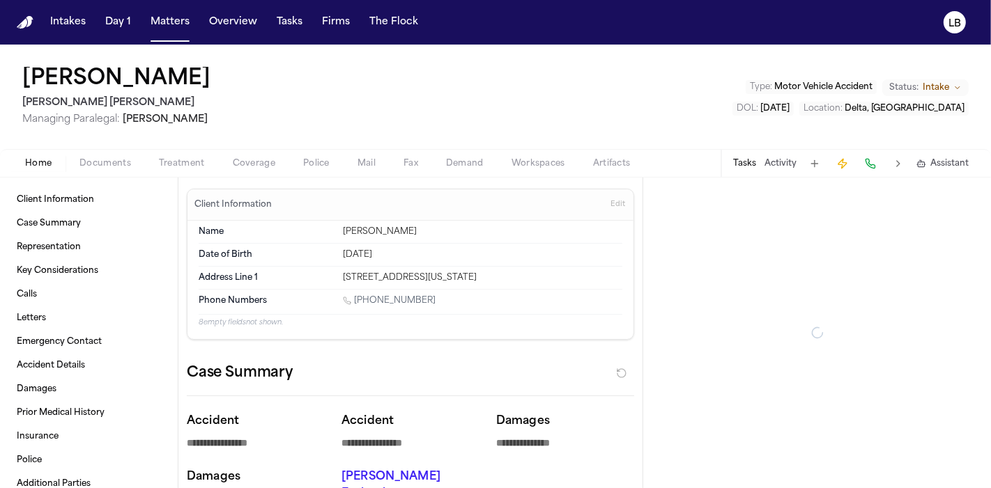
type textarea "*"
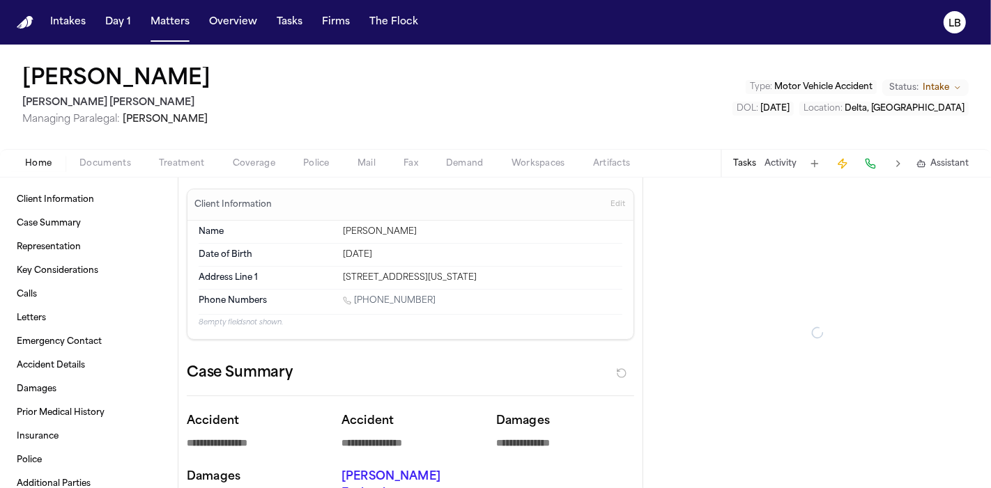
type textarea "*"
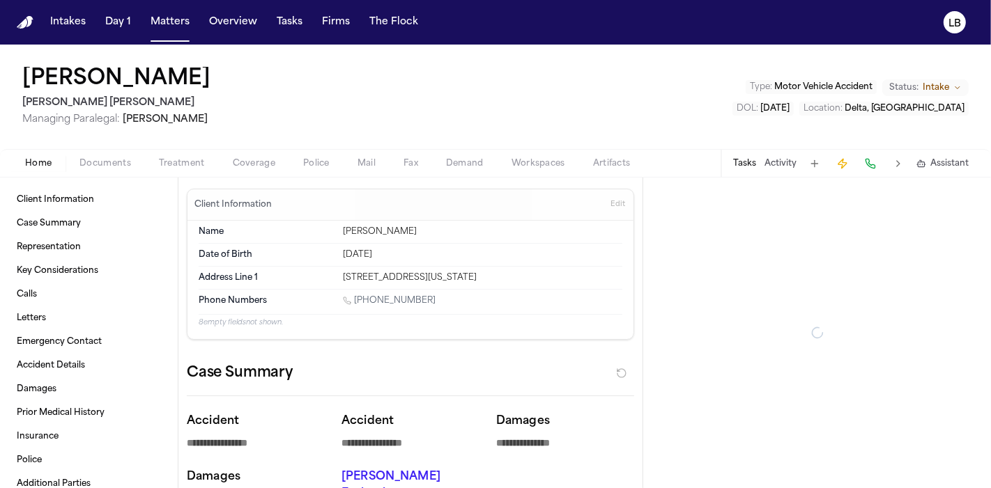
type textarea "*"
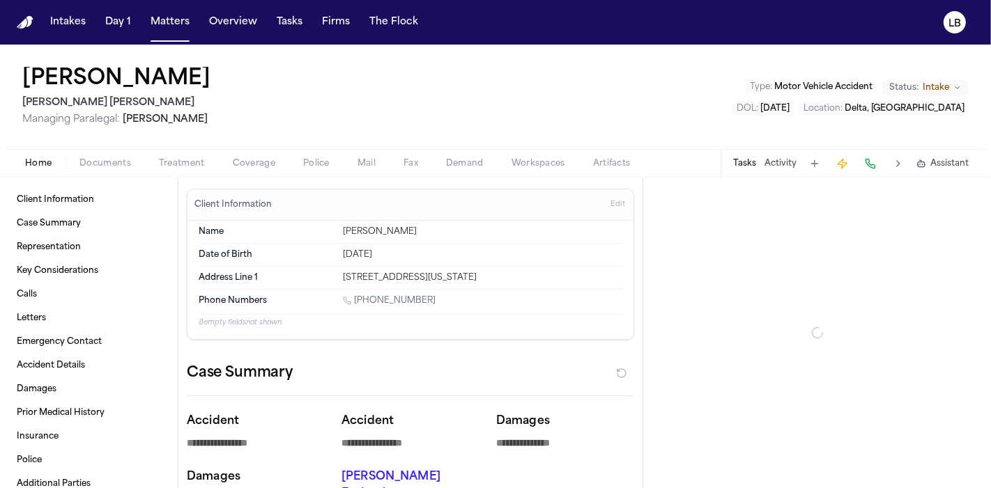
type textarea "*"
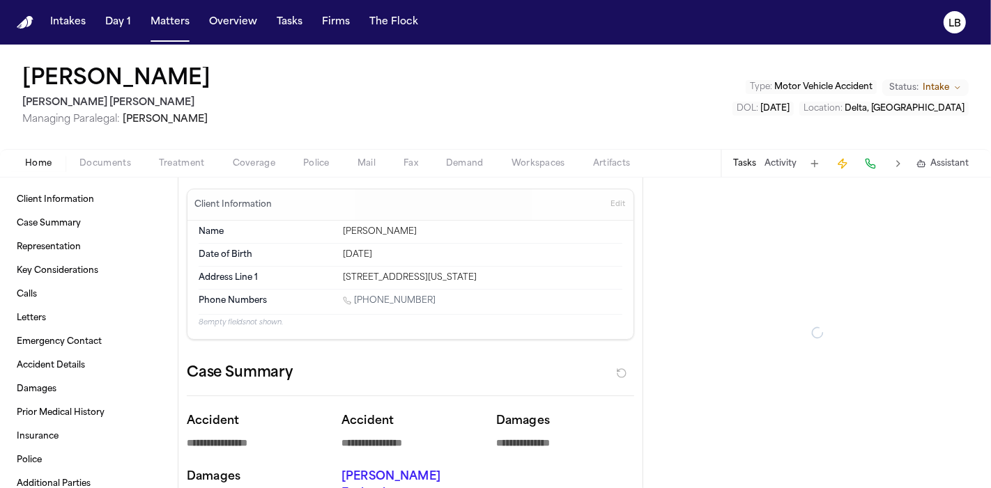
type textarea "*"
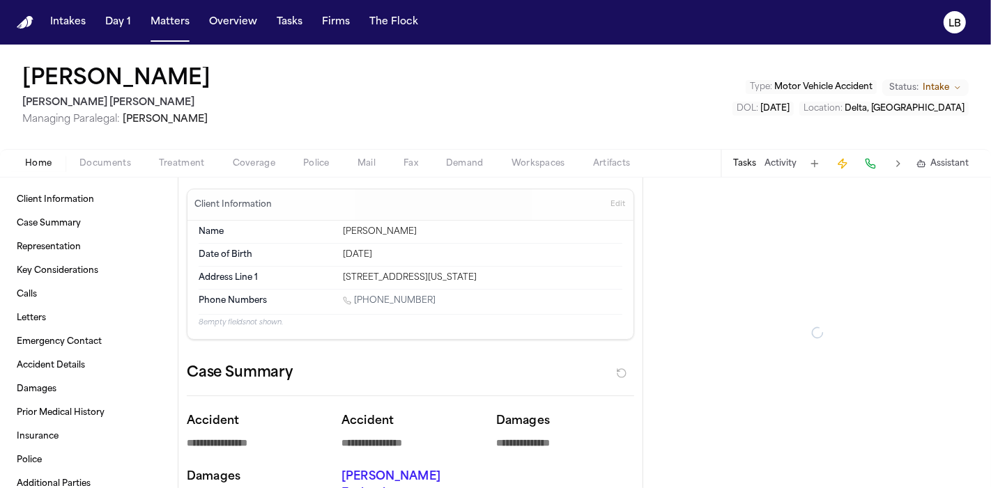
type textarea "*"
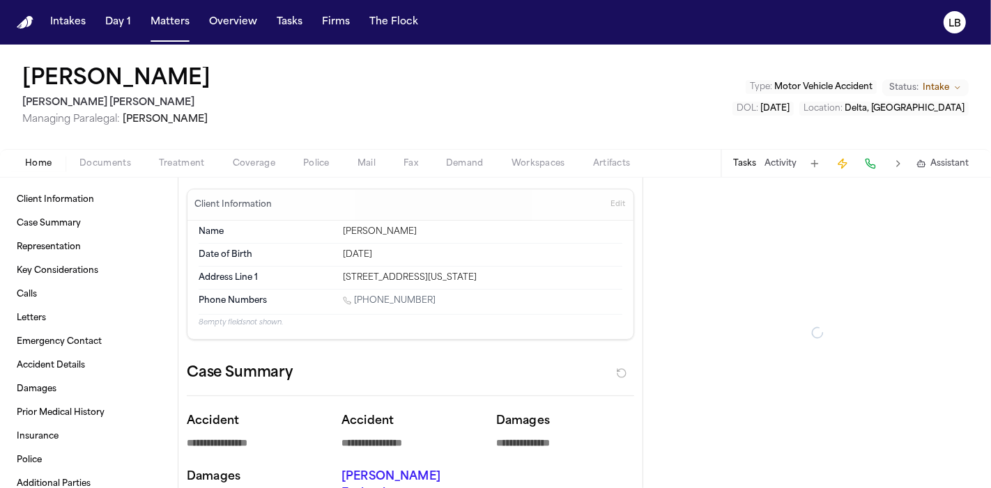
type textarea "*"
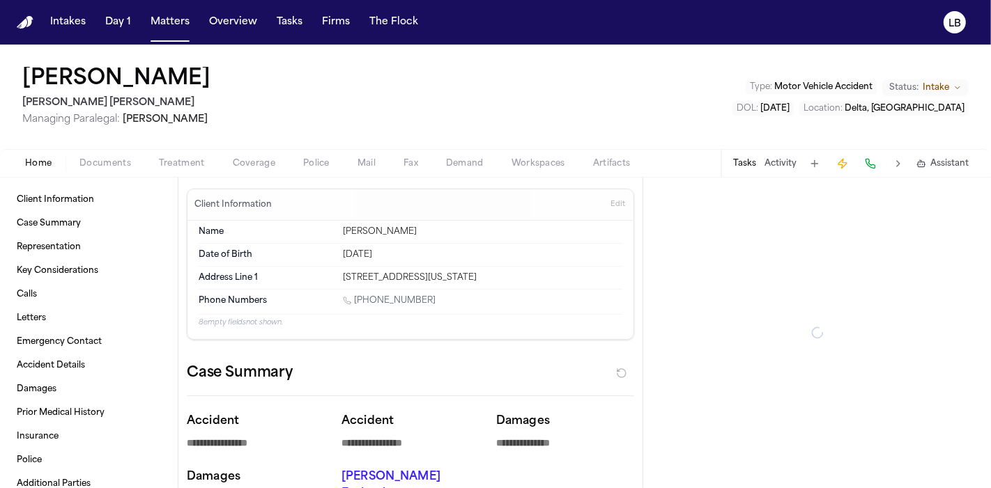
type textarea "*"
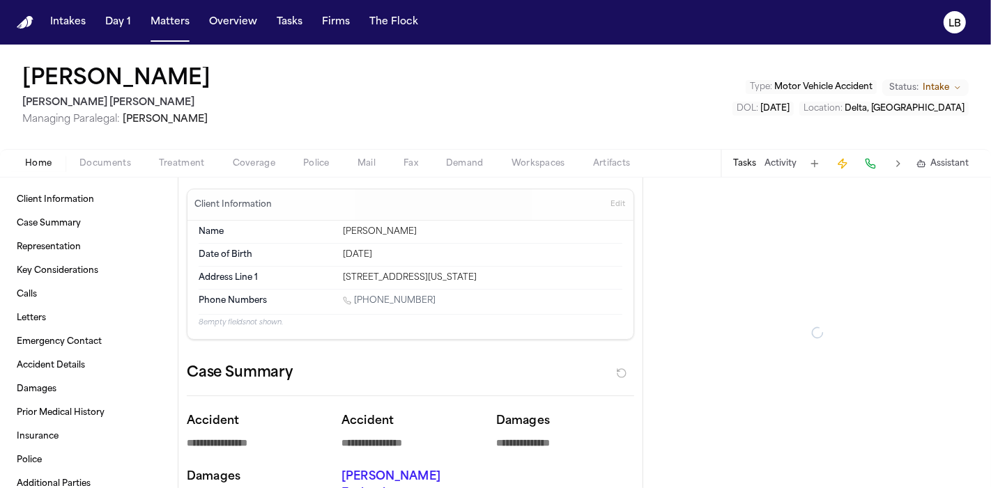
type textarea "*"
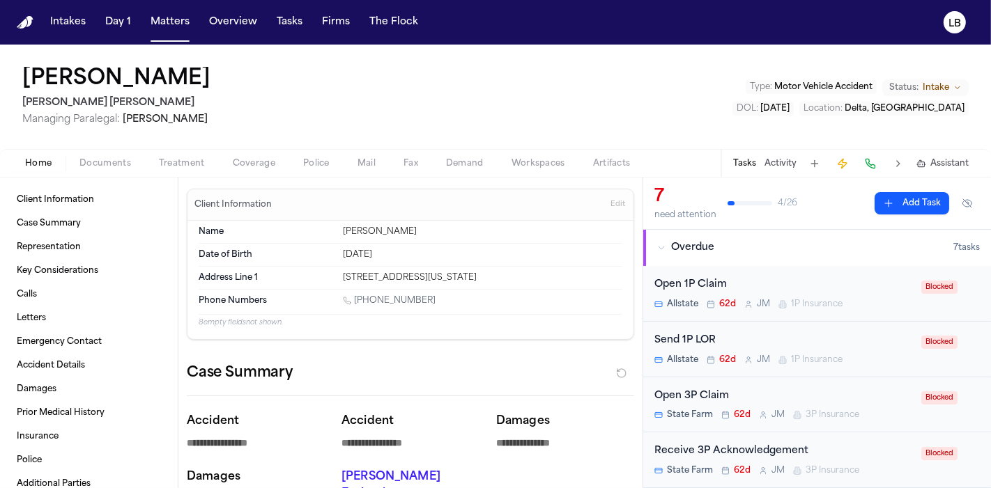
click at [790, 158] on button "Activity" at bounding box center [780, 163] width 32 height 11
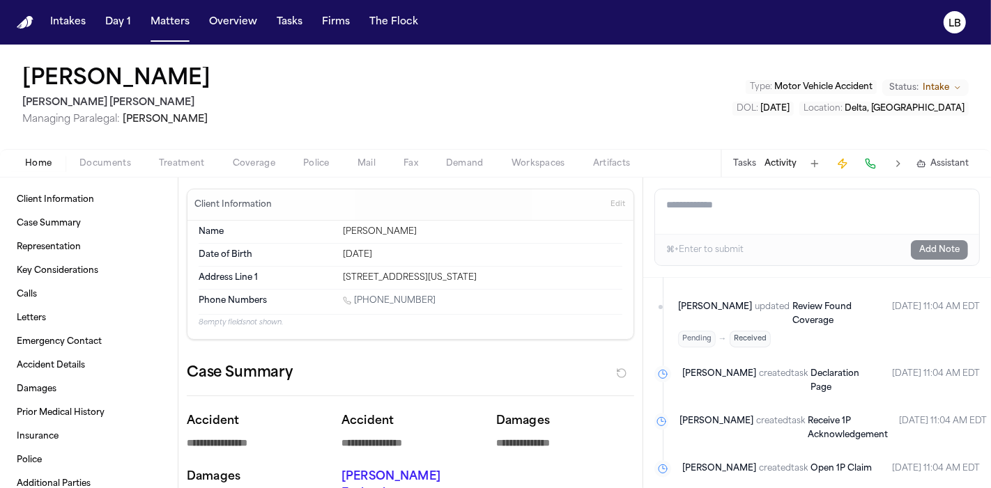
scroll to position [2947, 0]
click at [751, 166] on button "Tasks" at bounding box center [744, 163] width 23 height 11
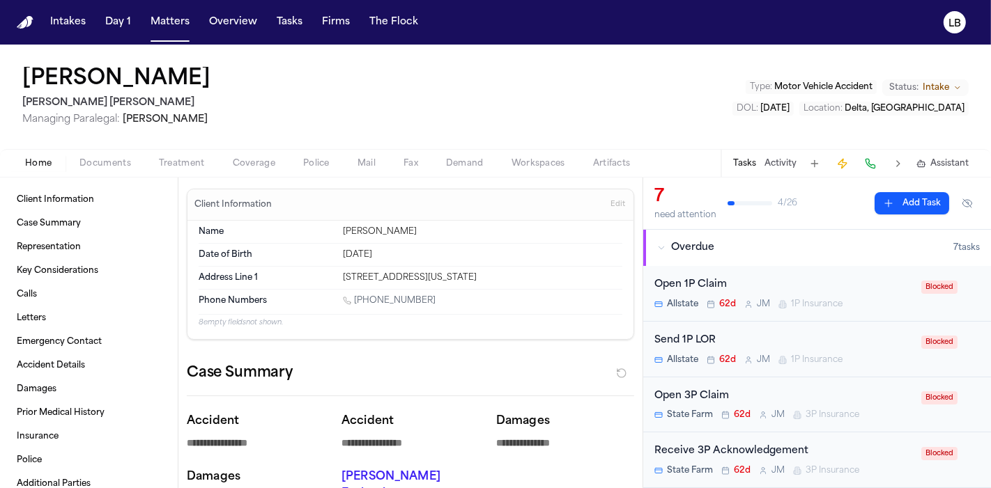
scroll to position [127, 0]
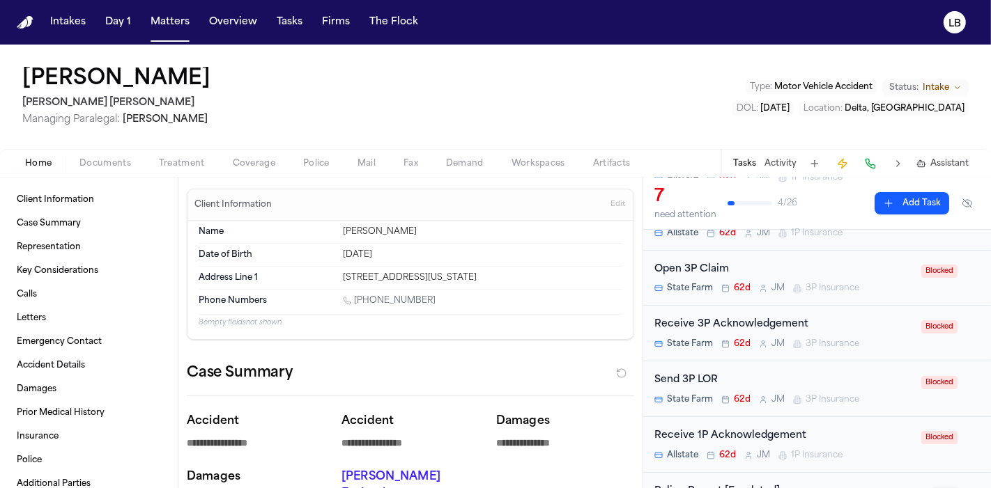
click at [305, 164] on span "Police" at bounding box center [316, 163] width 26 height 11
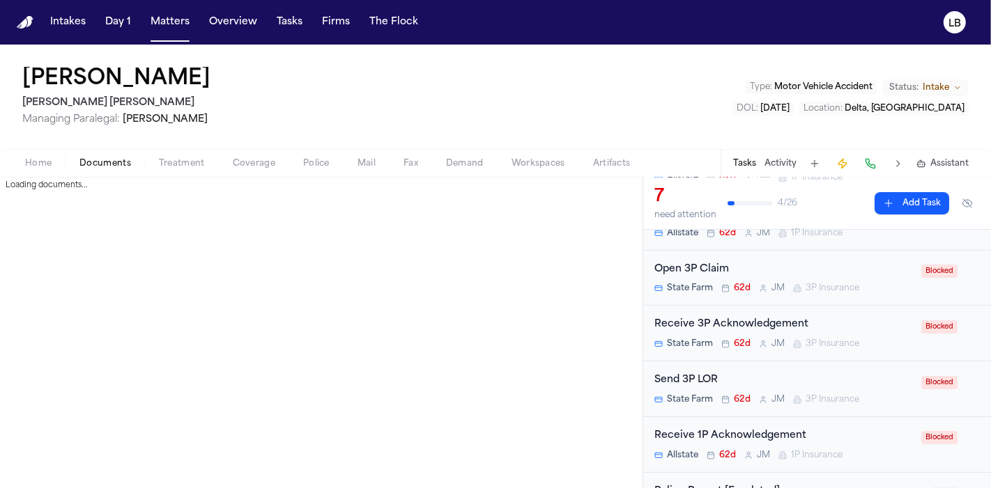
click at [99, 159] on span "Documents" at bounding box center [105, 163] width 52 height 11
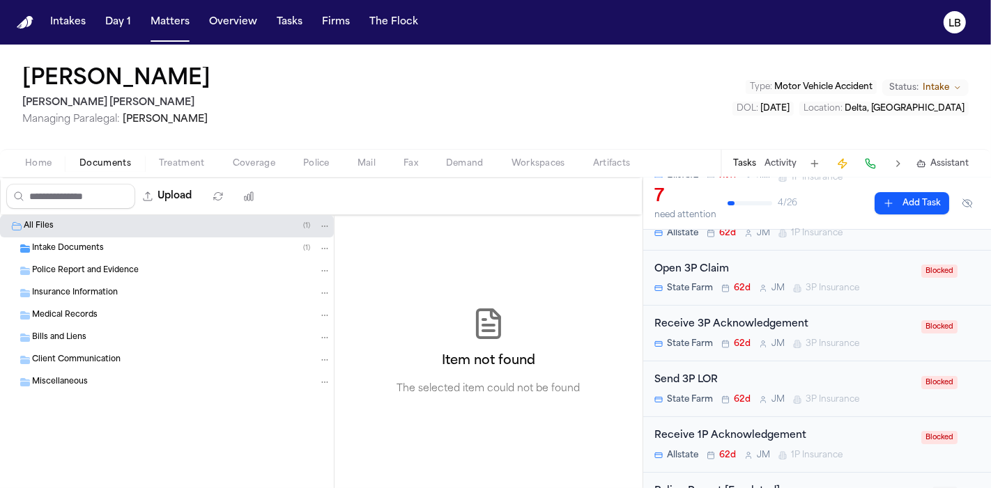
click at [99, 159] on span "Documents" at bounding box center [105, 163] width 52 height 11
click at [84, 248] on span "Intake Documents" at bounding box center [68, 249] width 72 height 12
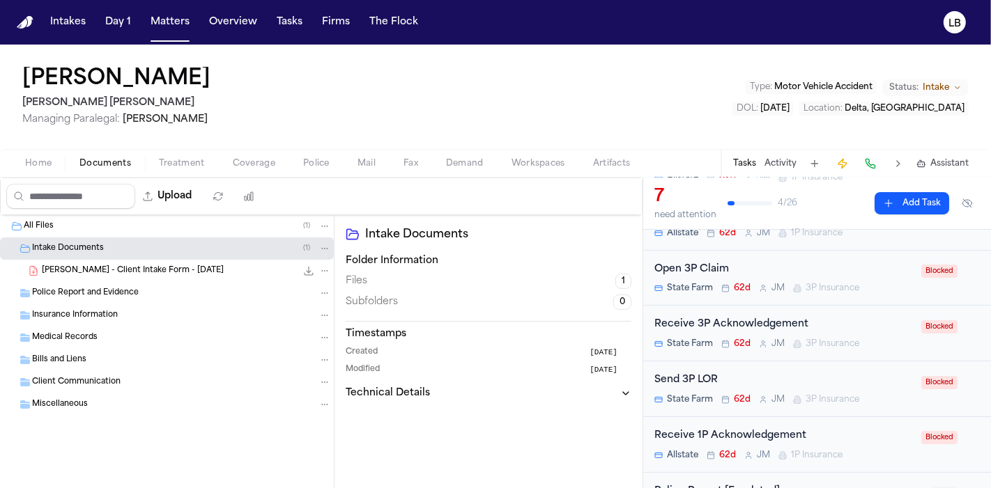
click at [125, 277] on div "L. Hurtado - Client Intake Form - 7.2.25 124.8 KB • PDF" at bounding box center [167, 271] width 334 height 22
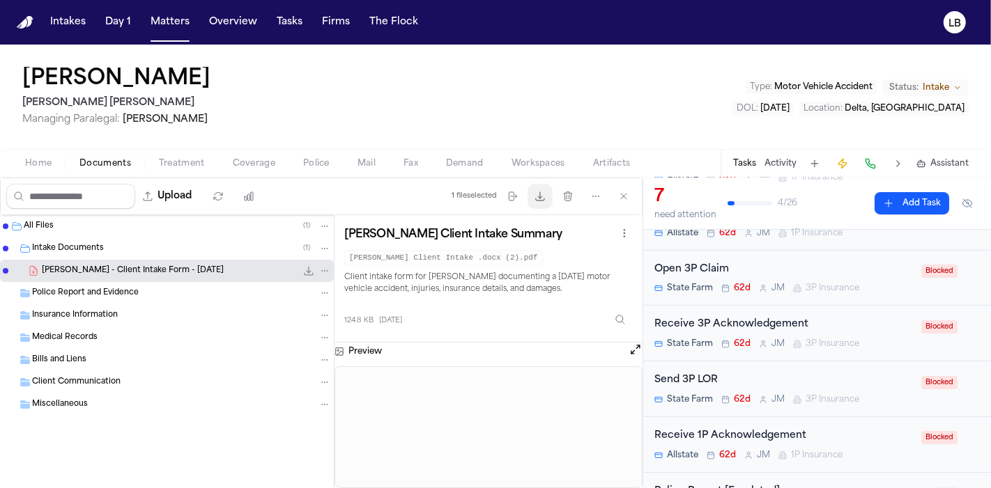
click at [545, 195] on icon "button" at bounding box center [539, 196] width 11 height 11
click at [532, 196] on button "Download files" at bounding box center [539, 196] width 25 height 25
click at [38, 169] on button "Home" at bounding box center [38, 163] width 54 height 17
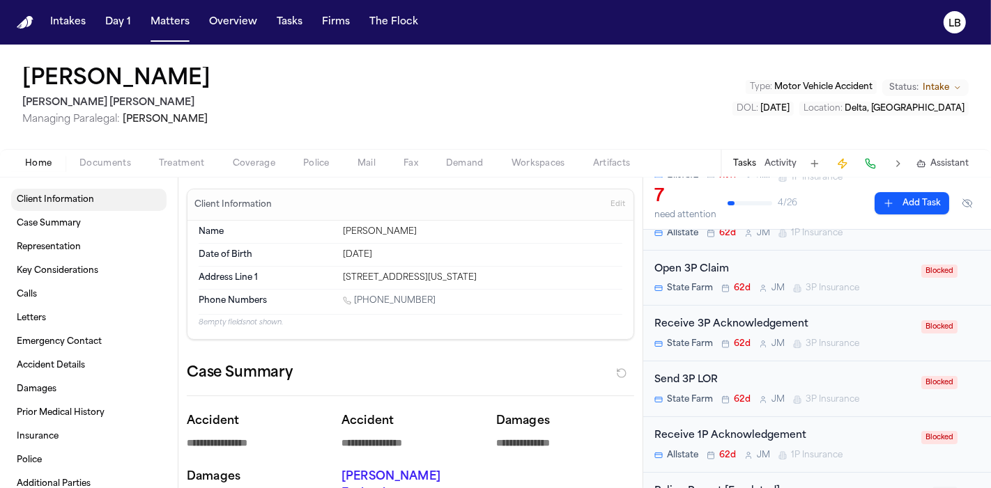
click at [84, 200] on span "Client Information" at bounding box center [55, 199] width 77 height 11
click at [360, 293] on div "Phone Numbers 1 (801) 703-3953" at bounding box center [411, 302] width 424 height 24
click at [366, 297] on link "1 (801) 703-3953" at bounding box center [389, 300] width 93 height 11
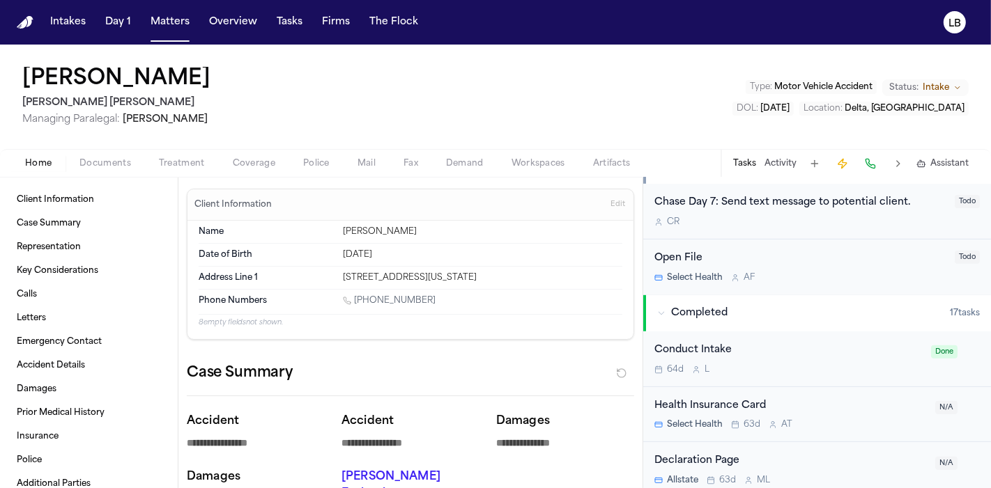
scroll to position [507, 0]
click at [783, 164] on button "Activity" at bounding box center [780, 163] width 32 height 11
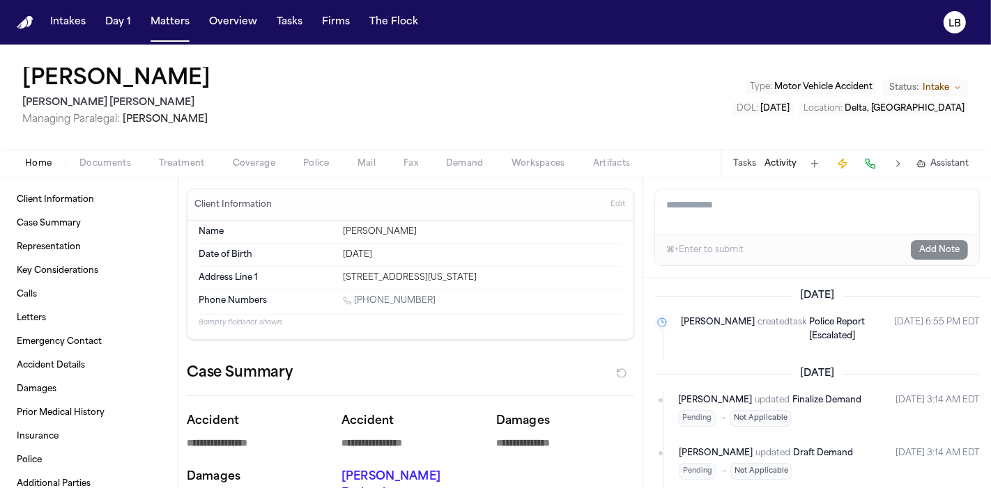
drag, startPoint x: 426, startPoint y: 300, endPoint x: 356, endPoint y: 300, distance: 69.7
click at [356, 300] on div "1 (801) 703-3953" at bounding box center [482, 301] width 279 height 13
copy link "801) 703-3953"
click at [159, 26] on button "Matters" at bounding box center [170, 22] width 50 height 25
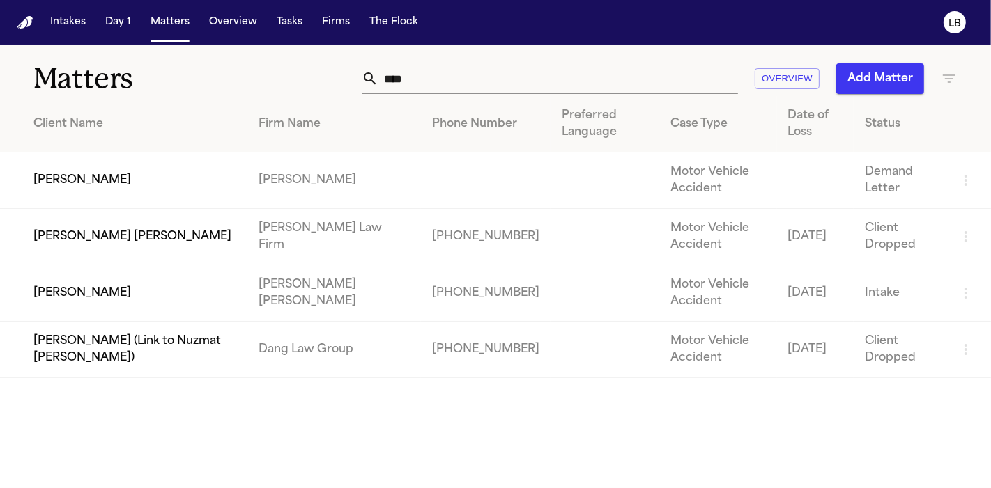
click at [451, 79] on input "****" at bounding box center [557, 78] width 359 height 31
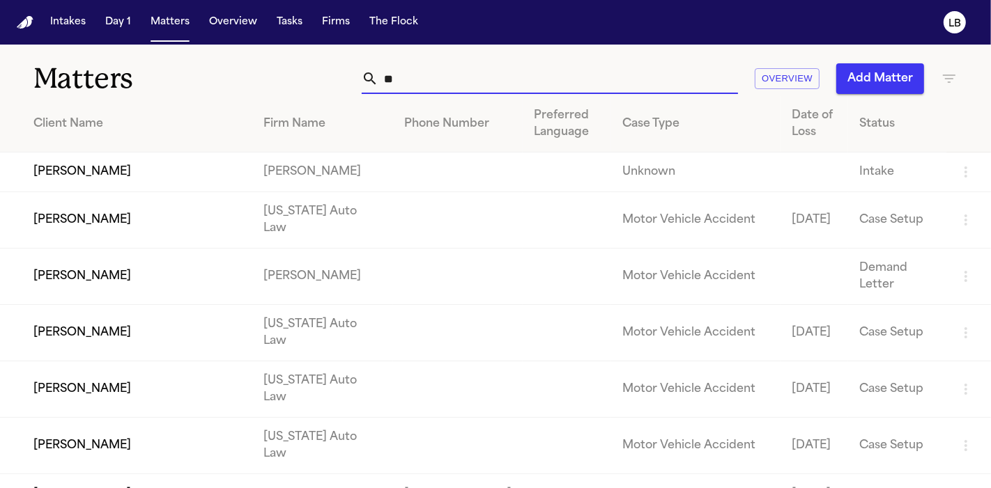
click at [453, 76] on input "**" at bounding box center [557, 78] width 359 height 31
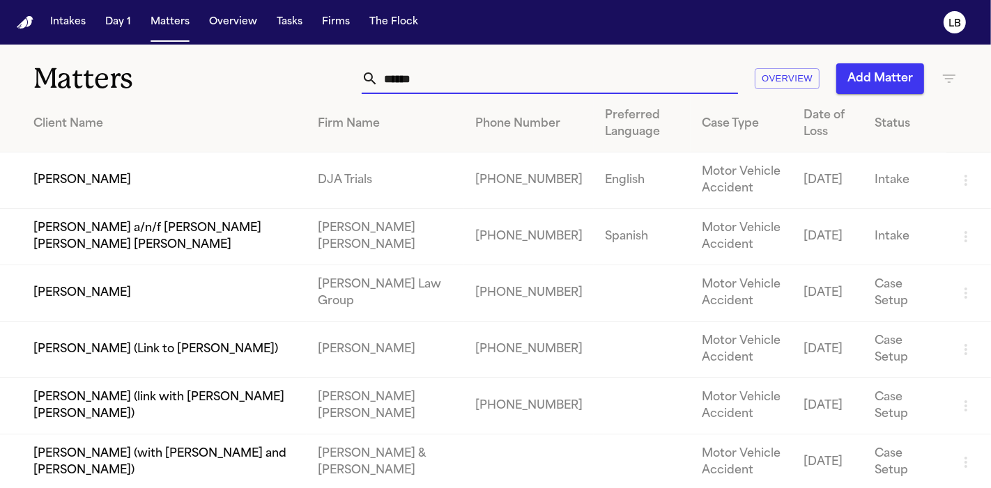
click at [400, 72] on input "******" at bounding box center [557, 78] width 359 height 31
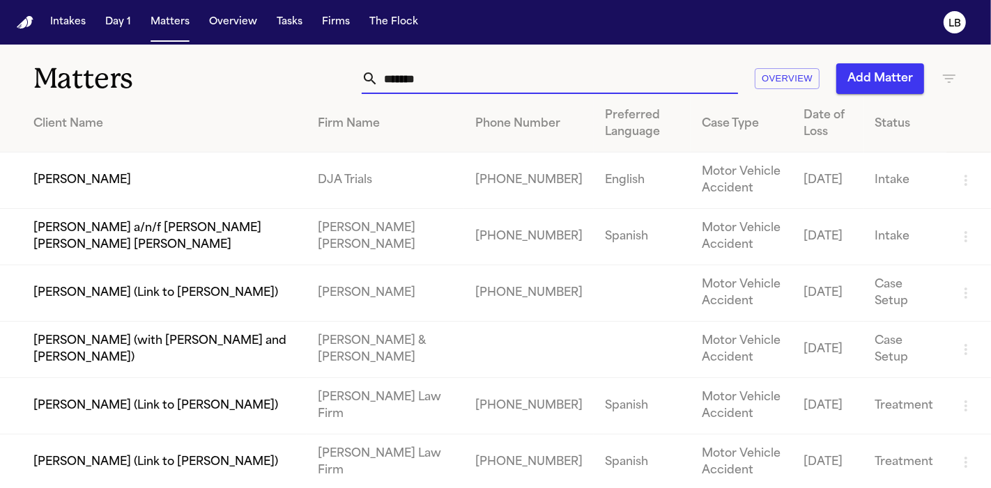
click at [445, 81] on input "*******" at bounding box center [557, 78] width 359 height 31
click at [398, 75] on input "*******" at bounding box center [557, 78] width 359 height 31
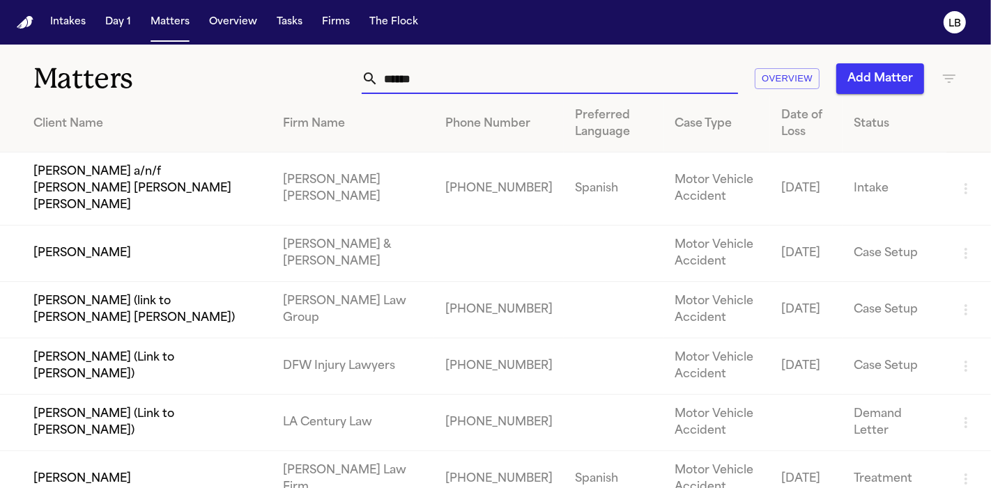
click at [410, 79] on input "******" at bounding box center [557, 78] width 359 height 31
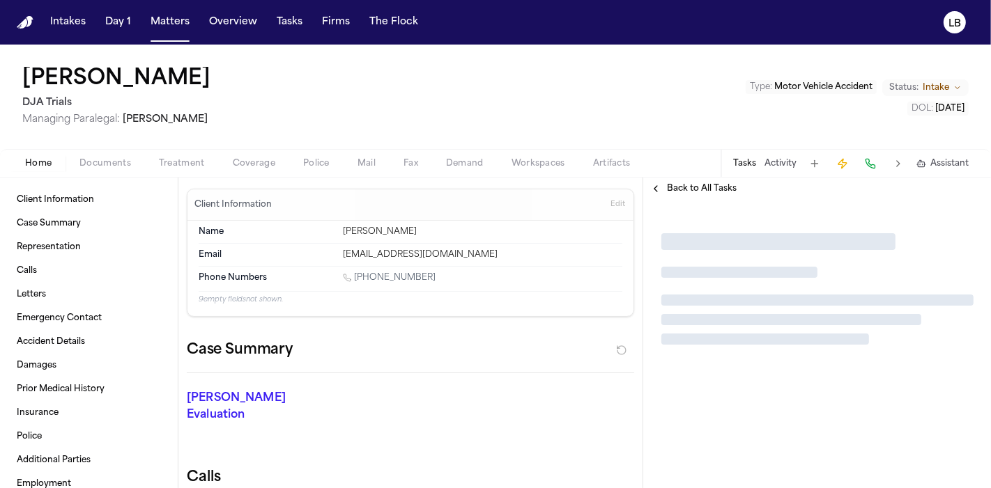
click at [125, 160] on span "Documents" at bounding box center [105, 163] width 52 height 11
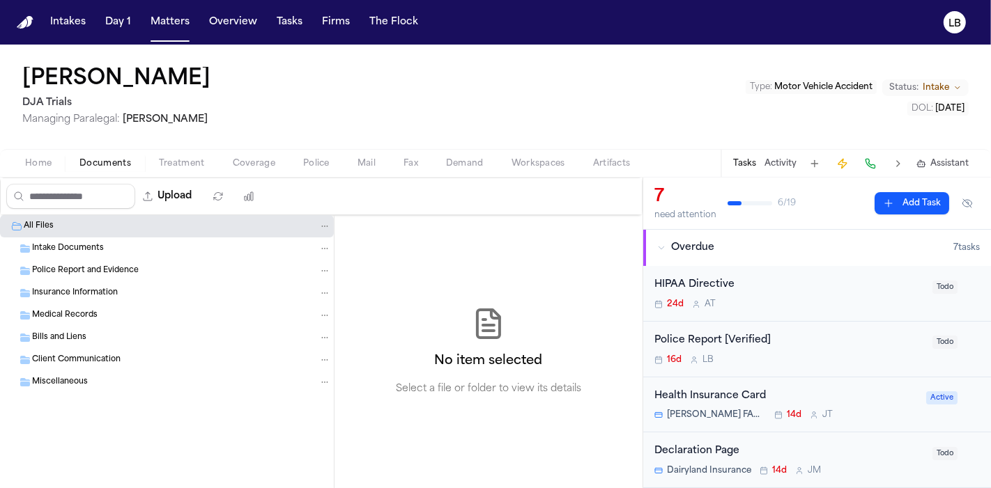
click at [71, 247] on span "Intake Documents" at bounding box center [68, 249] width 72 height 12
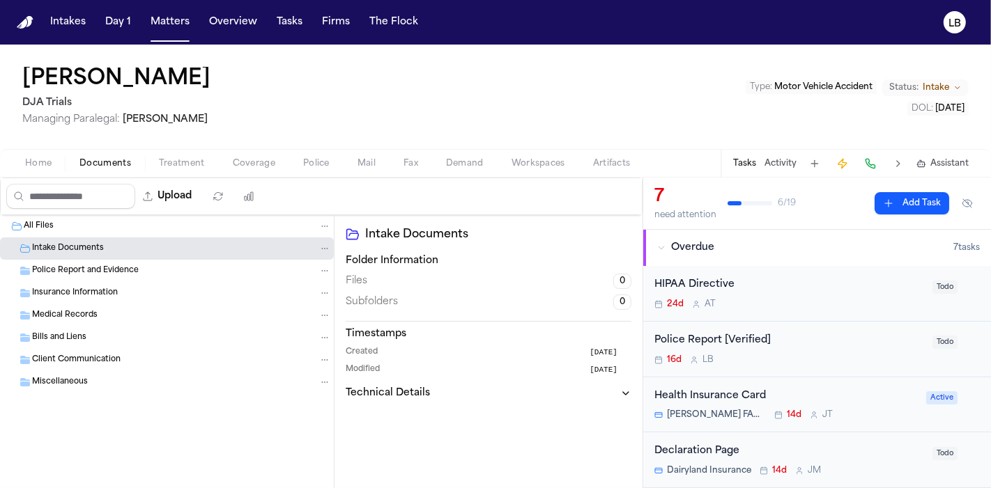
click at [116, 267] on span "Police Report and Evidence" at bounding box center [85, 271] width 107 height 12
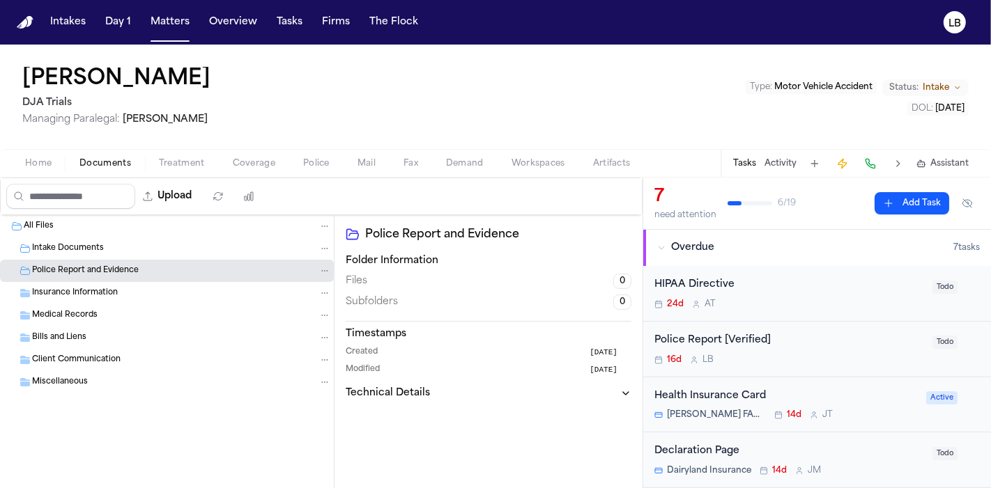
click at [84, 247] on span "Intake Documents" at bounding box center [68, 249] width 72 height 12
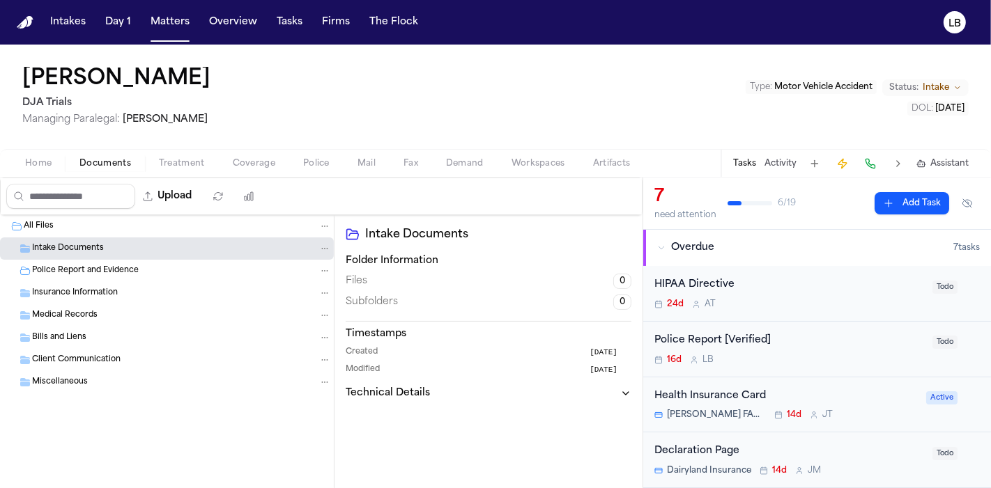
click at [56, 224] on div "All Files" at bounding box center [177, 226] width 307 height 13
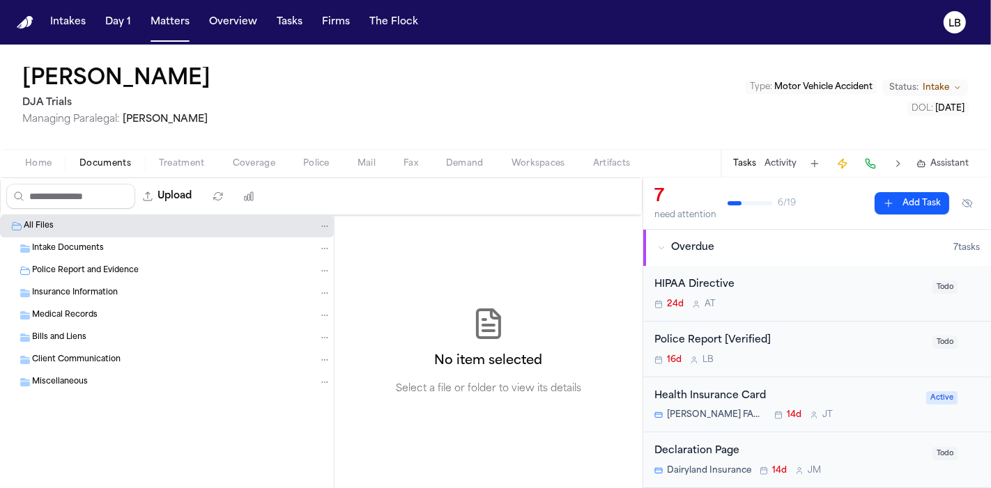
click at [36, 165] on span "Home" at bounding box center [38, 163] width 26 height 11
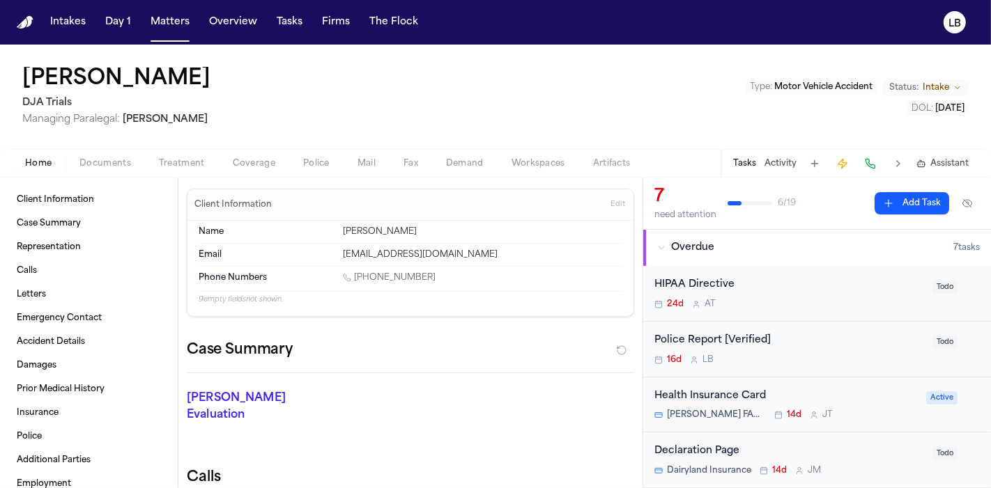
click at [98, 164] on span "Documents" at bounding box center [105, 163] width 52 height 11
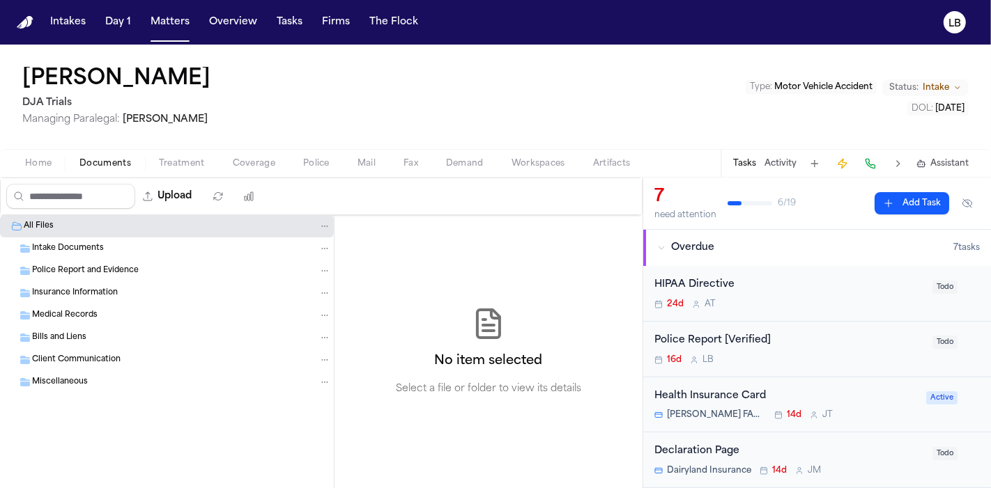
click at [108, 235] on div "All Files" at bounding box center [167, 226] width 334 height 22
click at [101, 242] on div "Intake Documents" at bounding box center [181, 248] width 299 height 13
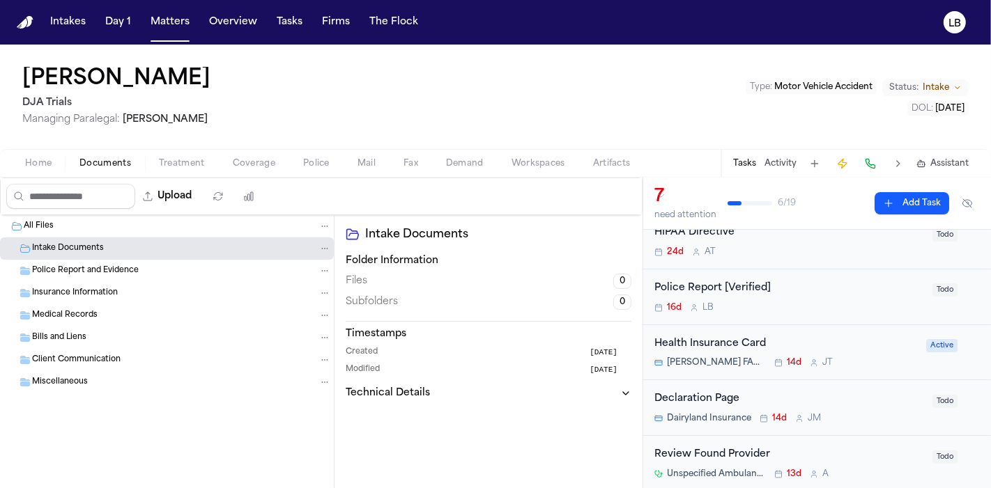
scroll to position [54, 0]
click at [742, 279] on div "Police Report [Verified]" at bounding box center [789, 287] width 270 height 16
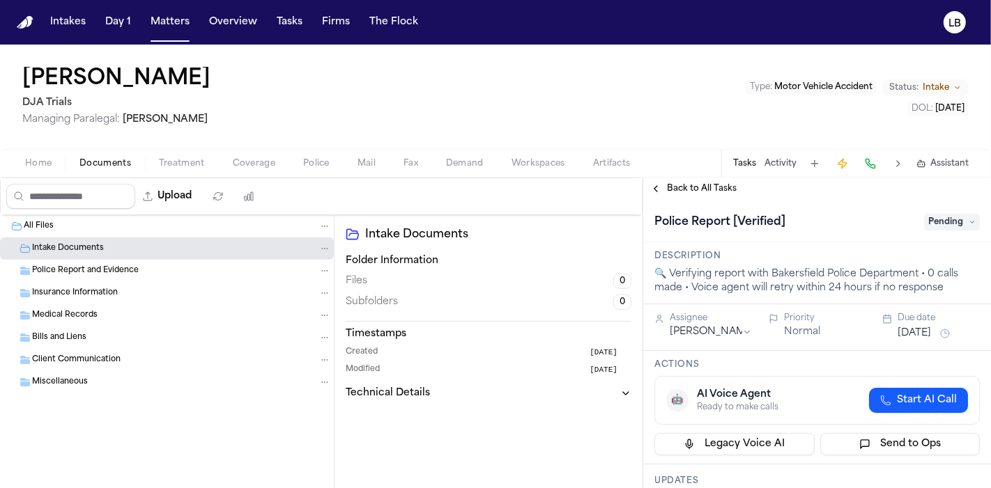
click at [326, 161] on span "Police" at bounding box center [316, 163] width 26 height 11
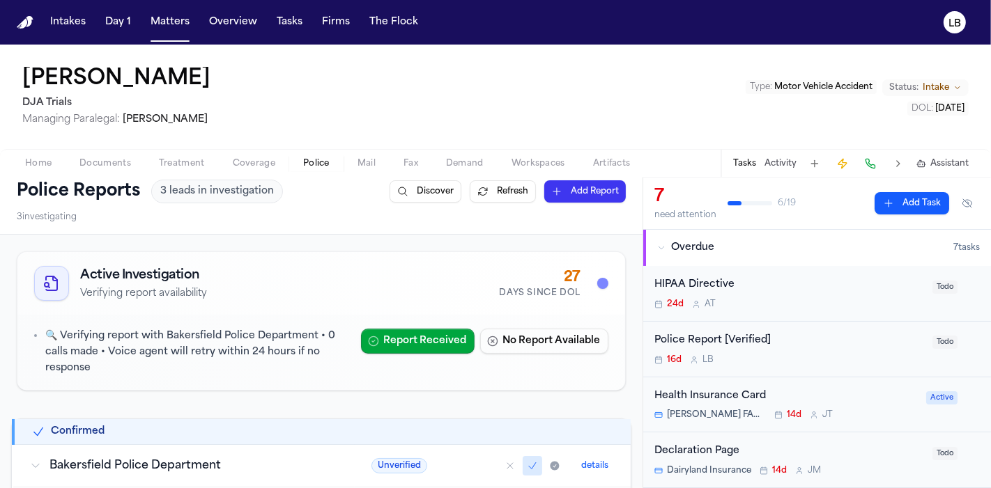
scroll to position [10, 0]
drag, startPoint x: 318, startPoint y: 77, endPoint x: 115, endPoint y: 71, distance: 203.5
click at [115, 71] on div "[PERSON_NAME] DJA Trials Managing Paralegal: [PERSON_NAME] Type : Motor Vehicle…" at bounding box center [495, 97] width 991 height 104
copy h1 "[PERSON_NAME]"
click at [109, 166] on span "Documents" at bounding box center [105, 163] width 52 height 11
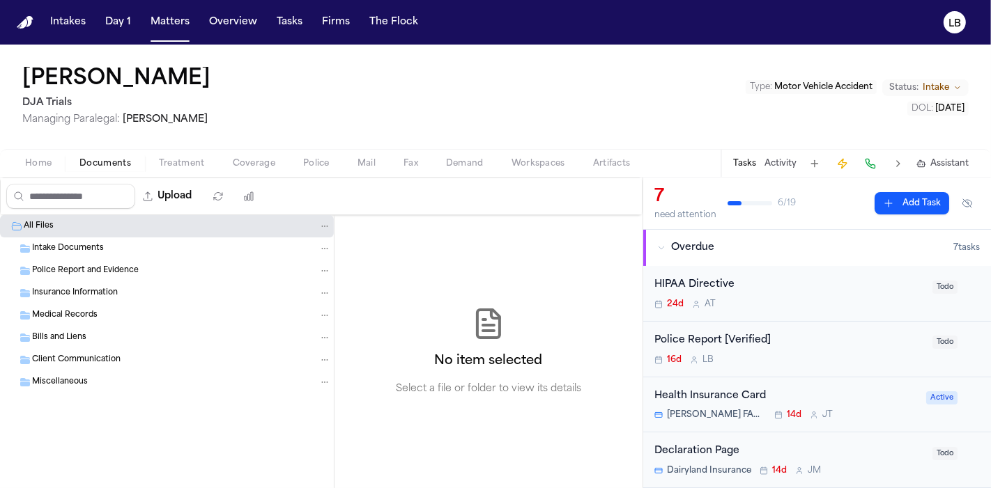
click at [128, 265] on div "Police Report and Evidence" at bounding box center [181, 271] width 299 height 13
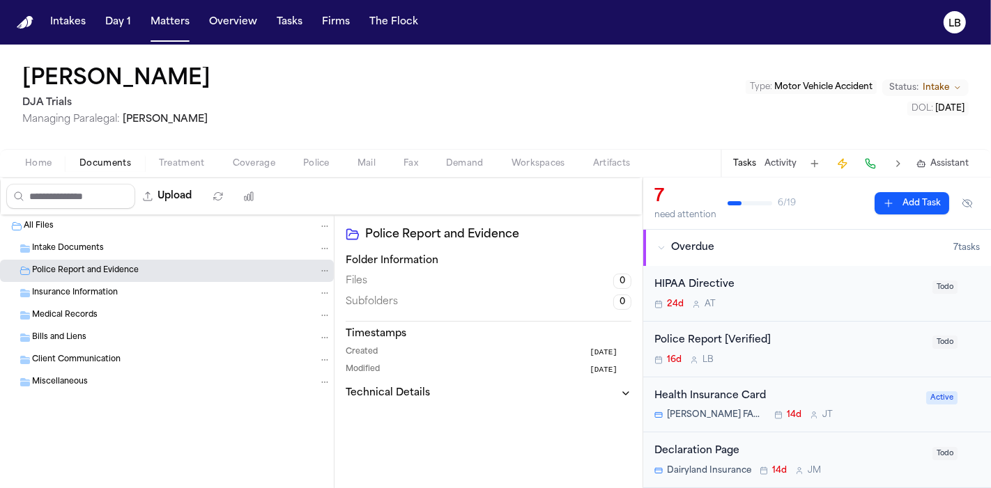
click at [177, 215] on div "All Files" at bounding box center [167, 226] width 334 height 22
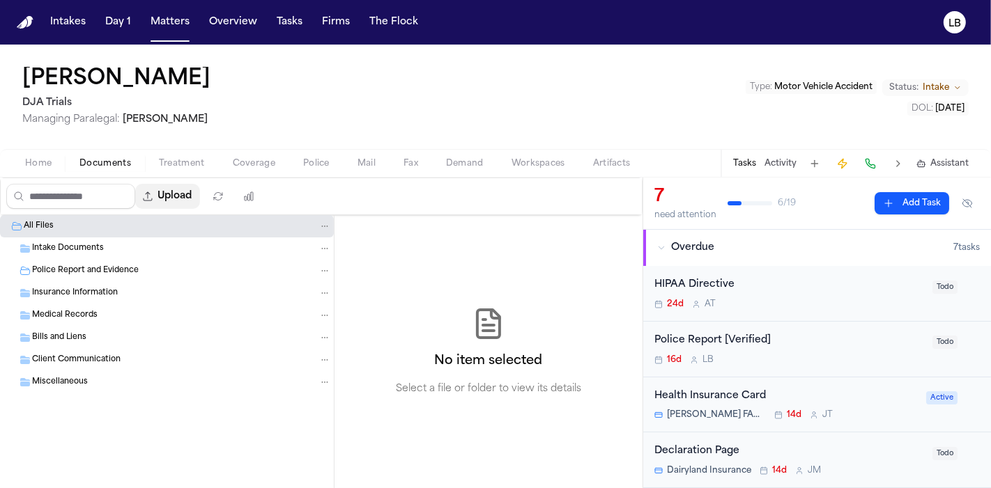
click at [175, 202] on button "Upload" at bounding box center [167, 196] width 65 height 25
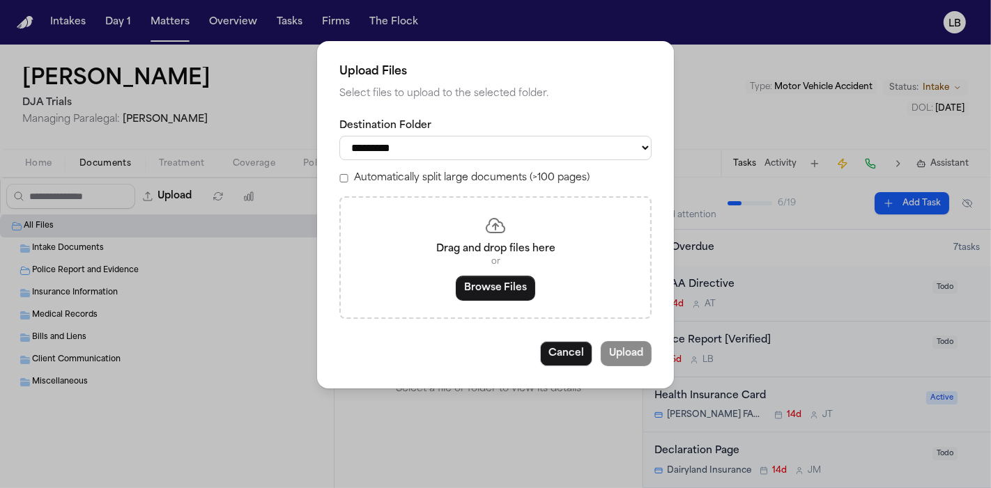
click at [492, 143] on select "**********" at bounding box center [495, 148] width 312 height 24
select select "**********"
click at [339, 136] on select "**********" at bounding box center [495, 148] width 312 height 24
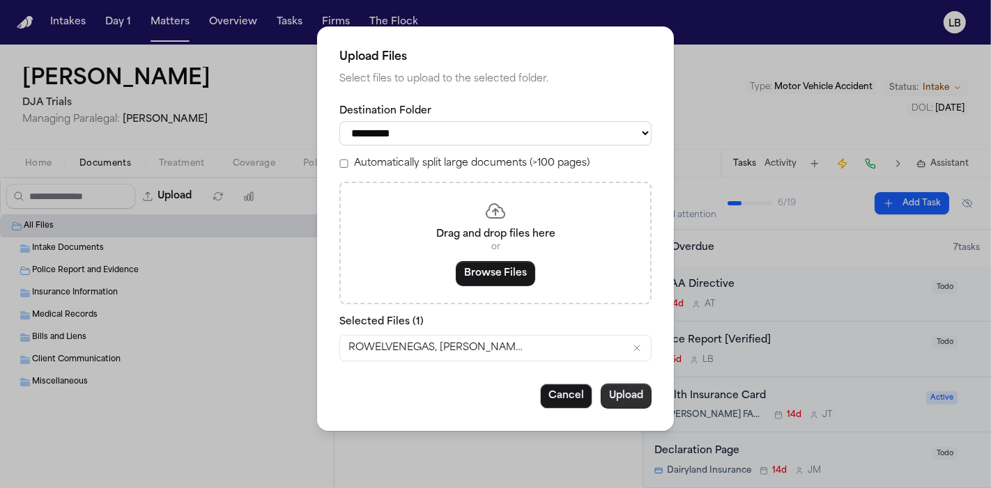
click at [631, 389] on button "Upload" at bounding box center [625, 396] width 51 height 25
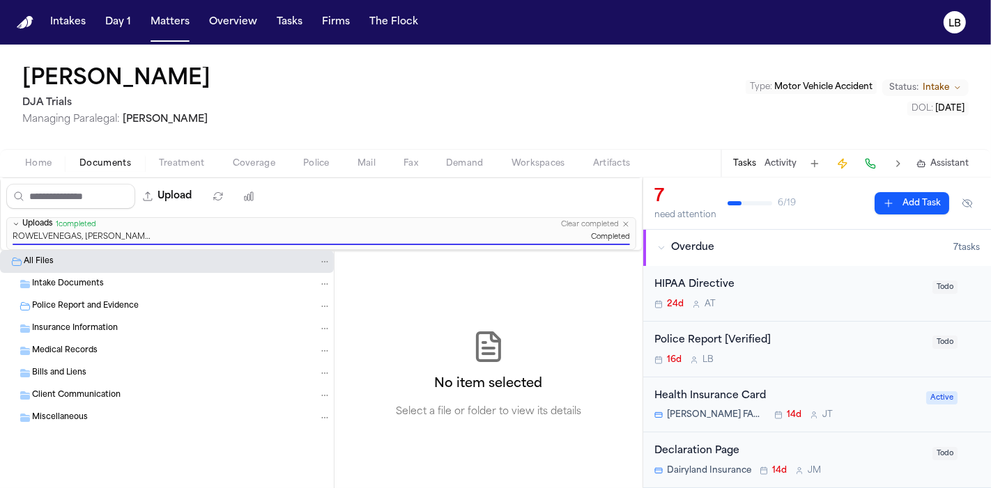
click at [800, 120] on div "Jocelyn Rowel-Venegas DJA Trials Managing Paralegal: Michelle Landazabal Type :…" at bounding box center [495, 97] width 991 height 104
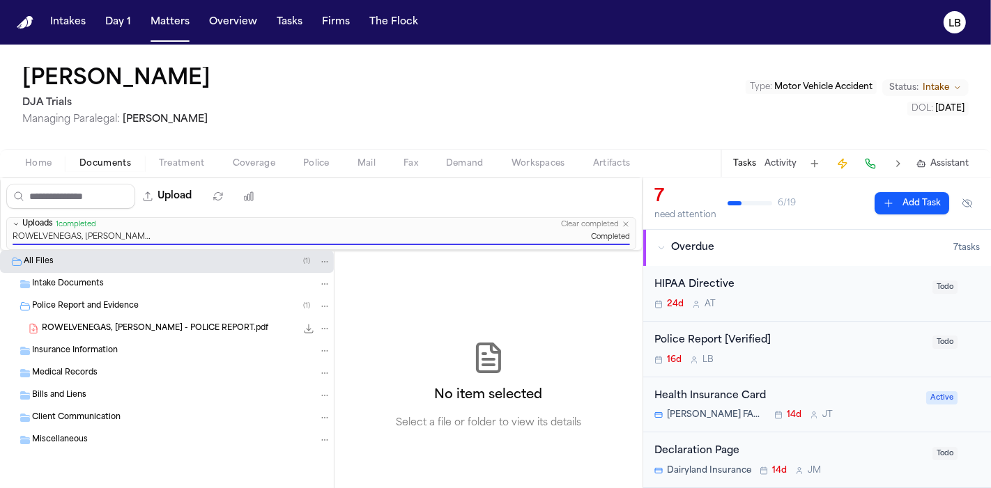
click at [785, 158] on button "Activity" at bounding box center [780, 163] width 32 height 11
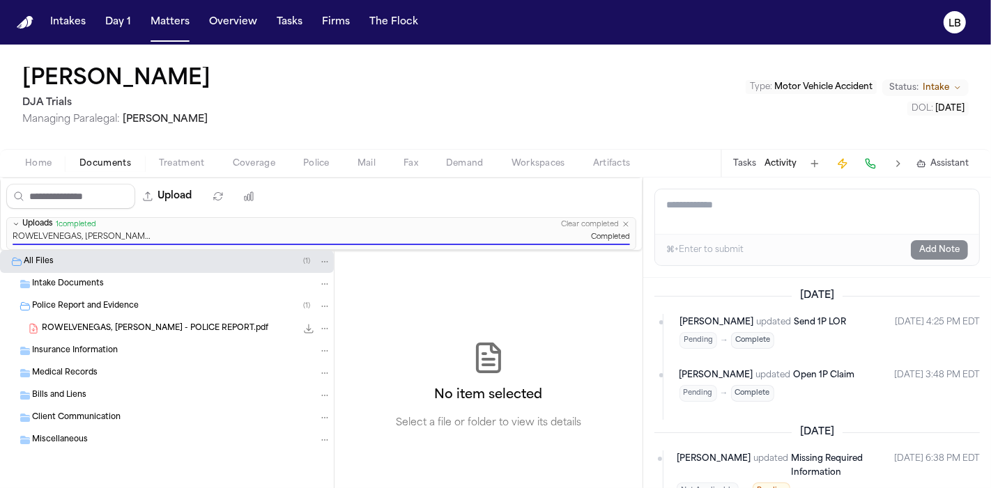
click at [759, 160] on div "Tasks Activity Assistant" at bounding box center [849, 163] width 259 height 27
click at [747, 162] on button "Tasks" at bounding box center [744, 163] width 23 height 11
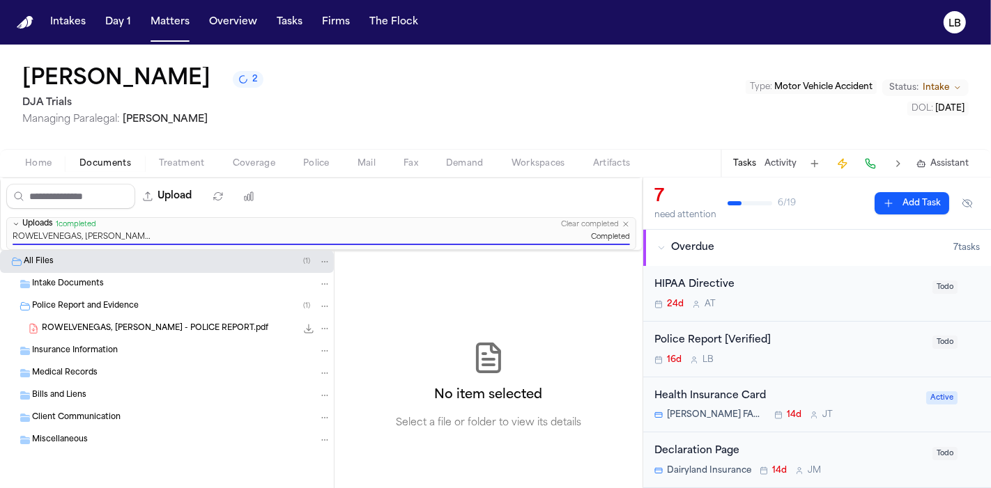
click at [852, 345] on div "Police Report [Verified]" at bounding box center [789, 341] width 270 height 16
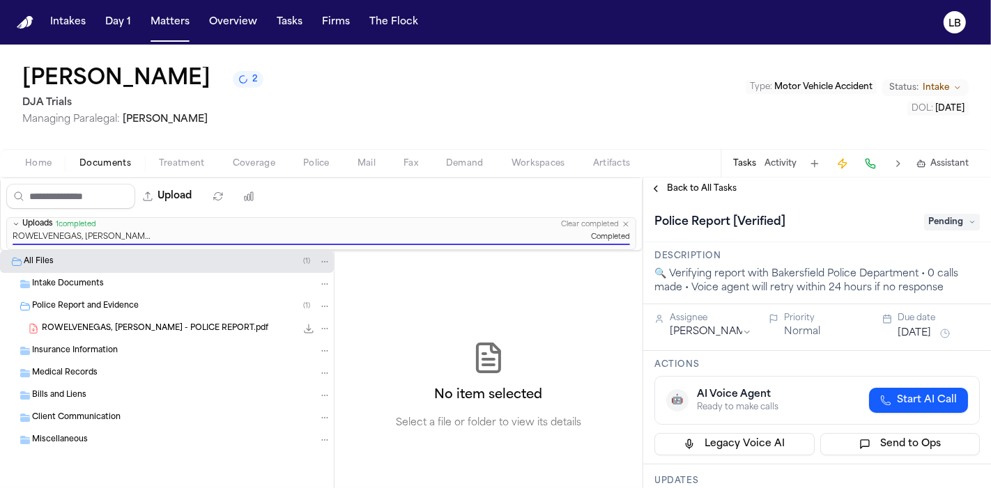
click at [934, 219] on span "Pending" at bounding box center [952, 222] width 56 height 17
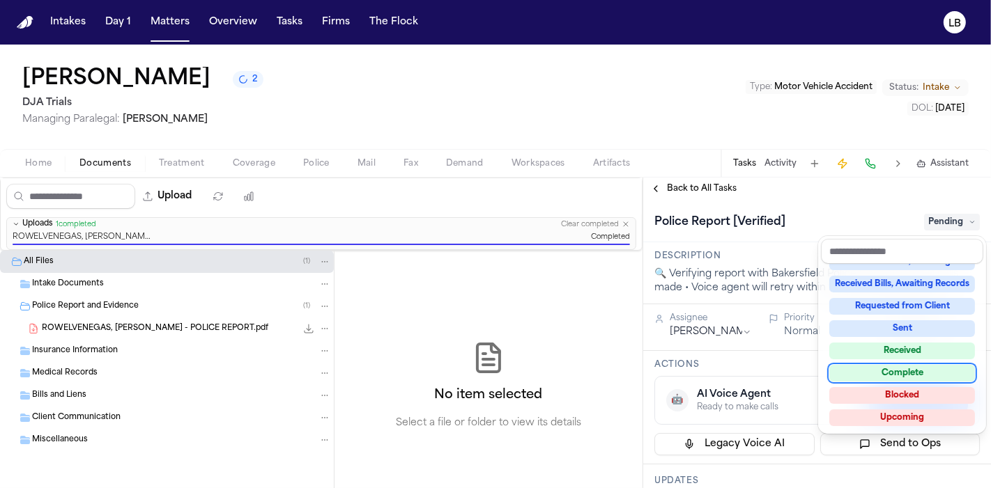
click at [929, 367] on div "Complete" at bounding box center [902, 373] width 146 height 17
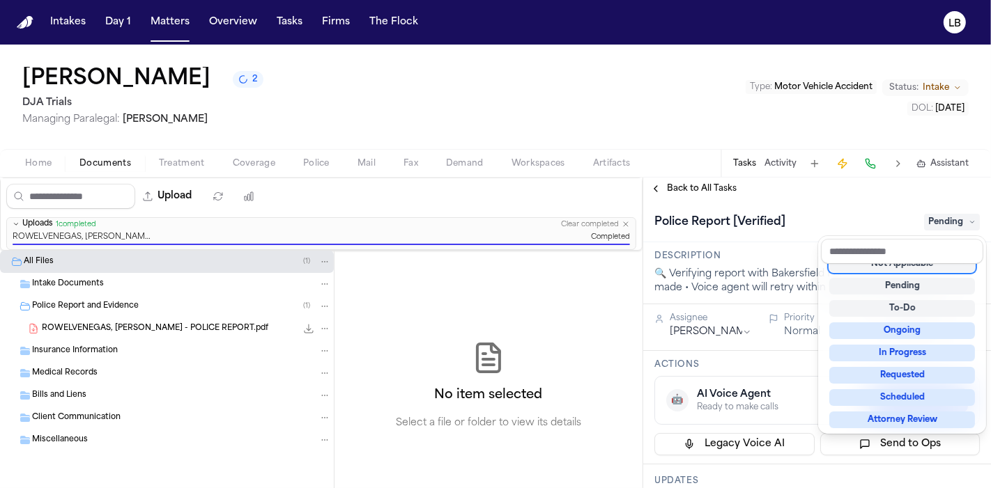
scroll to position [6, 0]
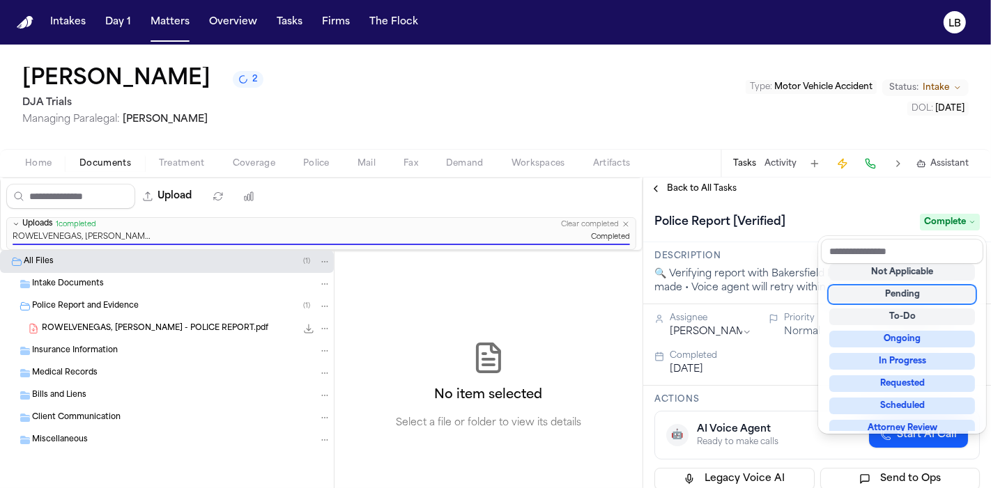
click at [780, 166] on div "Jocelyn Rowel-Venegas 2 DJA Trials Managing Paralegal: Michelle Landazabal Type…" at bounding box center [495, 267] width 991 height 444
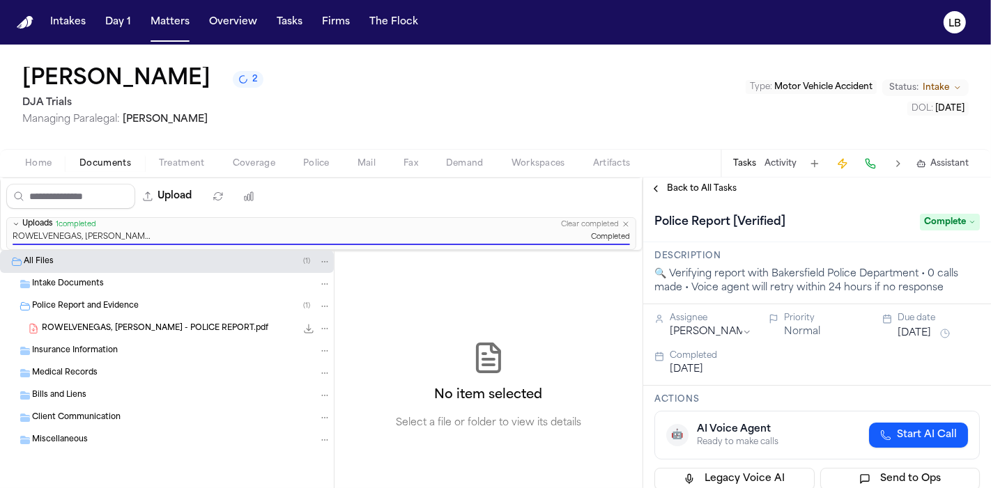
click at [780, 166] on button "Activity" at bounding box center [780, 163] width 32 height 11
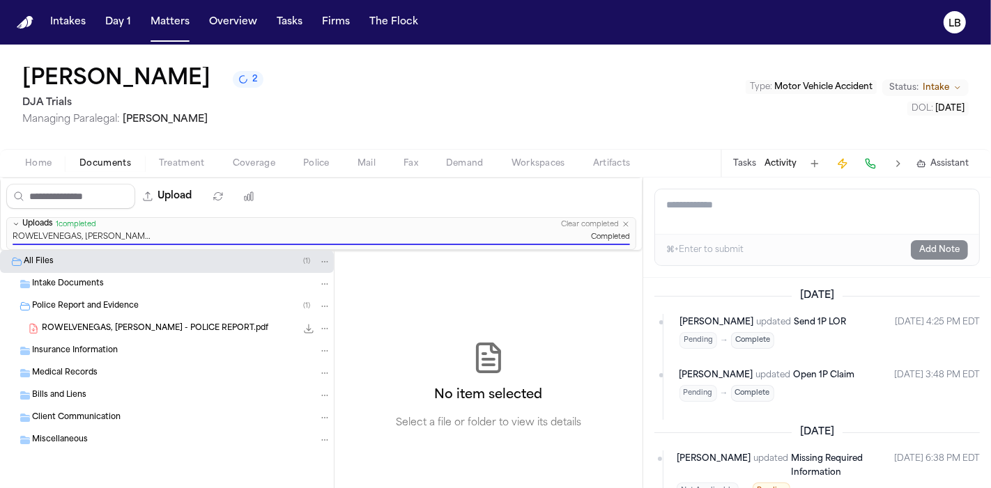
click at [741, 211] on textarea "Add a note to this matter" at bounding box center [817, 211] width 324 height 45
type textarea "**********"
click at [953, 243] on button "Add Note" at bounding box center [938, 250] width 57 height 20
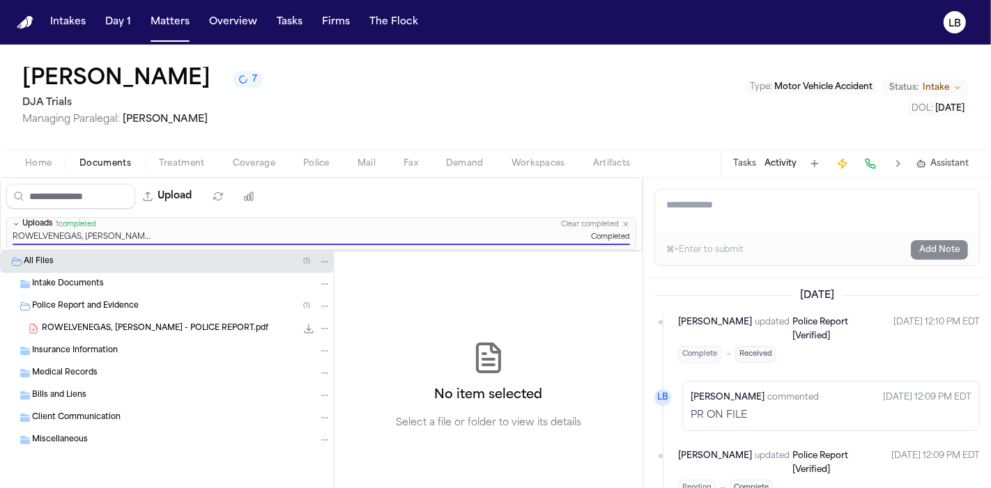
click at [549, 95] on div "Jocelyn Rowel-Venegas 7 DJA Trials Managing Paralegal: Michelle Landazabal Type…" at bounding box center [495, 97] width 991 height 104
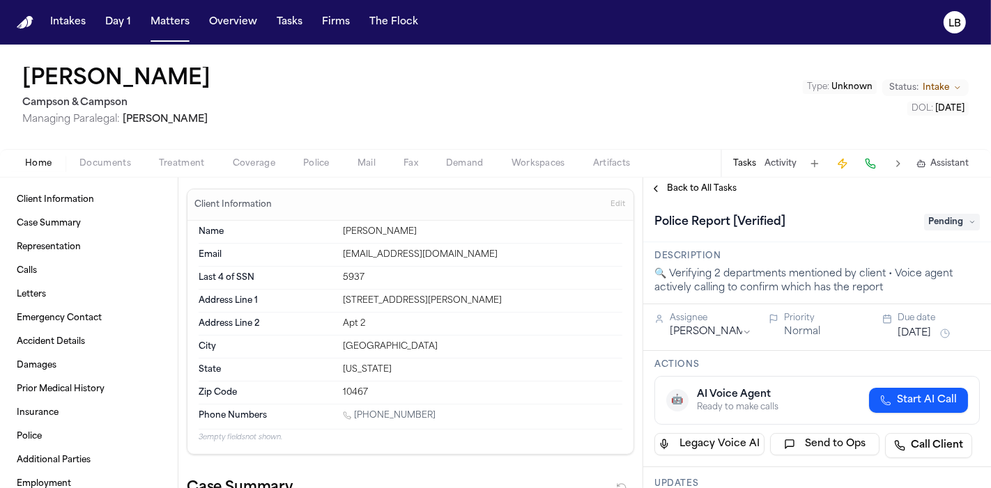
click at [125, 159] on span "Documents" at bounding box center [105, 163] width 52 height 11
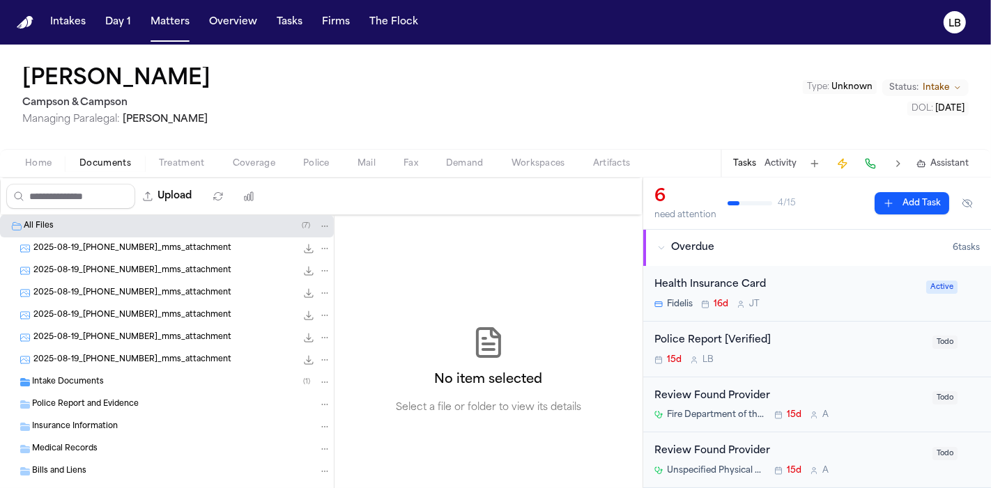
click at [123, 387] on div "Intake Documents ( 1 )" at bounding box center [181, 382] width 299 height 13
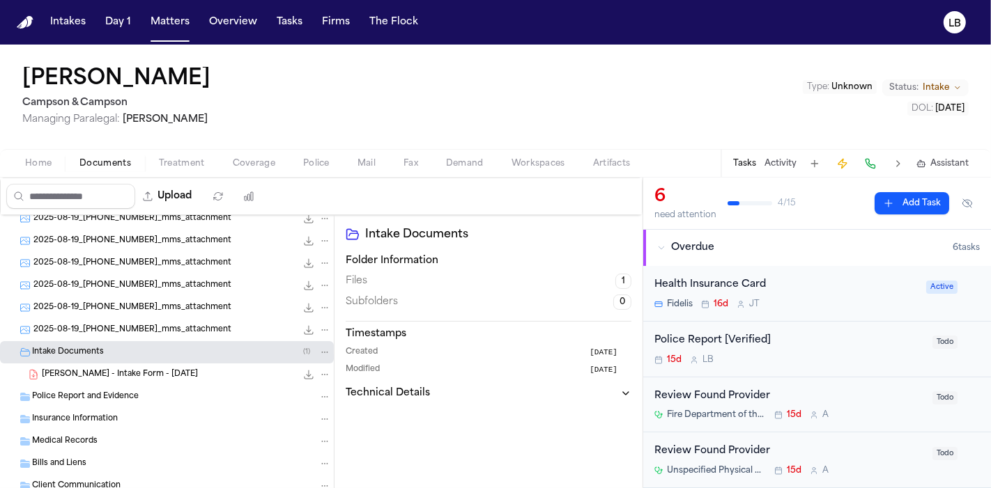
scroll to position [31, 0]
click at [113, 371] on span "[PERSON_NAME] - Intake Form - [DATE]" at bounding box center [120, 374] width 156 height 12
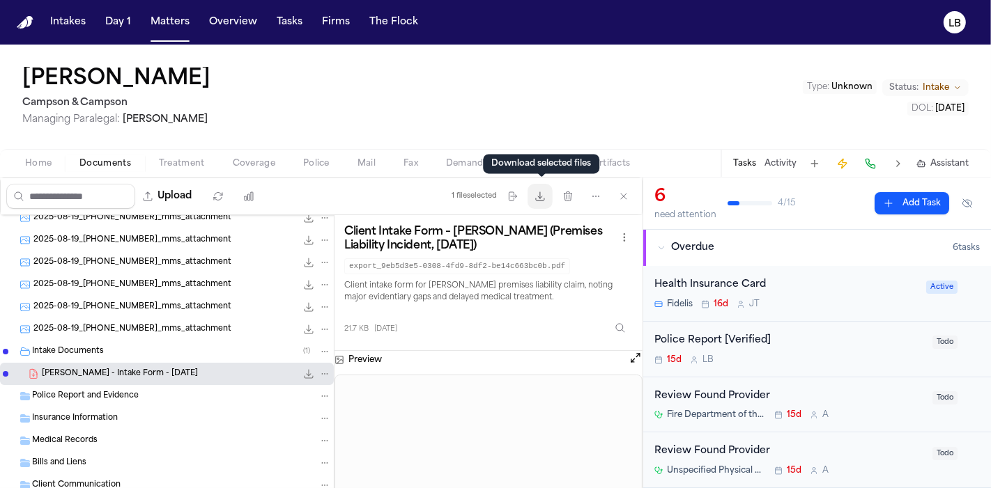
click at [543, 191] on icon "button" at bounding box center [539, 196] width 11 height 11
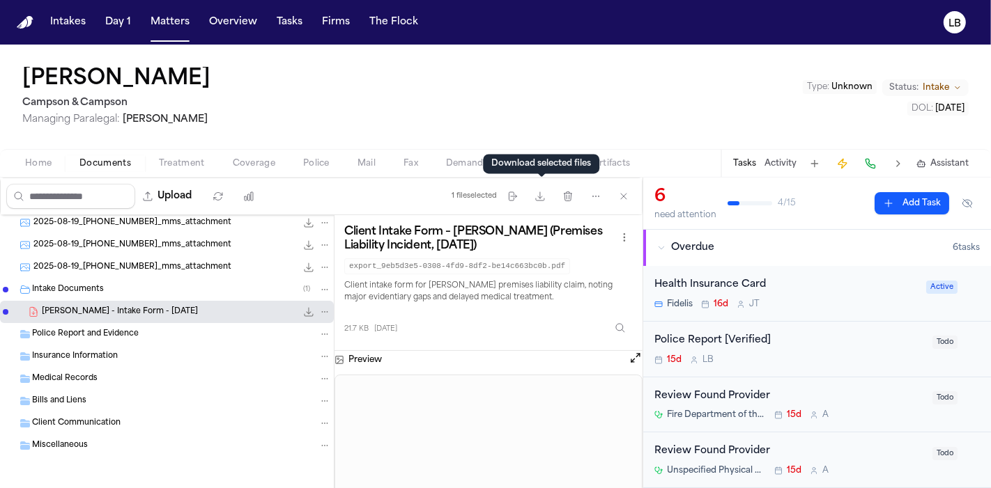
scroll to position [92, 0]
click at [782, 164] on button "Activity" at bounding box center [780, 163] width 32 height 11
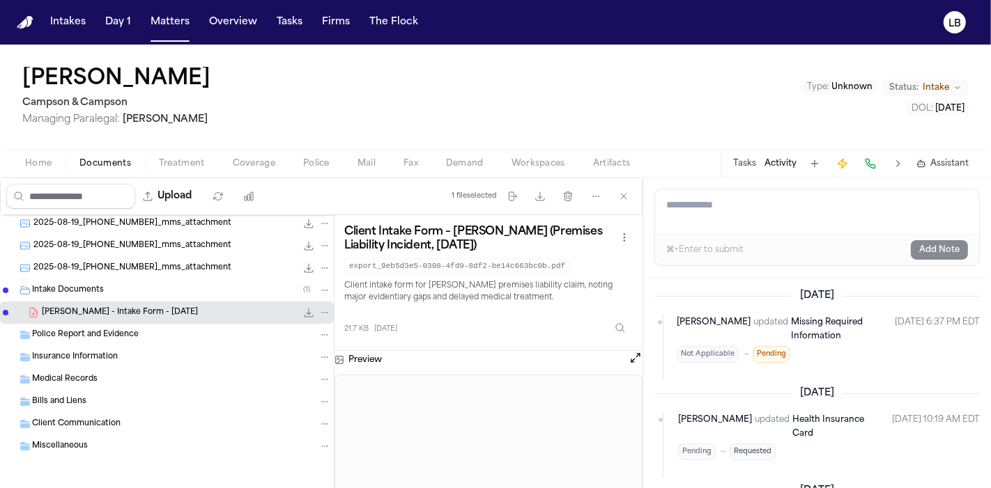
click at [61, 172] on div "Home Documents Treatment Coverage Police Mail Fax Demand Workspaces Artifacts T…" at bounding box center [495, 163] width 991 height 28
click at [39, 159] on span "Home" at bounding box center [38, 163] width 26 height 11
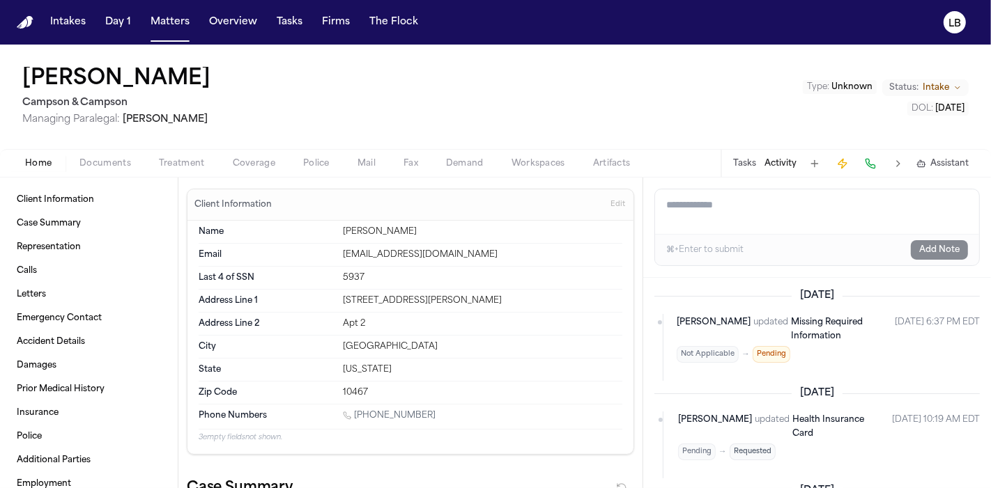
click at [316, 155] on button "Police" at bounding box center [316, 163] width 54 height 17
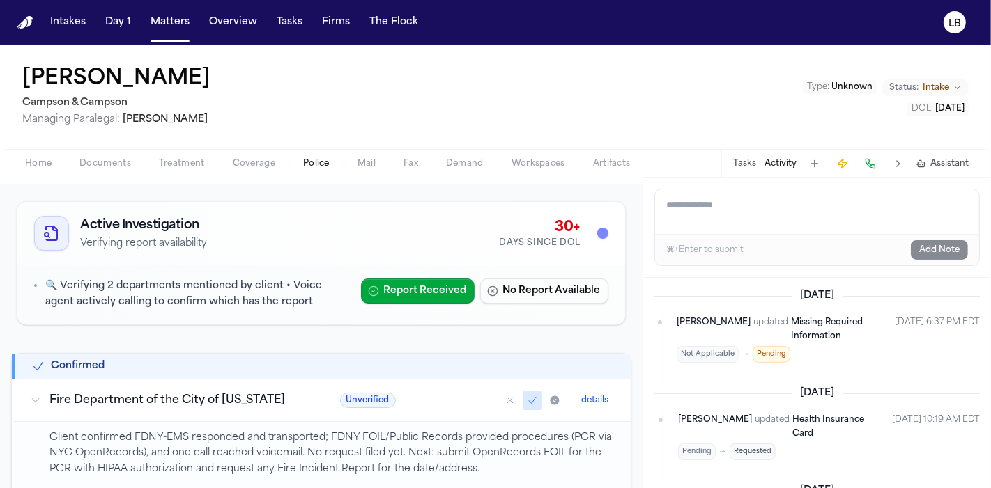
scroll to position [60, 0]
click at [754, 200] on textarea "Add a note to this matter" at bounding box center [817, 211] width 324 height 45
type textarea "**********"
click at [925, 254] on button "Add Note" at bounding box center [938, 250] width 57 height 20
click at [743, 160] on button "Tasks" at bounding box center [744, 163] width 23 height 11
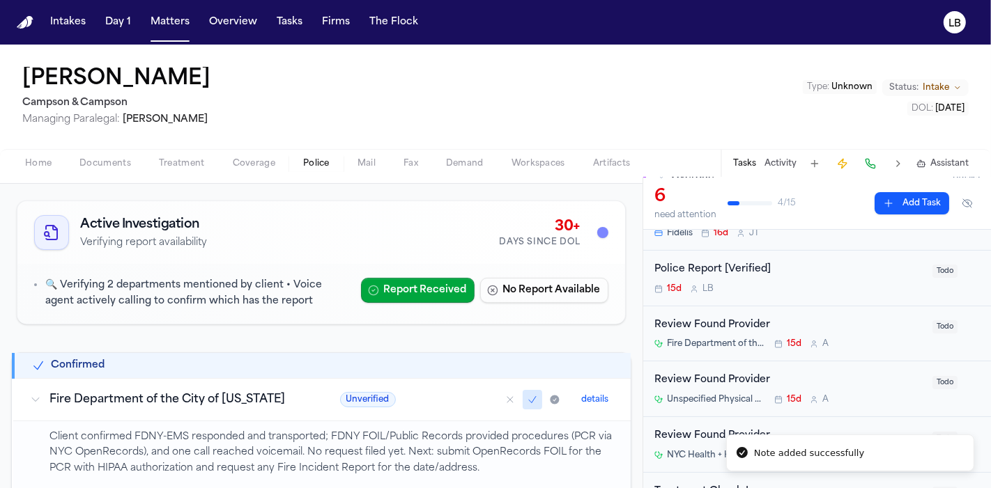
scroll to position [59, 0]
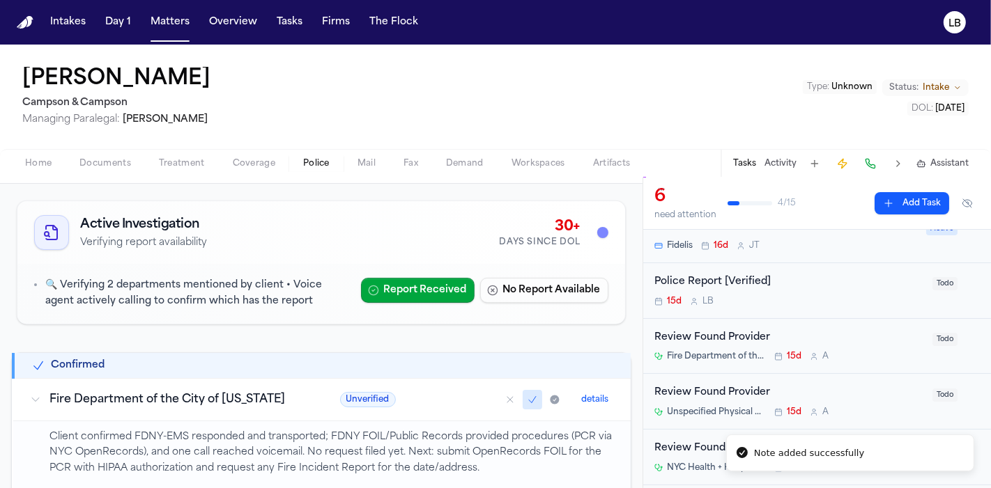
click at [825, 298] on div "15d L B" at bounding box center [789, 301] width 270 height 11
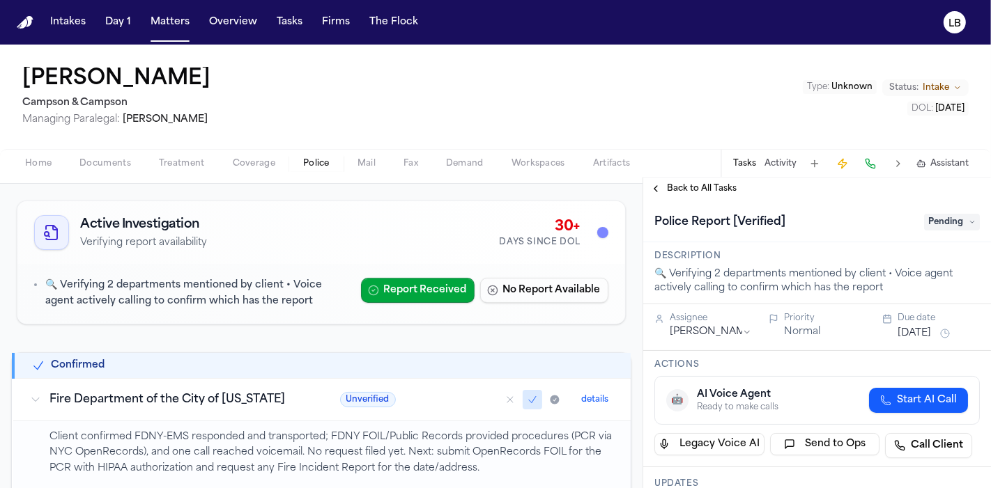
click at [947, 215] on span "Pending" at bounding box center [952, 222] width 56 height 17
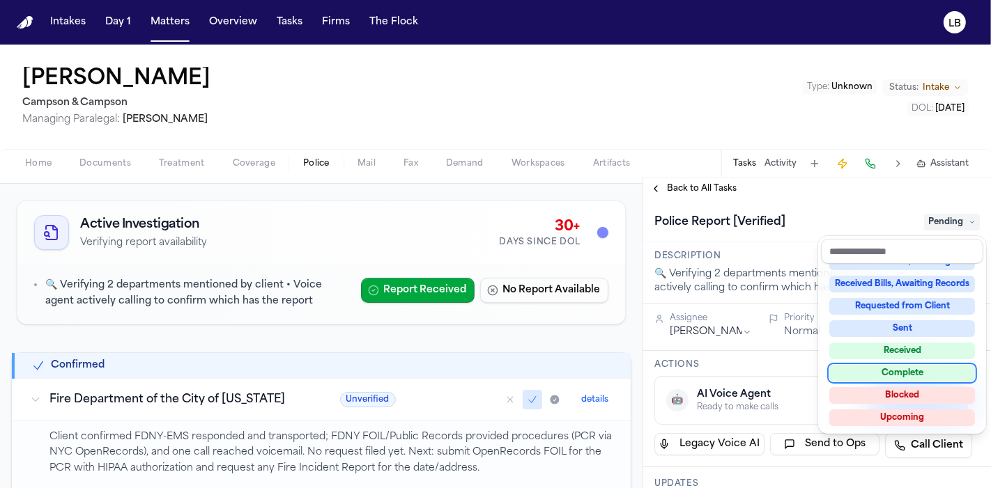
click at [919, 371] on div "Complete" at bounding box center [902, 373] width 146 height 17
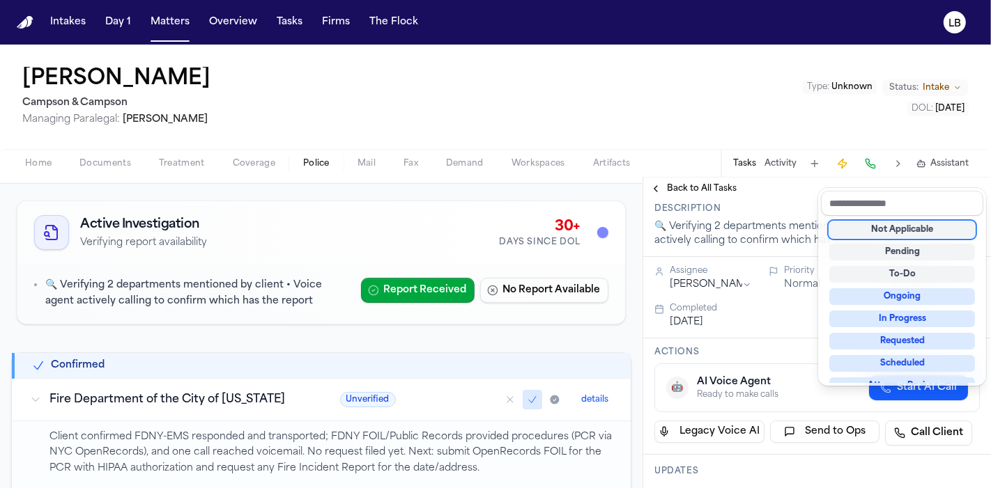
click at [899, 223] on div "Not Applicable" at bounding box center [902, 230] width 146 height 17
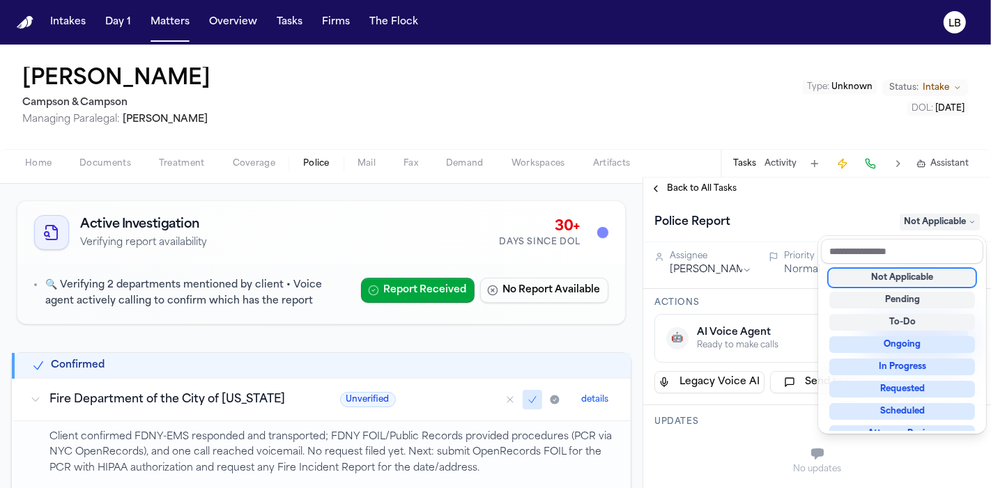
drag, startPoint x: 883, startPoint y: 226, endPoint x: 846, endPoint y: 196, distance: 47.0
click at [846, 196] on div "Back to All Tasks Police Report Not Applicable Assignee Lina Becerra Priority N…" at bounding box center [817, 333] width 348 height 311
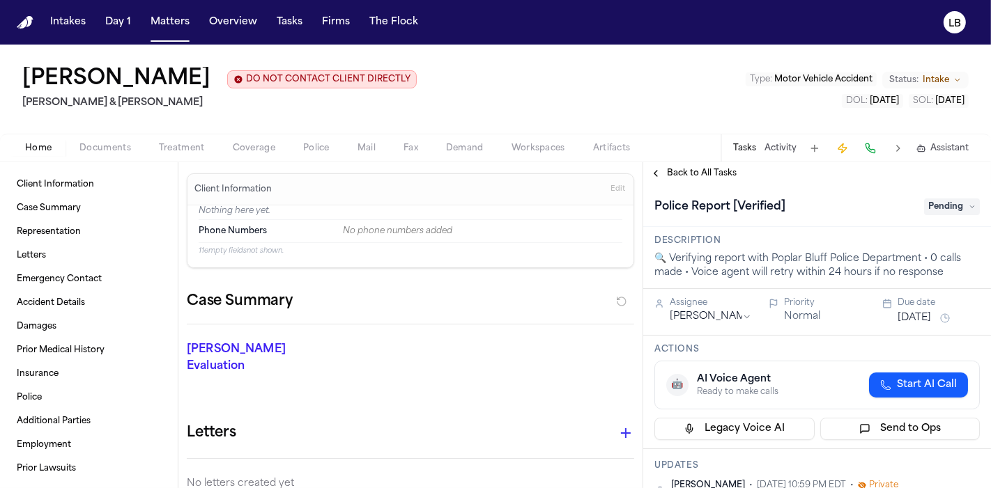
click at [947, 210] on span "Pending" at bounding box center [952, 207] width 56 height 17
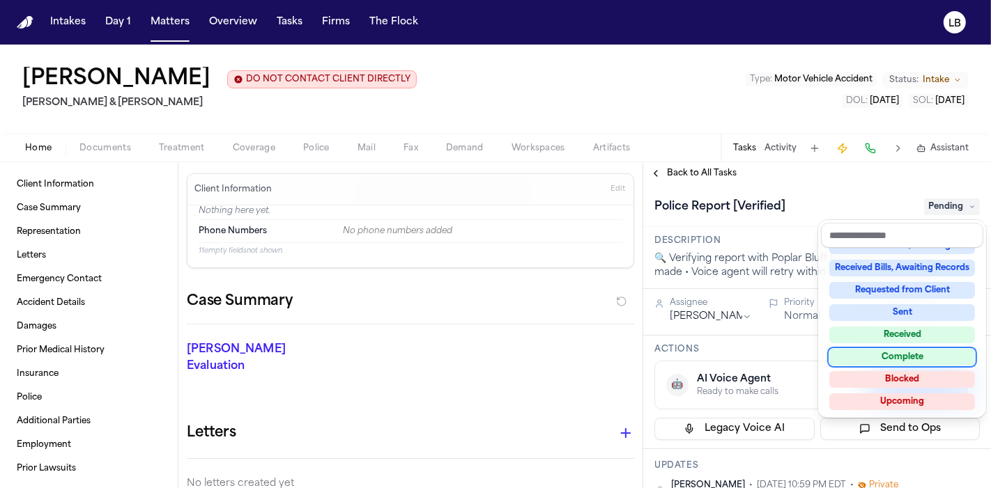
click at [929, 352] on div "Complete" at bounding box center [902, 357] width 146 height 17
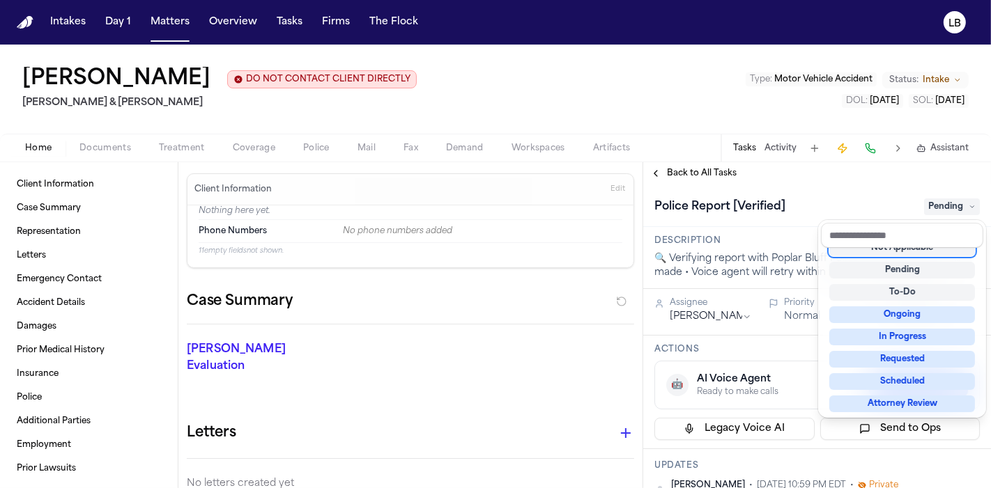
scroll to position [6, 0]
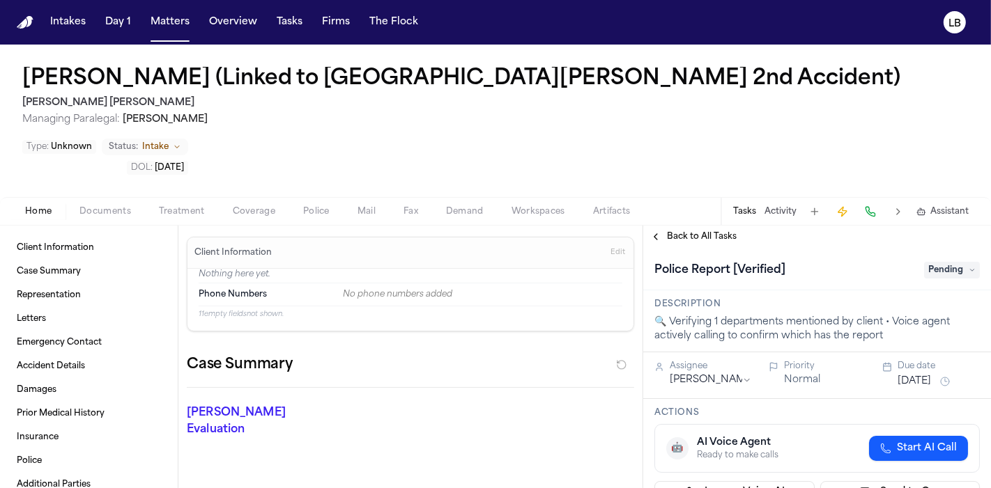
click at [95, 203] on button "Documents" at bounding box center [104, 211] width 79 height 17
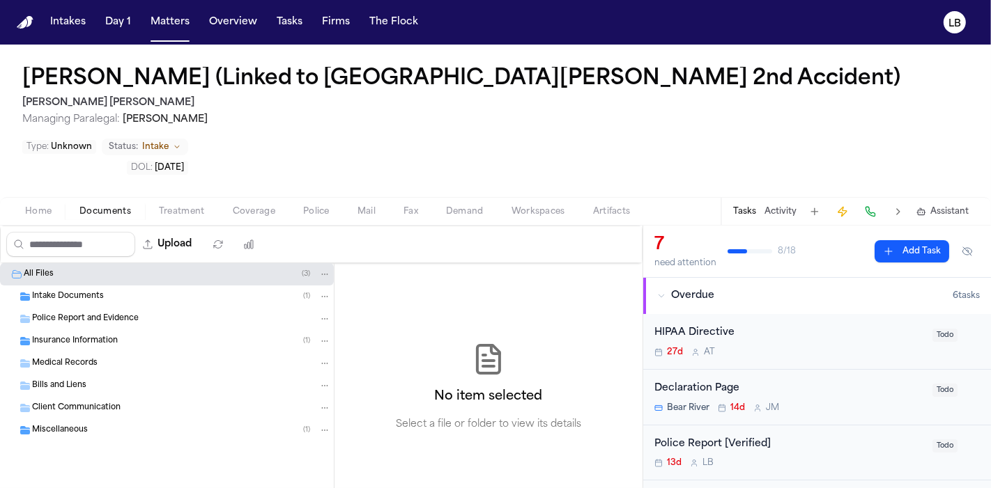
click at [99, 291] on span "Intake Documents" at bounding box center [68, 297] width 72 height 12
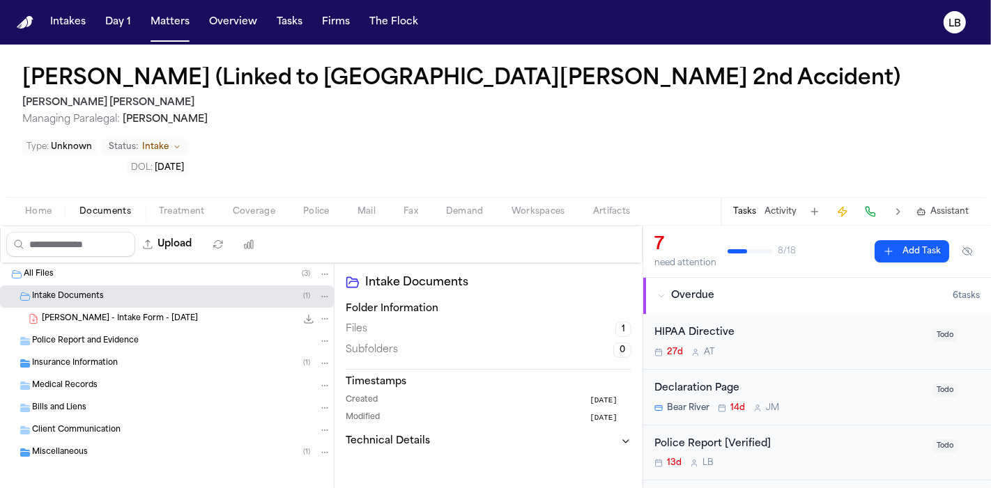
click at [127, 312] on div "[PERSON_NAME] - Intake Form - [DATE] 40.7 KB • PDF" at bounding box center [186, 319] width 289 height 14
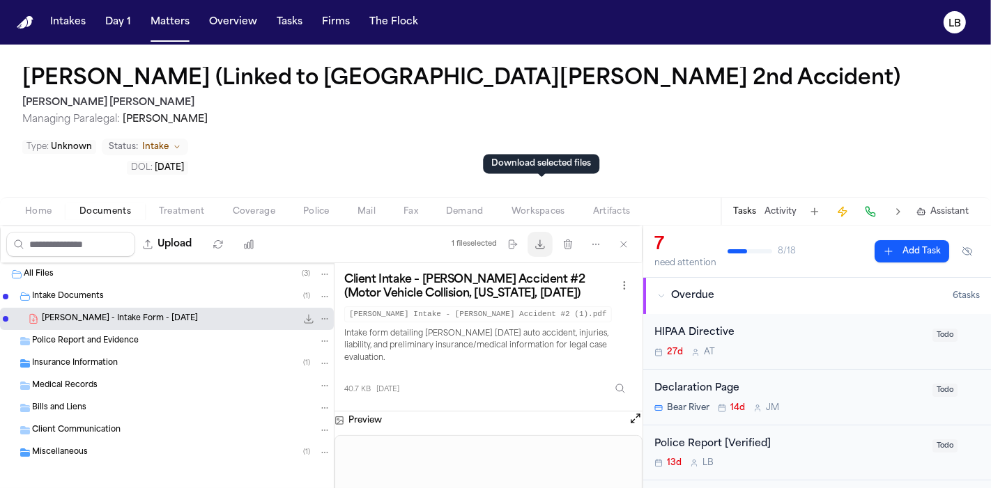
click at [543, 239] on icon "button" at bounding box center [539, 244] width 11 height 11
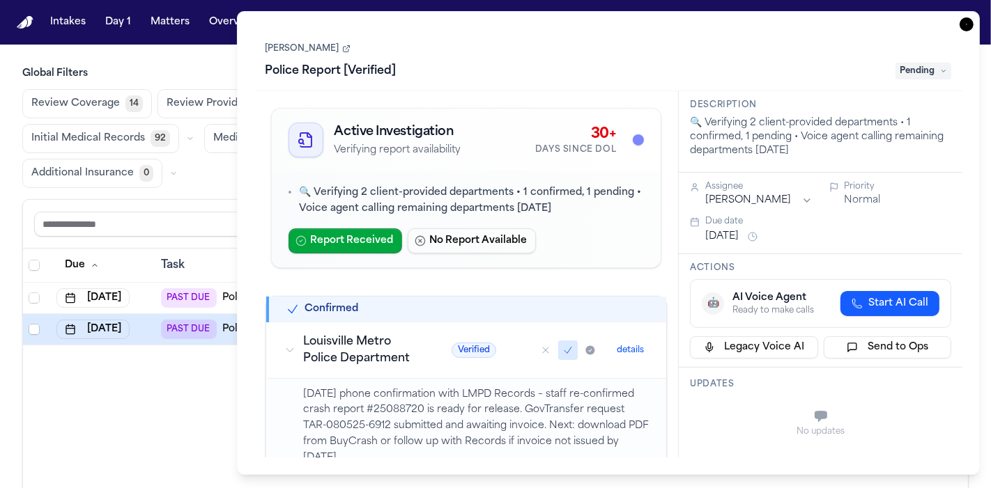
scroll to position [98, 0]
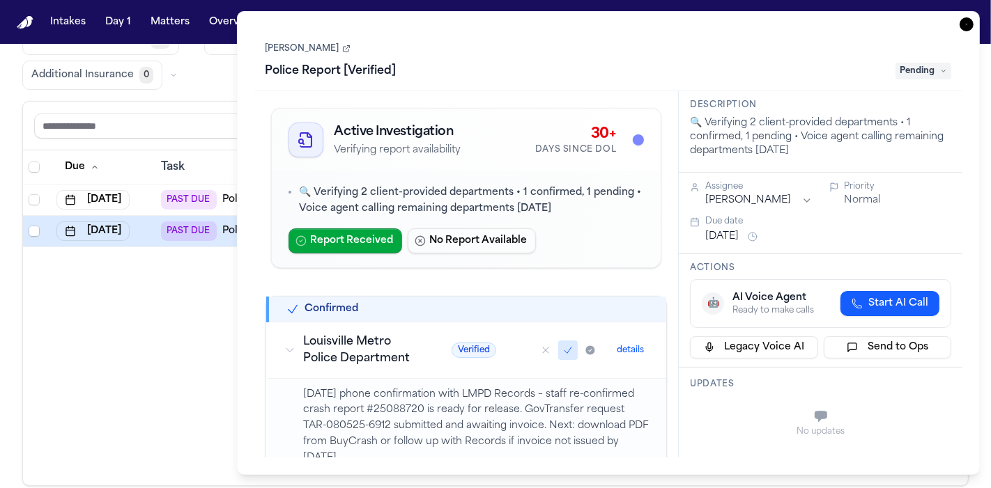
click at [968, 30] on icon "button" at bounding box center [966, 24] width 14 height 14
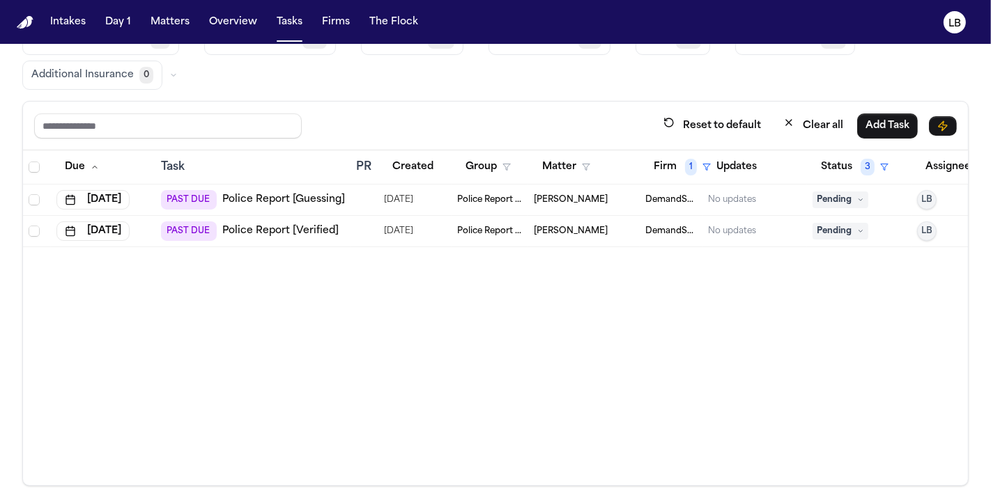
click at [357, 226] on div at bounding box center [361, 231] width 11 height 11
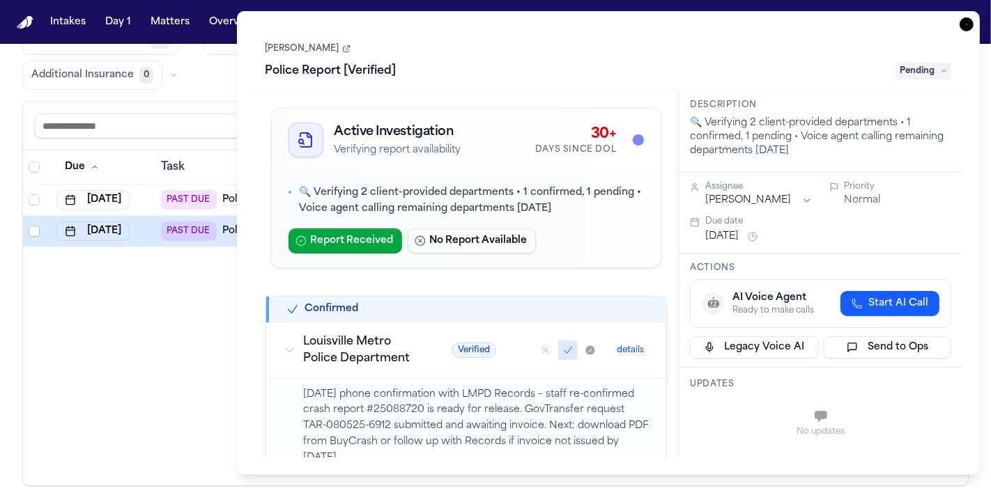
click at [325, 47] on link "[PERSON_NAME]" at bounding box center [307, 48] width 85 height 11
click at [967, 34] on div "Task Details [PERSON_NAME] Police Report [Verified] Pending Active Investigatio…" at bounding box center [608, 243] width 743 height 464
click at [968, 24] on icon "button" at bounding box center [966, 24] width 14 height 14
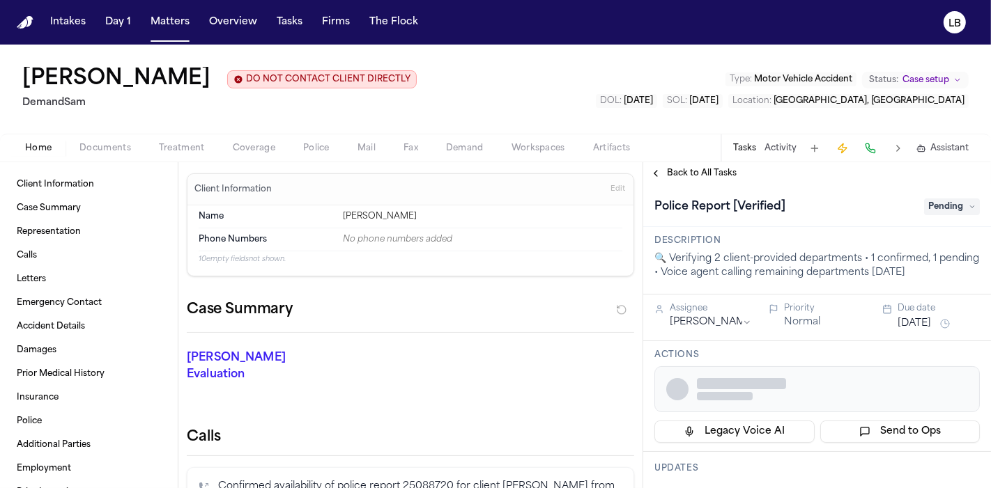
click at [102, 143] on span "Documents" at bounding box center [105, 148] width 52 height 11
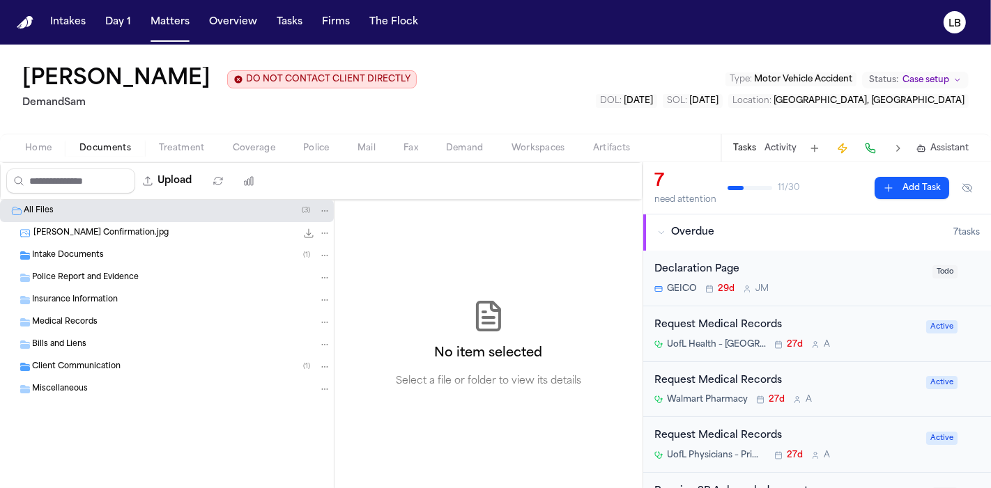
click at [94, 256] on span "Intake Documents" at bounding box center [68, 256] width 72 height 12
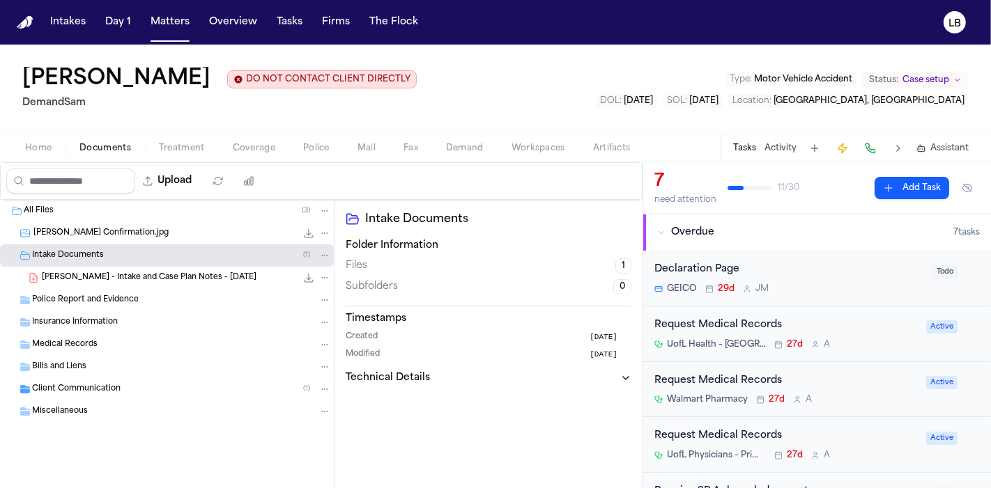
click at [95, 308] on div "Police Report and Evidence" at bounding box center [167, 300] width 334 height 22
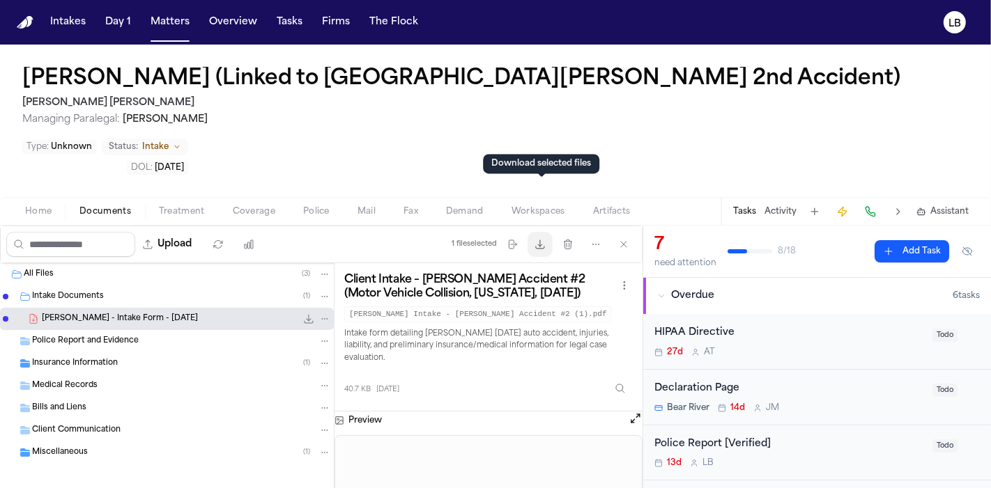
click at [536, 239] on icon "button" at bounding box center [539, 244] width 11 height 11
click at [0, 86] on div "[PERSON_NAME] (Linked to [PERSON_NAME] 2nd Accident) [PERSON_NAME] [PERSON_NAME…" at bounding box center [495, 121] width 991 height 153
click at [0, 109] on div "[PERSON_NAME] (Linked to [PERSON_NAME] 2nd Accident) [PERSON_NAME] [PERSON_NAME…" at bounding box center [495, 121] width 991 height 153
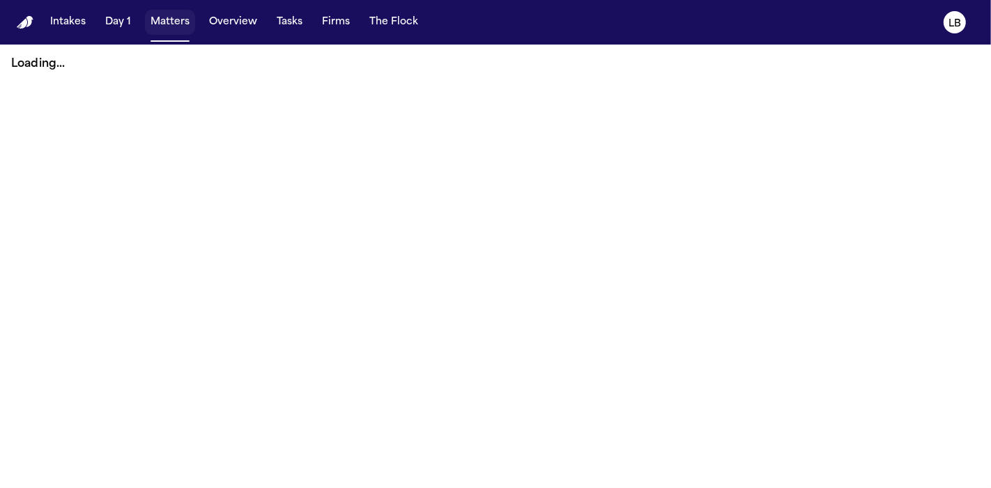
click at [160, 26] on button "Matters" at bounding box center [170, 22] width 50 height 25
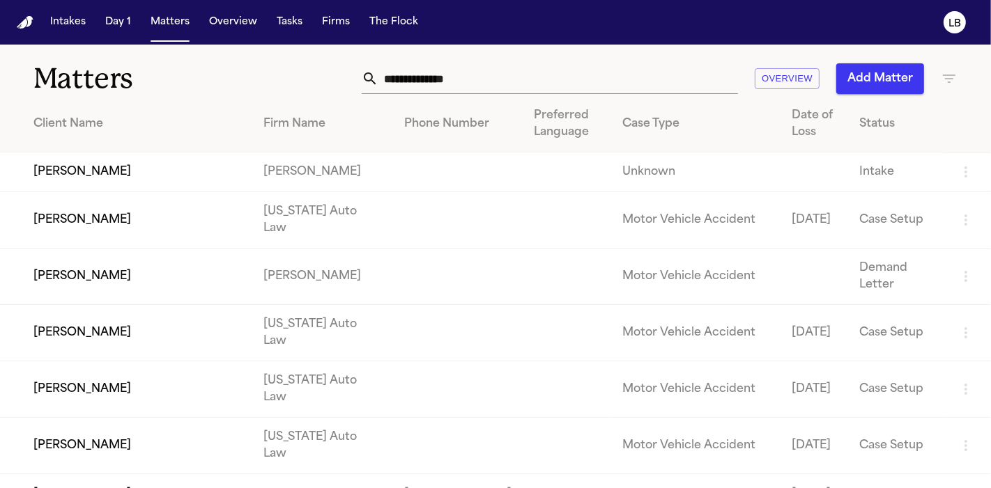
click at [440, 76] on input "text" at bounding box center [557, 78] width 359 height 31
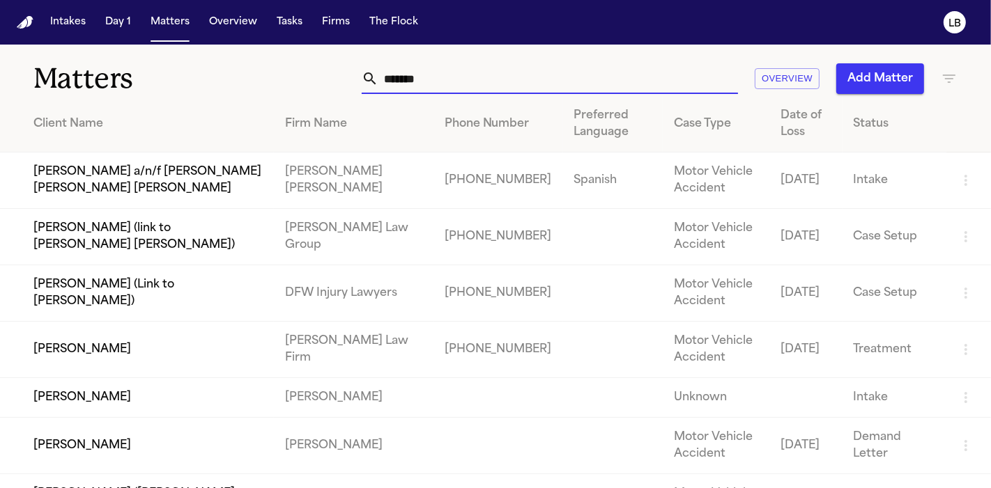
type input "******"
click at [98, 170] on td "[PERSON_NAME] a/n/f [PERSON_NAME] [PERSON_NAME] [PERSON_NAME]" at bounding box center [137, 181] width 274 height 56
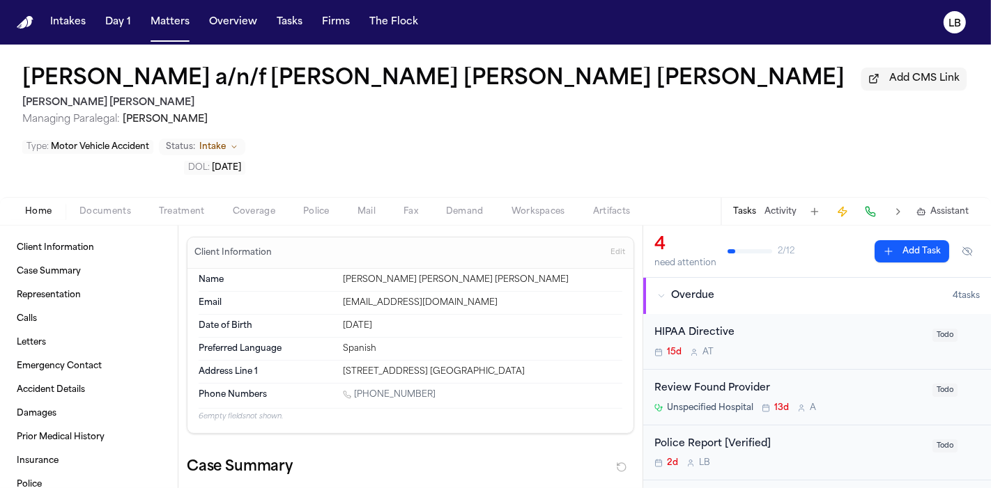
click at [98, 203] on button "Documents" at bounding box center [104, 211] width 79 height 17
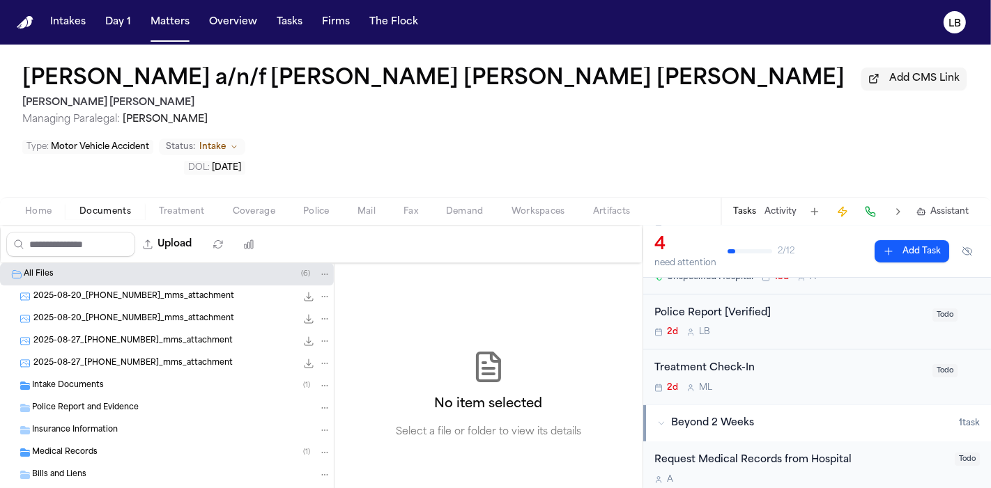
scroll to position [104, 0]
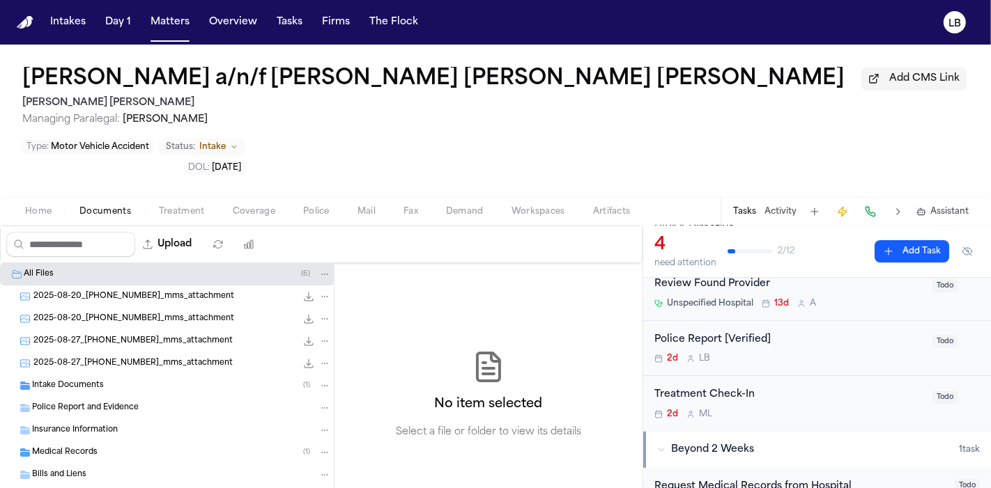
click at [808, 332] on div "Police Report [Verified]" at bounding box center [789, 340] width 270 height 16
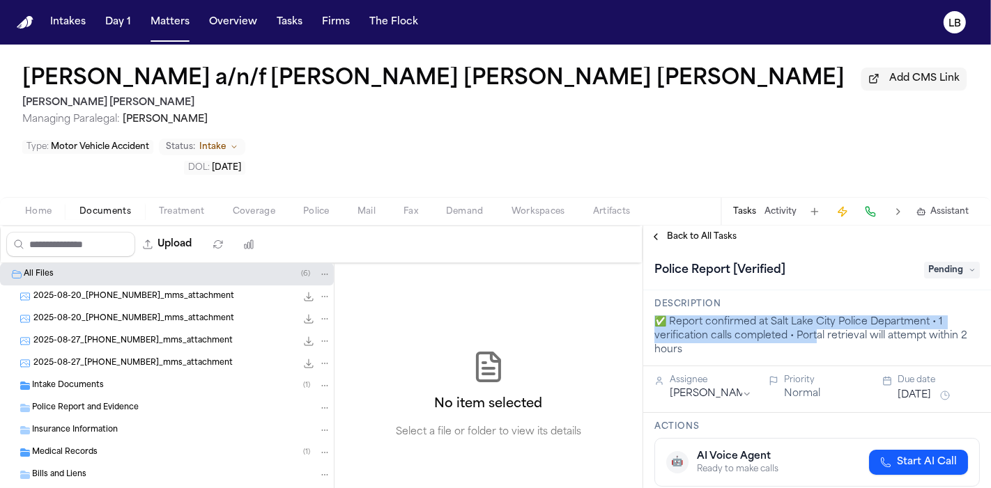
drag, startPoint x: 806, startPoint y: 261, endPoint x: 818, endPoint y: 289, distance: 30.3
click at [818, 290] on div "Description ✅ Report confirmed at [GEOGRAPHIC_DATA] Police Department • 1 verif…" at bounding box center [817, 328] width 348 height 76
drag, startPoint x: 692, startPoint y: 301, endPoint x: 660, endPoint y: 267, distance: 46.3
click at [660, 316] on div "✅ Report confirmed at Salt Lake City Police Department • 1 verification calls c…" at bounding box center [816, 337] width 325 height 42
click at [100, 380] on span "Intake Documents" at bounding box center [68, 386] width 72 height 12
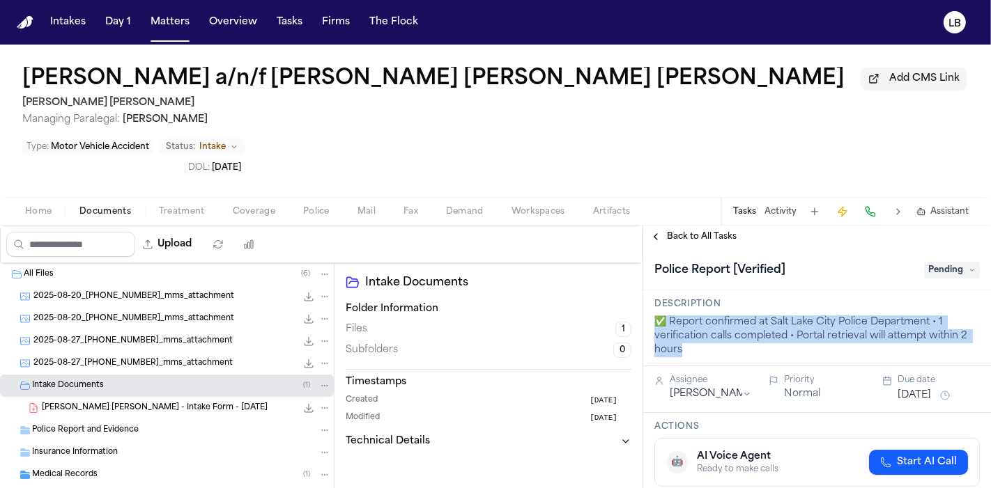
click at [187, 403] on span "[PERSON_NAME] [PERSON_NAME] - Intake Form - [DATE]" at bounding box center [155, 409] width 226 height 12
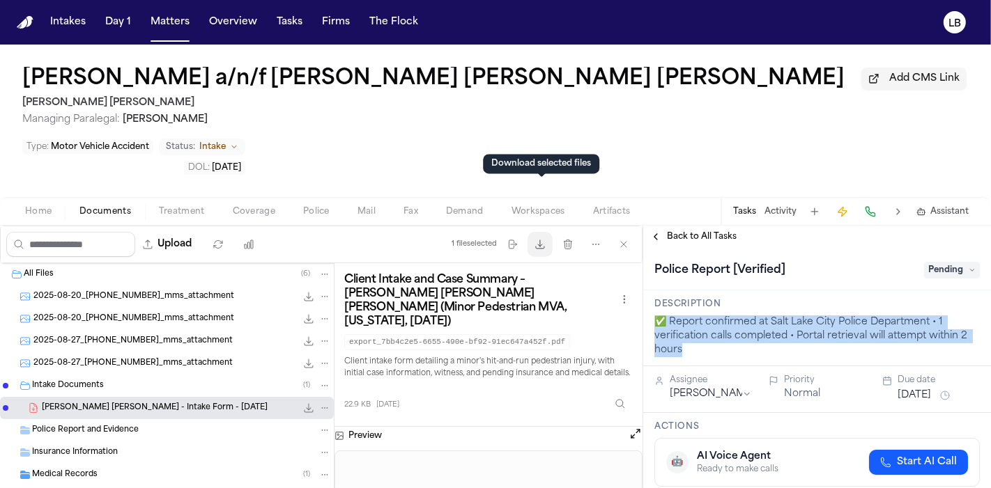
click at [539, 239] on icon "button" at bounding box center [539, 244] width 11 height 11
